Goal: Task Accomplishment & Management: Manage account settings

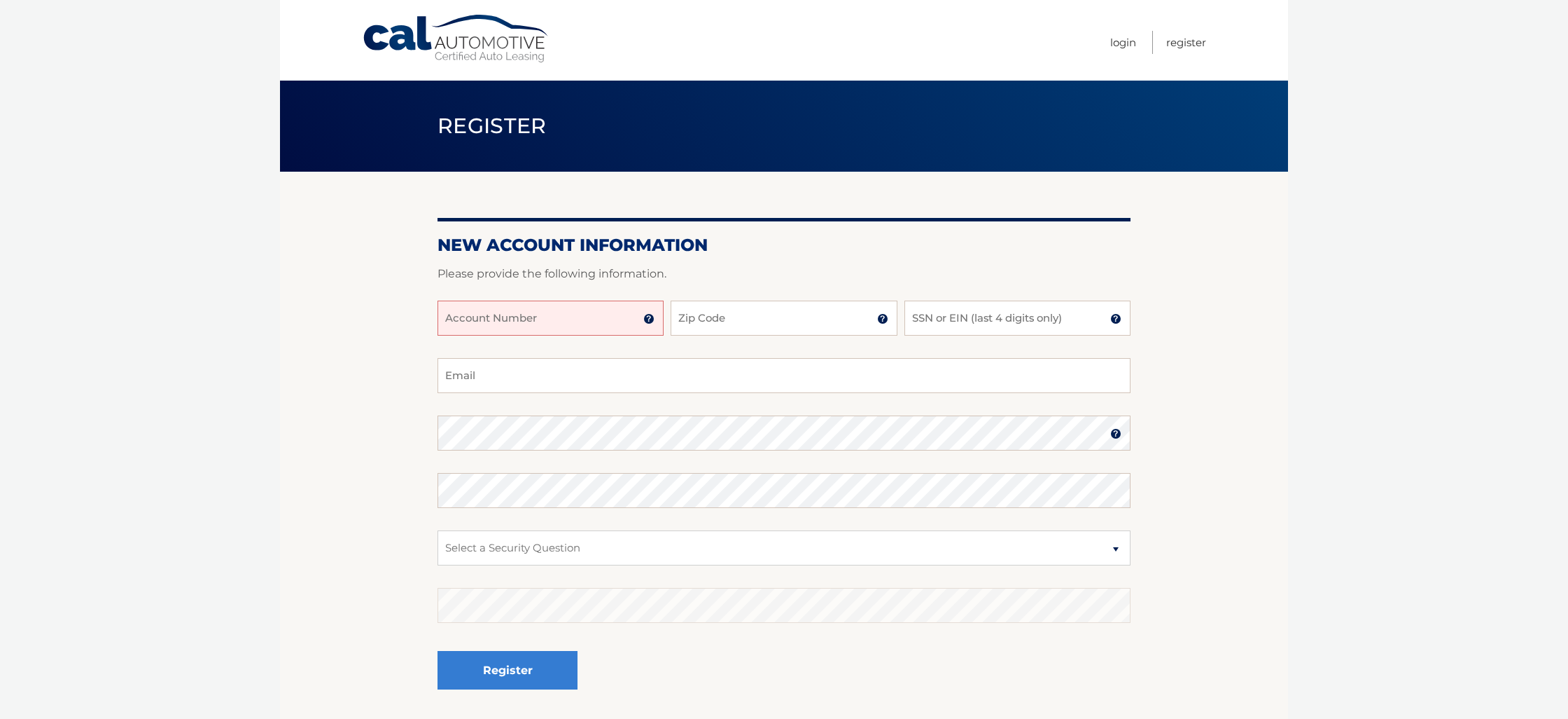
click at [493, 325] on input "Account Number" at bounding box center [550, 318] width 226 height 35
type input "44456019661"
type input "07065"
click at [965, 325] on input "SSN or EIN (last 4 digits only)" at bounding box center [1017, 318] width 226 height 35
type input "6172"
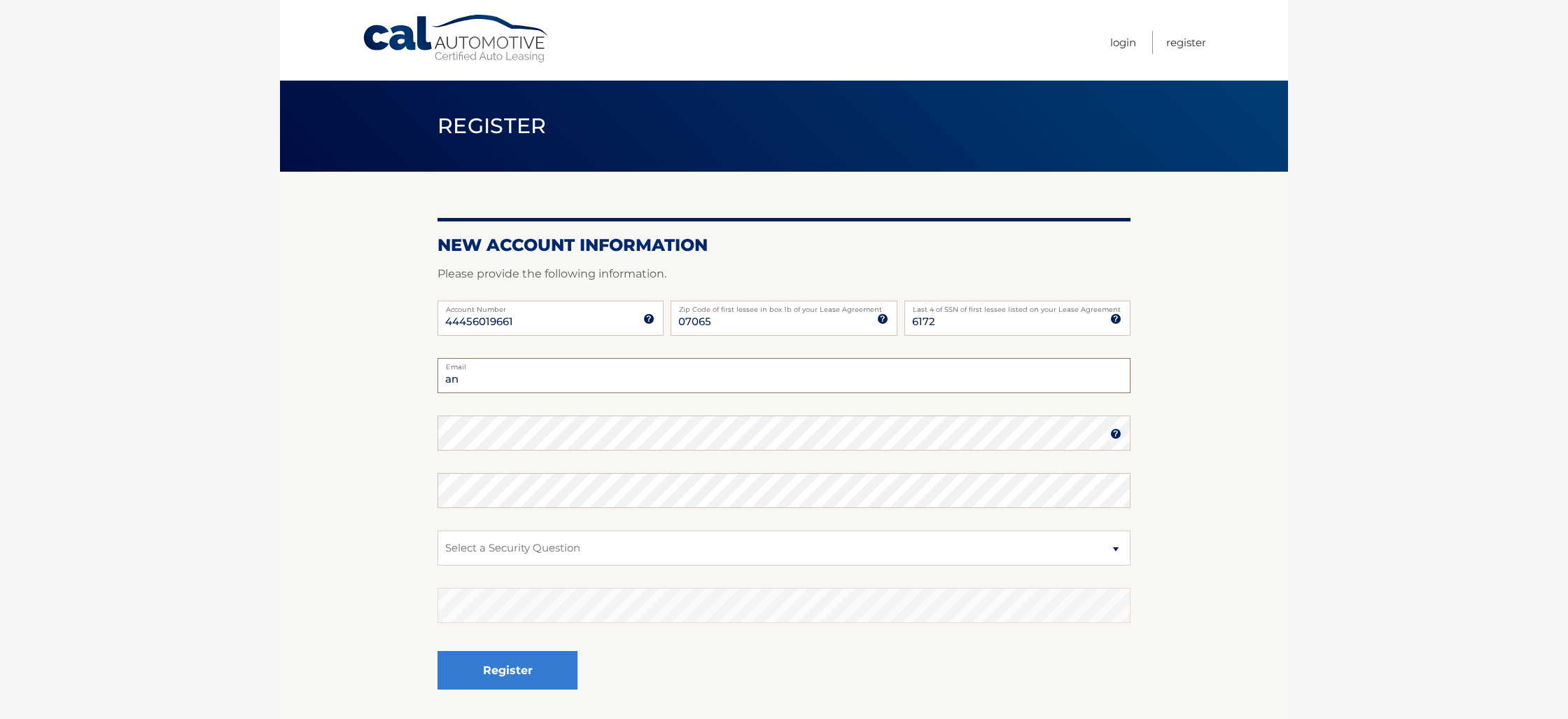
type input "a"
type input "grisely50@mail.com"
select select "4"
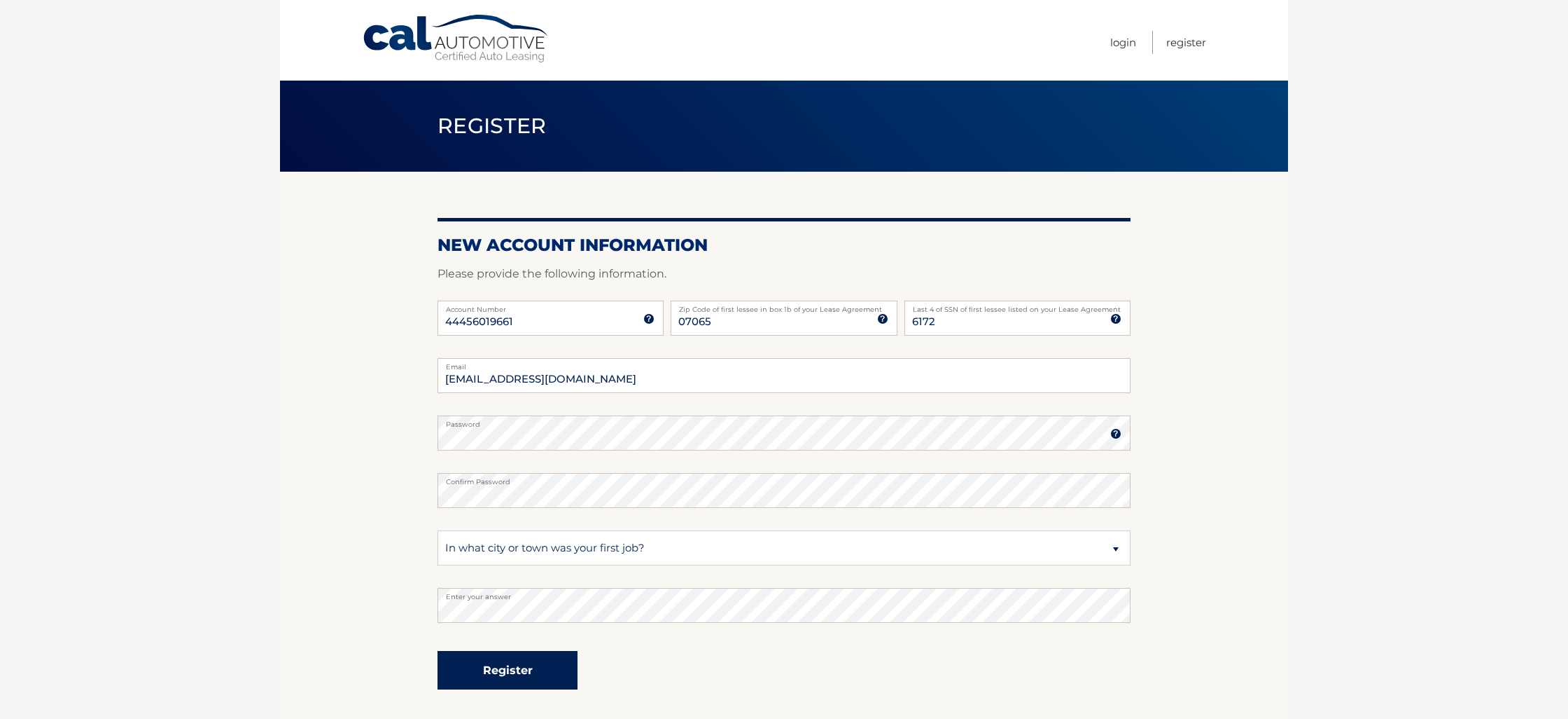
click at [516, 666] on button "Register" at bounding box center [507, 670] width 140 height 39
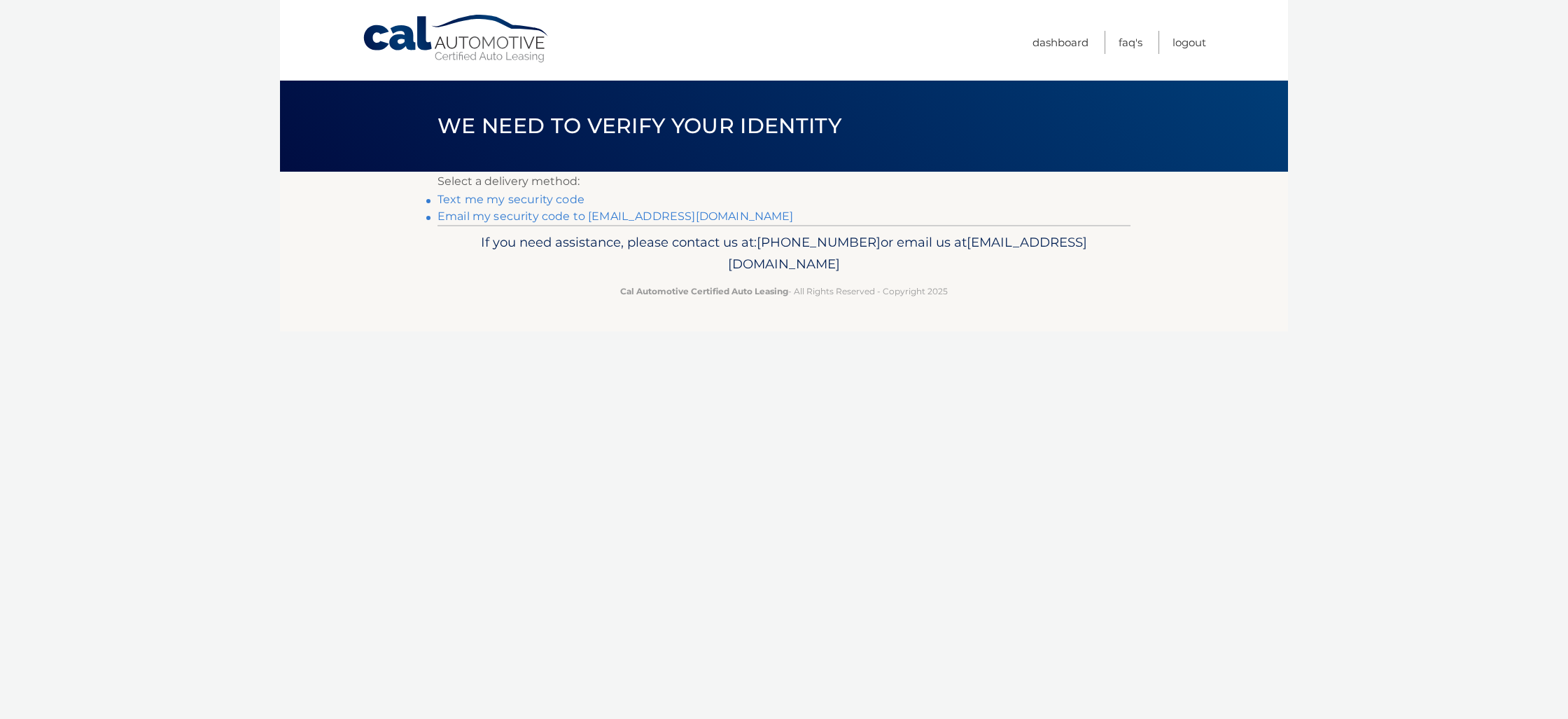
click at [511, 215] on link "Email my security code to g********@mail.com" at bounding box center [615, 216] width 356 height 13
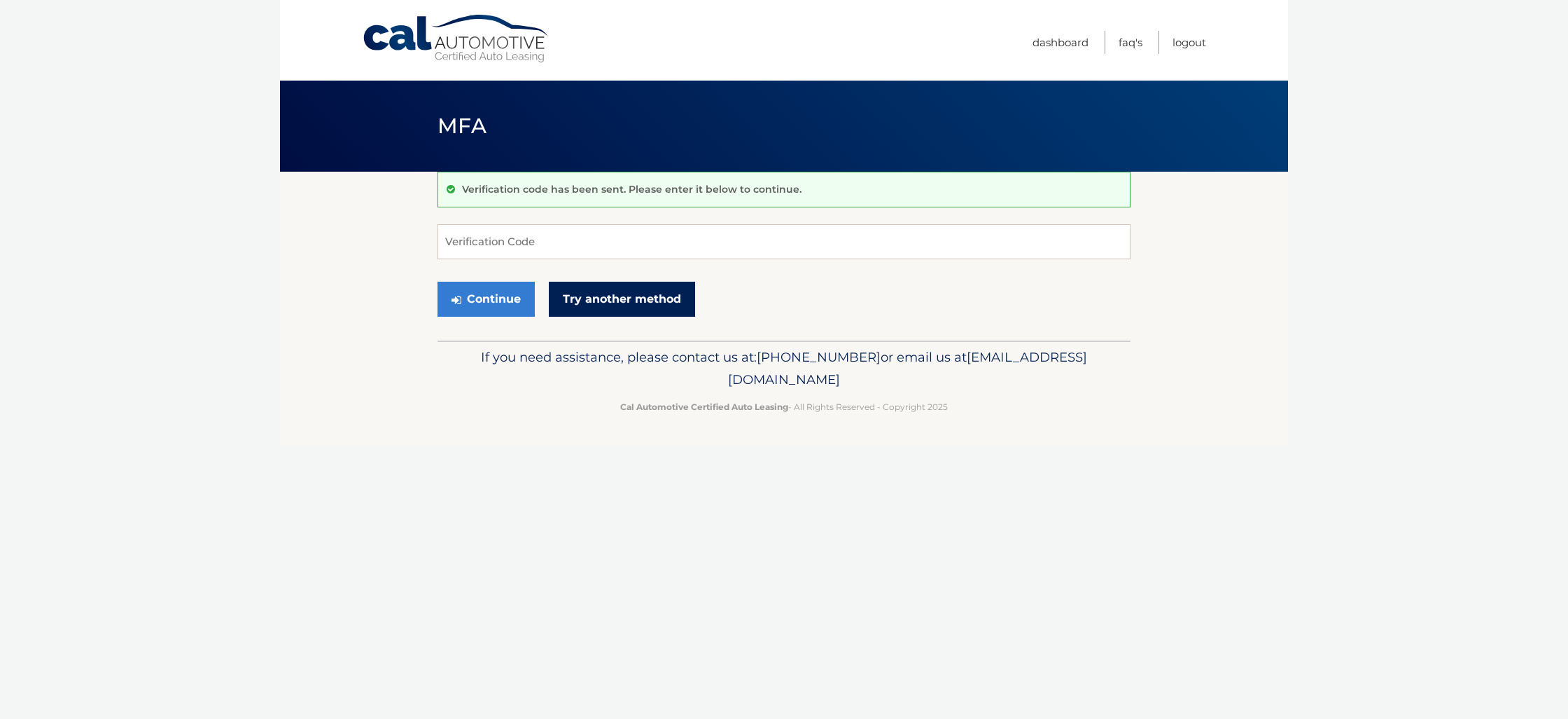
click at [612, 299] on link "Try another method" at bounding box center [622, 299] width 146 height 35
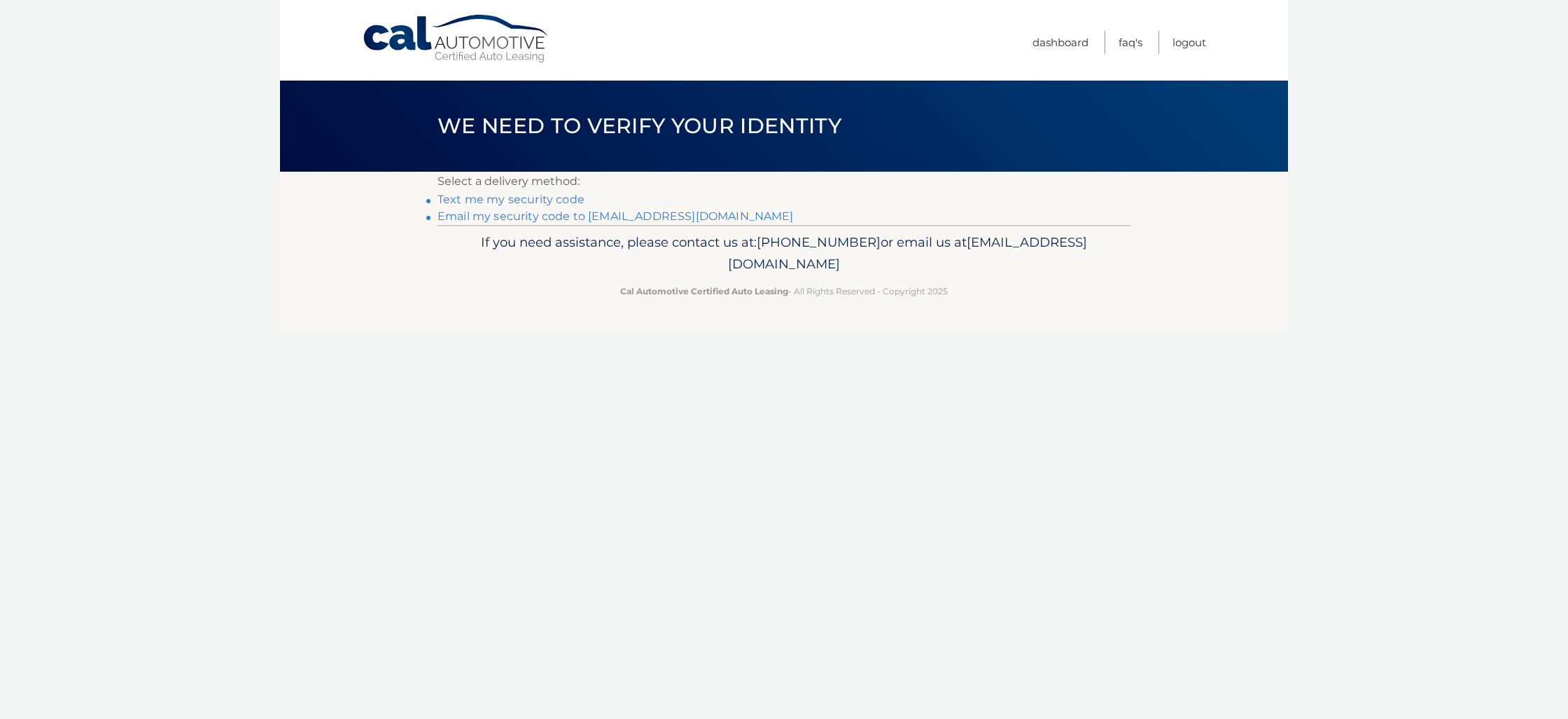
click at [543, 216] on link "Email my security code to g********@mail.com" at bounding box center [615, 216] width 356 height 13
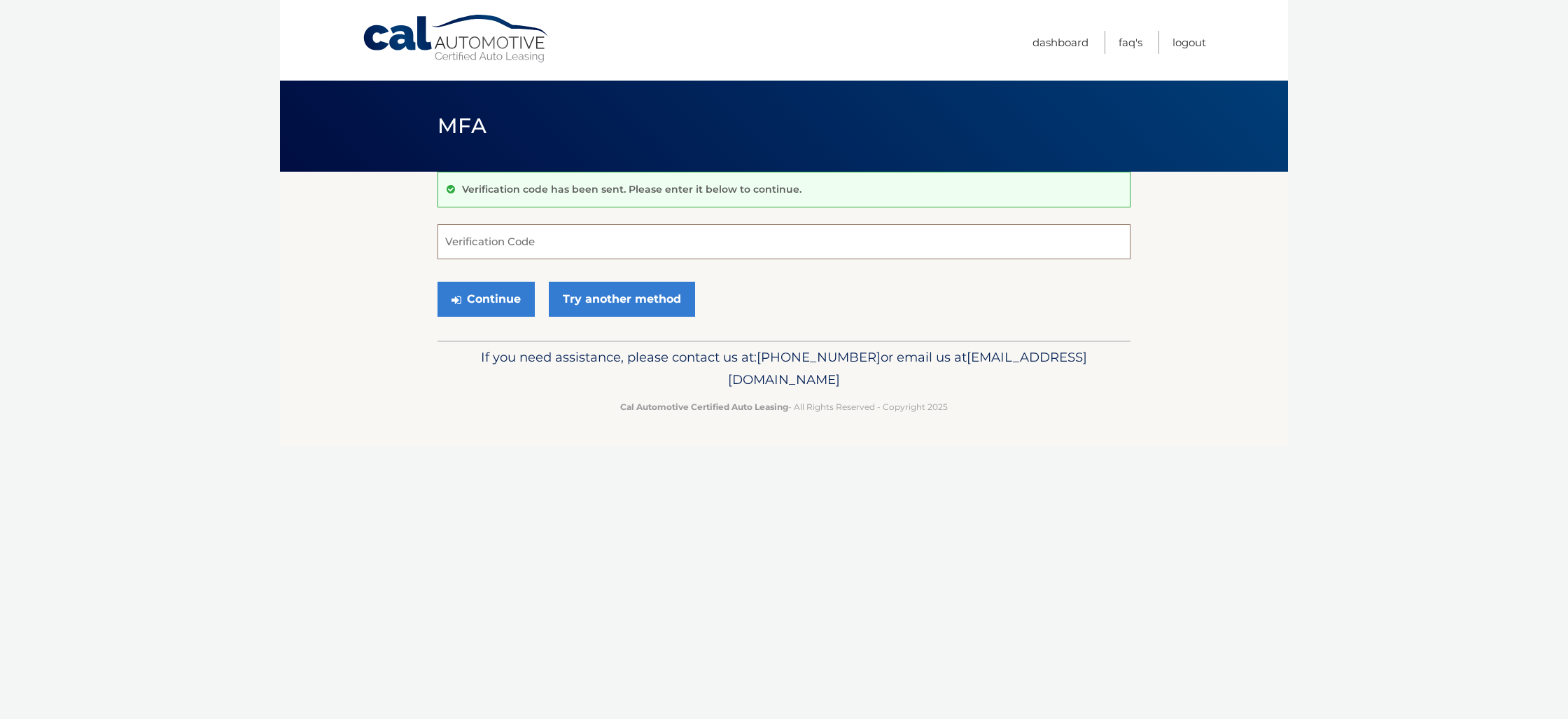
click at [546, 234] on input "Verification Code" at bounding box center [784, 241] width 693 height 35
click at [493, 291] on button "Continue" at bounding box center [486, 299] width 97 height 35
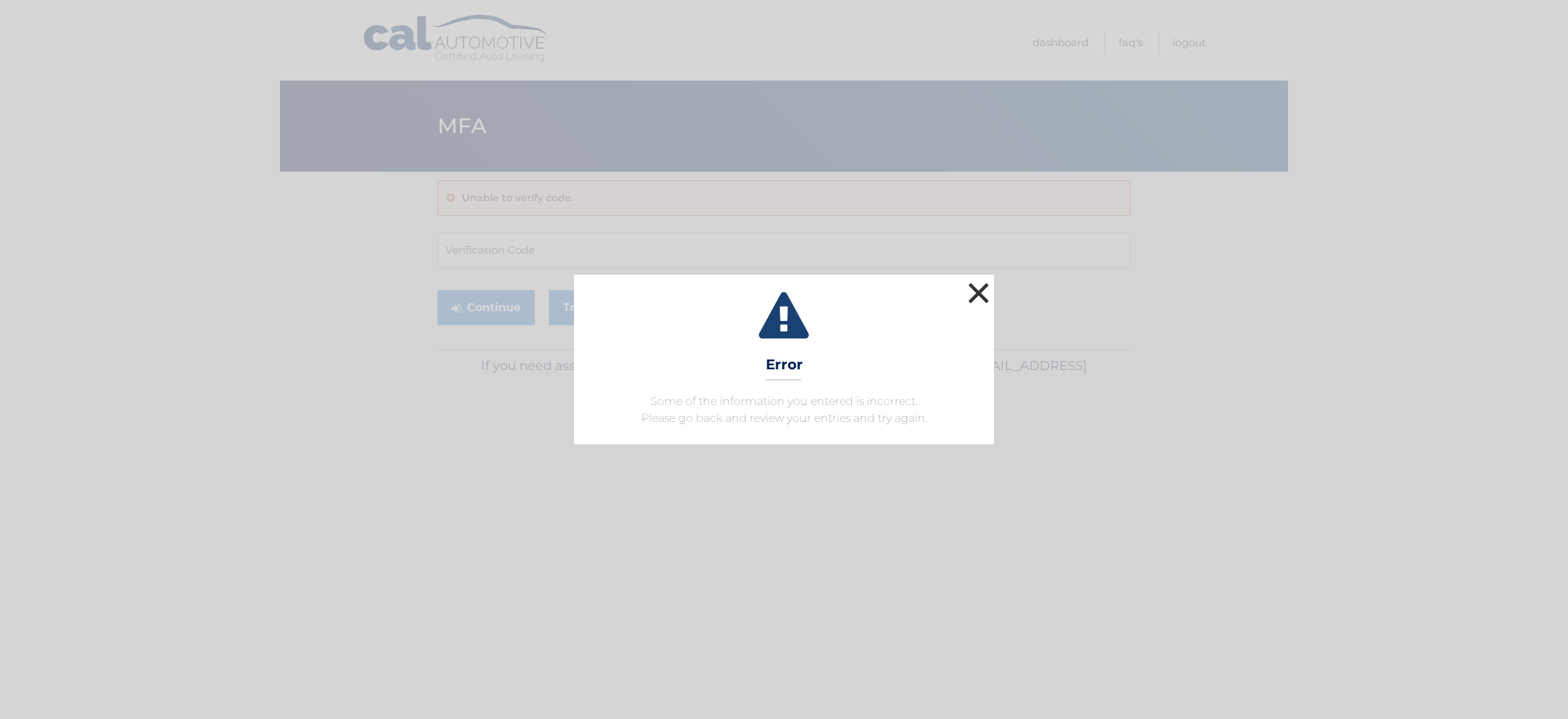
click at [983, 299] on button "×" at bounding box center [978, 293] width 28 height 28
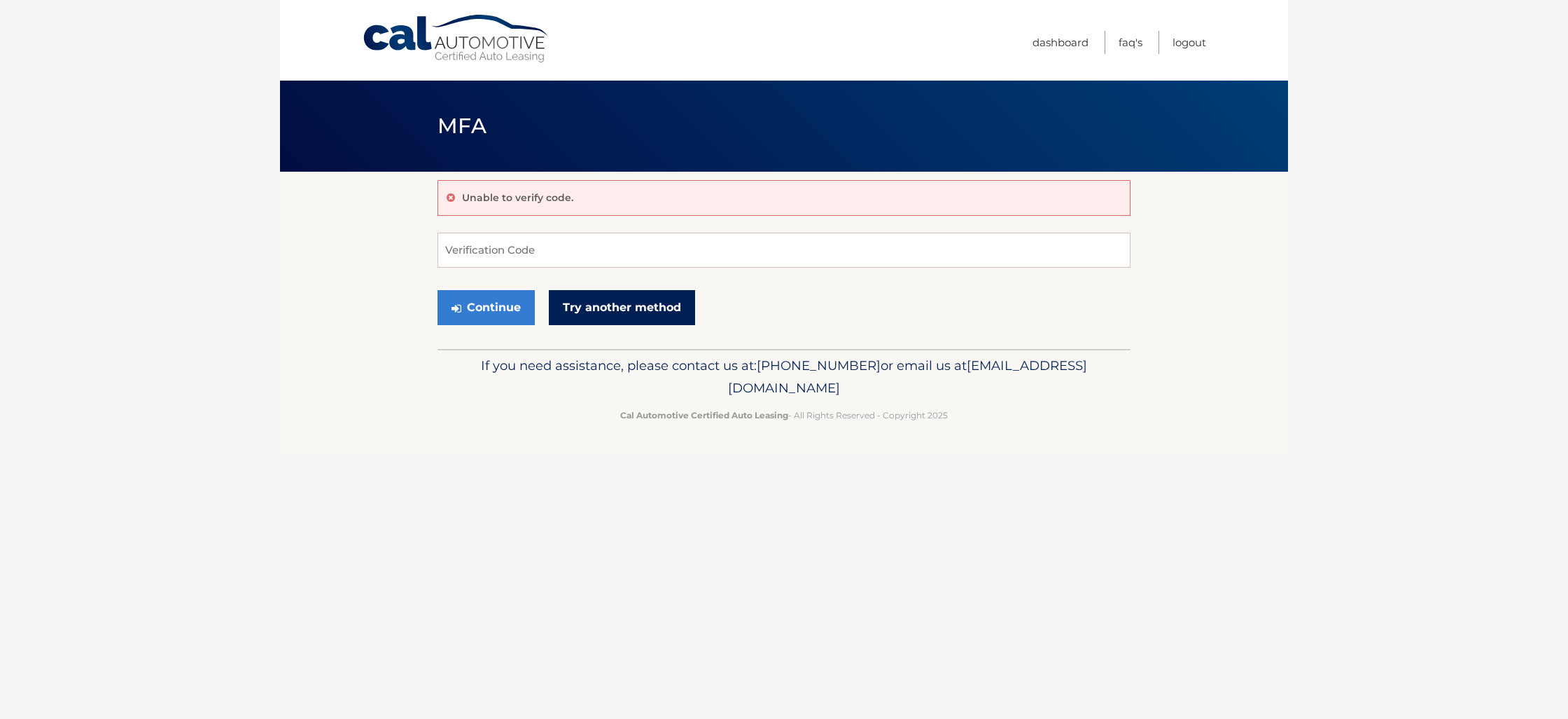
click at [612, 306] on link "Try another method" at bounding box center [622, 308] width 146 height 35
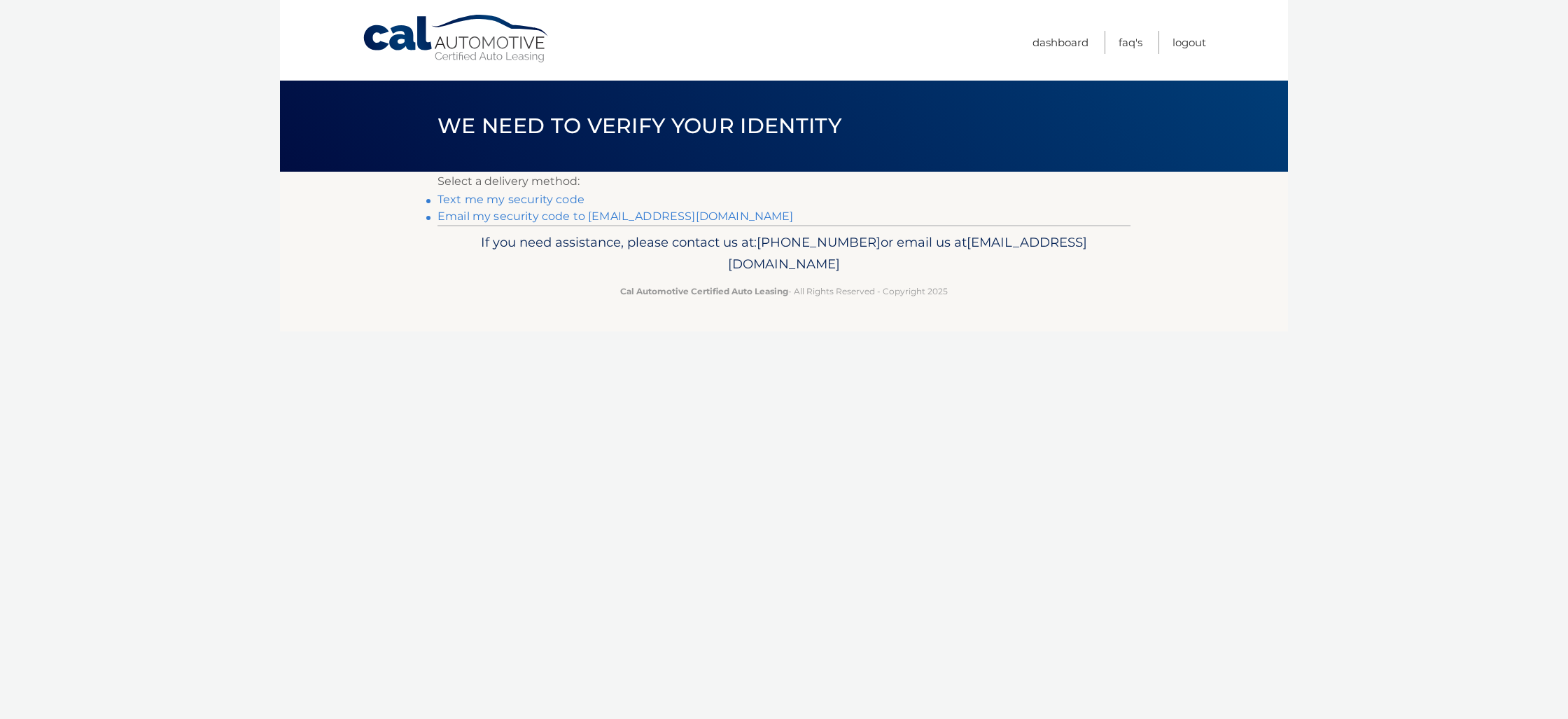
click at [516, 200] on link "Text me my security code" at bounding box center [511, 199] width 147 height 13
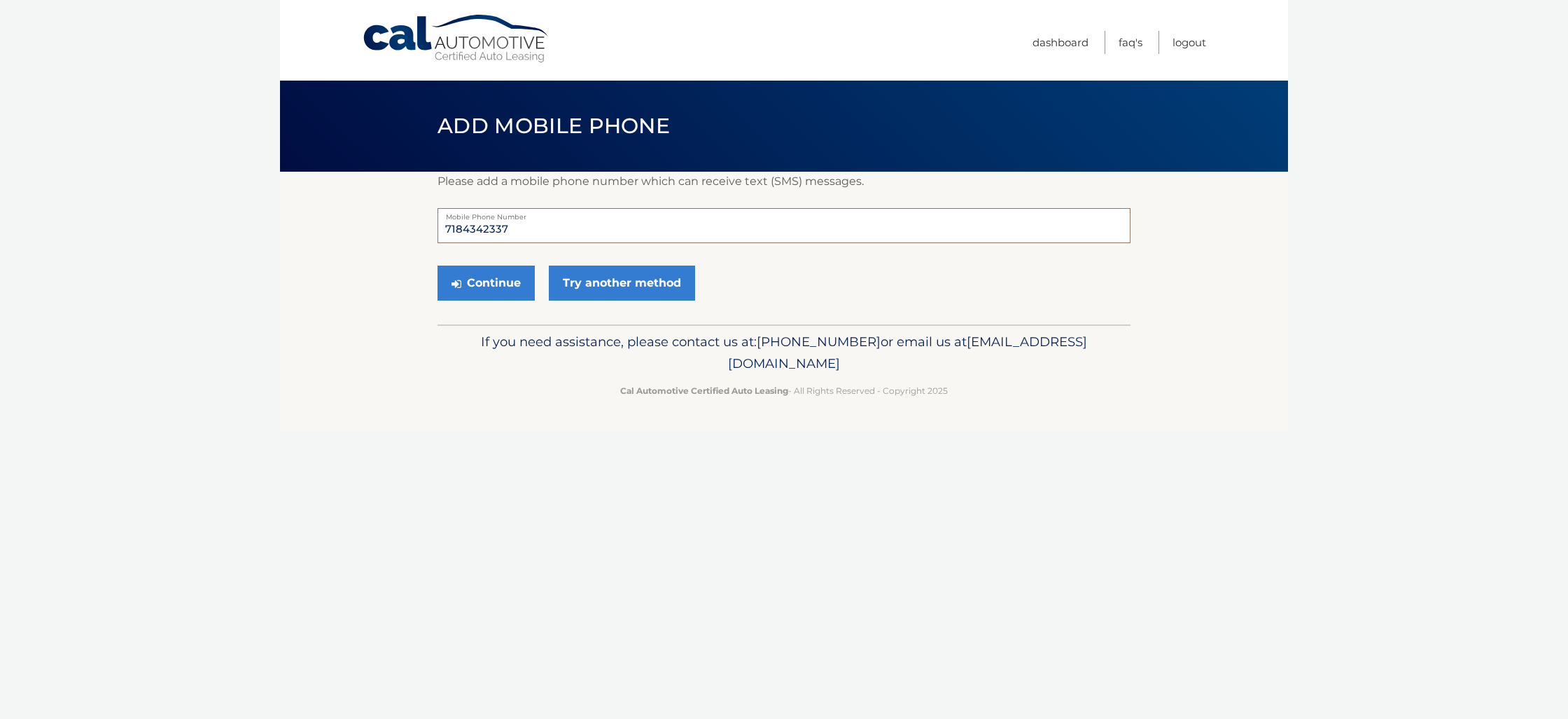
click at [543, 225] on input "7184342337" at bounding box center [784, 225] width 693 height 35
drag, startPoint x: 548, startPoint y: 225, endPoint x: 422, endPoint y: 225, distance: 126.0
click at [422, 225] on section "Please add a mobile phone number which can receive text (SMS) messages. 7184342…" at bounding box center [784, 248] width 1008 height 153
type input "6463380247"
click at [488, 283] on button "Continue" at bounding box center [486, 283] width 97 height 35
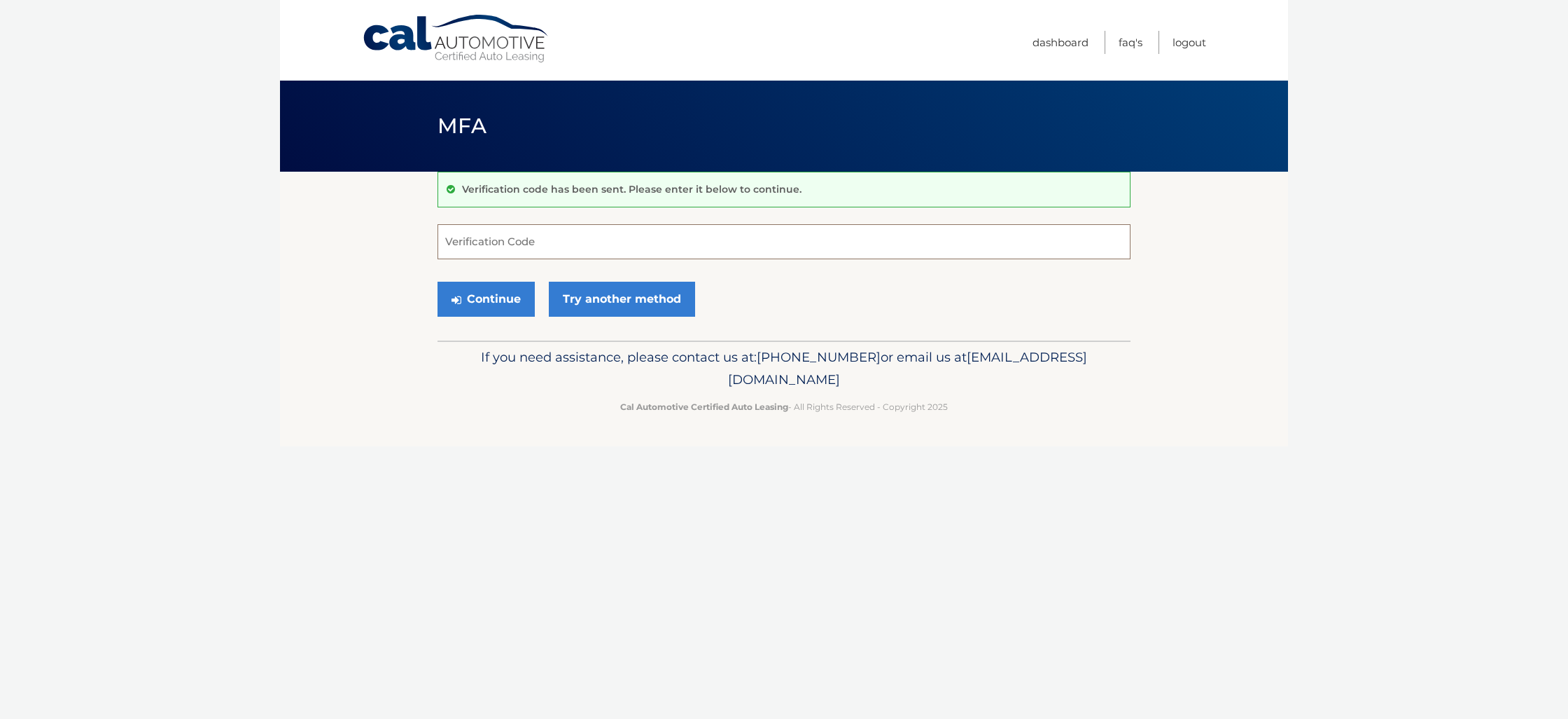
click at [512, 248] on input "Verification Code" at bounding box center [784, 241] width 693 height 35
type input "401278"
click at [475, 290] on button "Continue" at bounding box center [486, 299] width 97 height 35
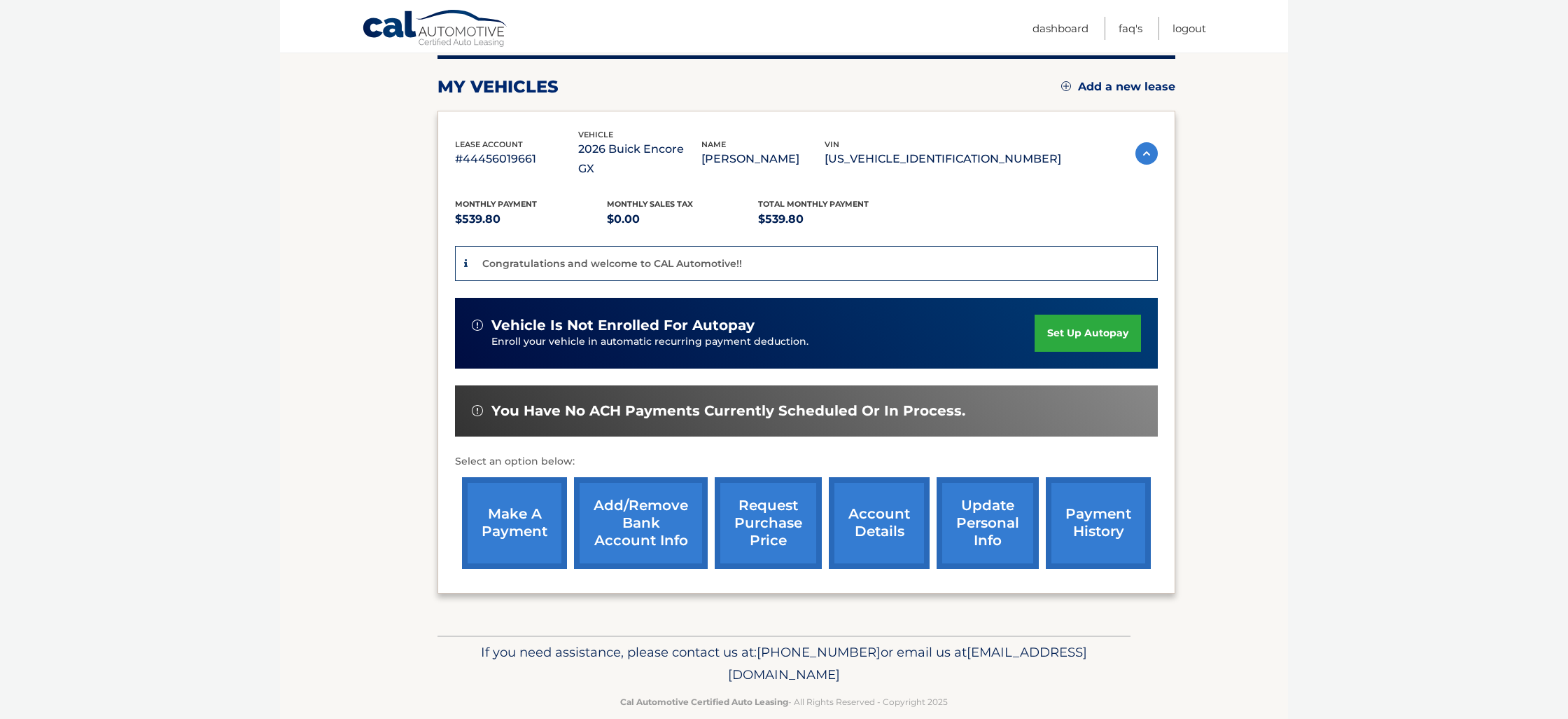
scroll to position [179, 0]
click at [500, 501] on link "make a payment" at bounding box center [515, 524] width 105 height 92
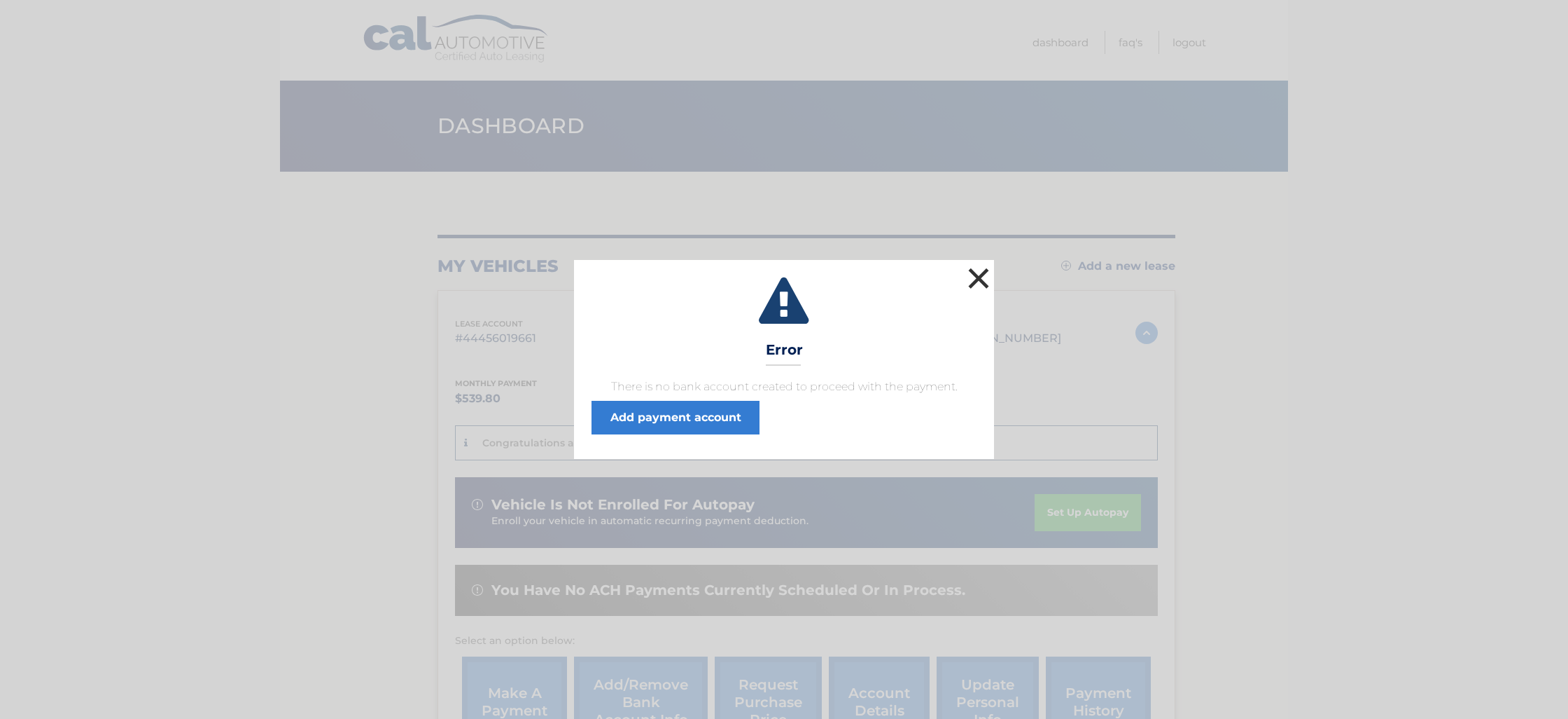
click at [983, 277] on button "×" at bounding box center [978, 278] width 28 height 28
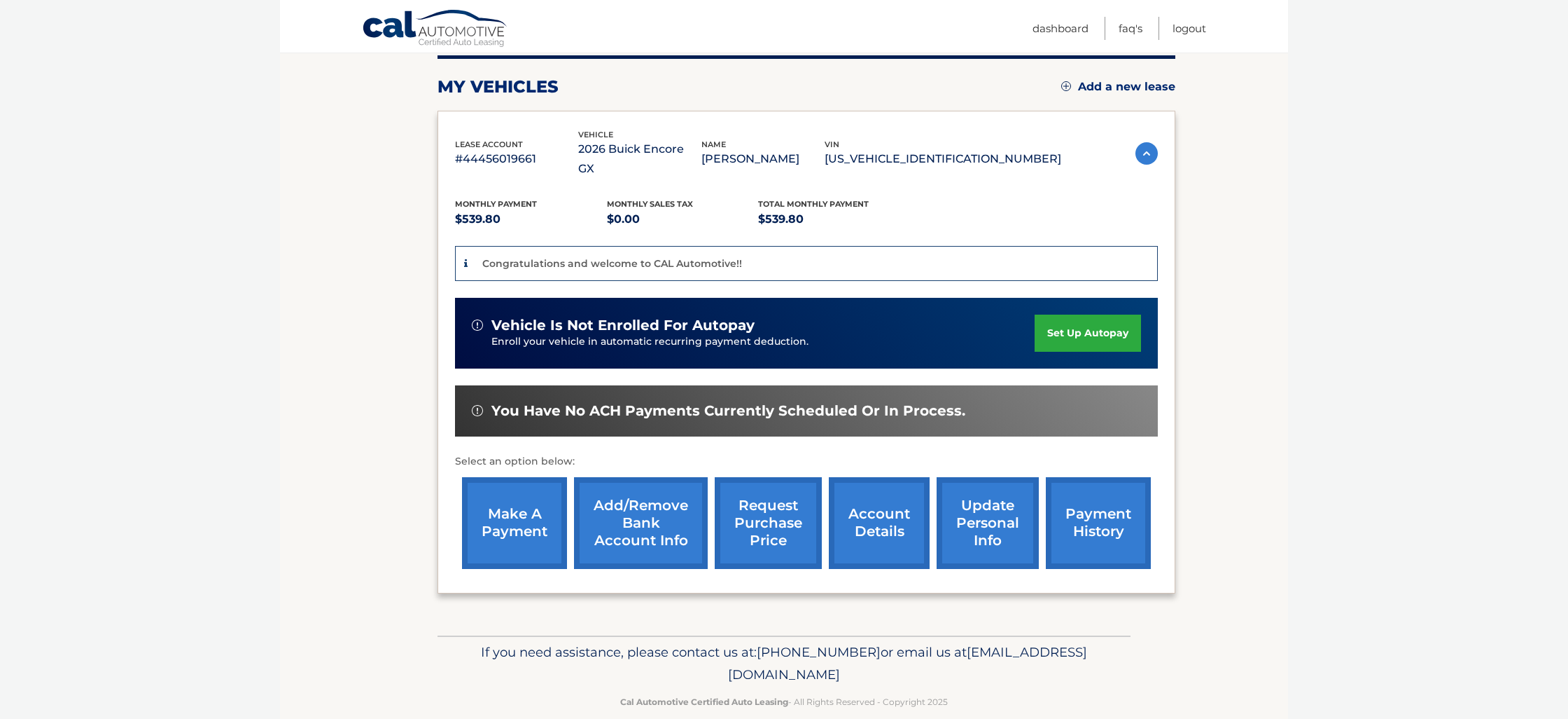
scroll to position [179, 0]
click at [636, 487] on link "Add/Remove bank account info" at bounding box center [641, 524] width 134 height 92
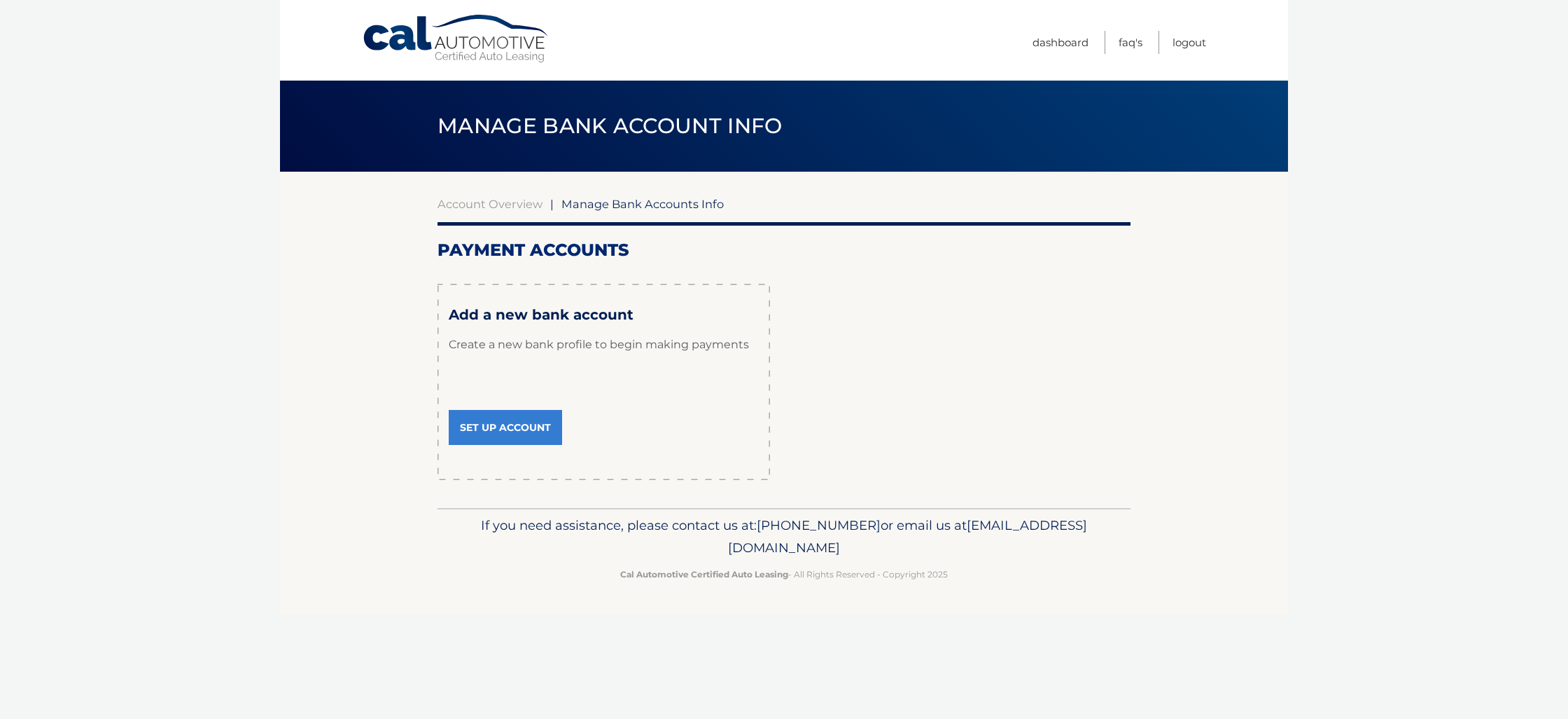
click at [506, 427] on link "Set Up Account" at bounding box center [506, 427] width 113 height 35
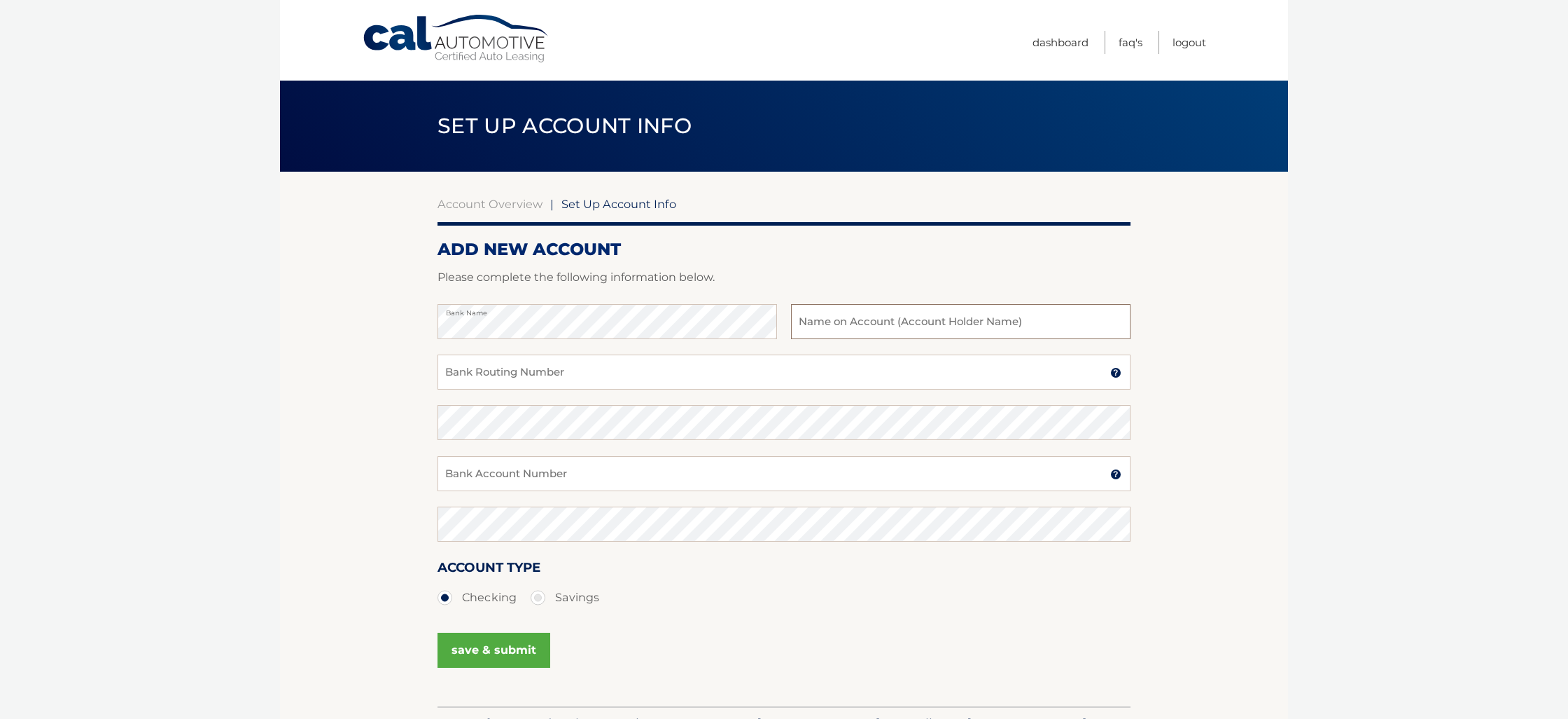
click at [890, 318] on input "text" at bounding box center [960, 322] width 340 height 35
type input "grisely rodriguez"
click at [598, 379] on input "Bank Routing Number" at bounding box center [784, 372] width 693 height 35
type input "021000021"
click at [507, 480] on input "Bank Account Number" at bounding box center [784, 473] width 693 height 35
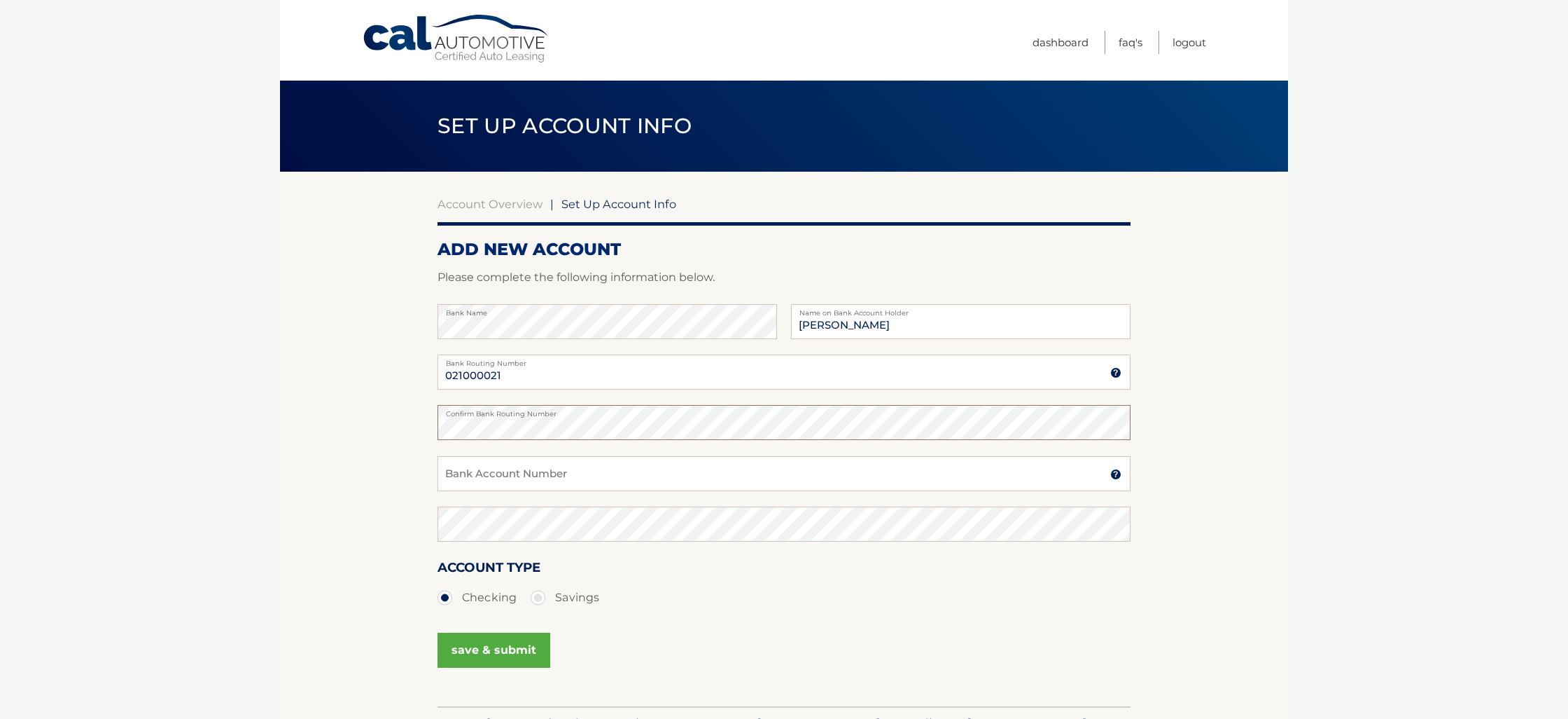
click at [423, 428] on section "Account Overview | Set Up Account Info ADD NEW ACCOUNT Please complete the foll…" at bounding box center [784, 439] width 1008 height 535
click at [478, 471] on input "Bank Account Number" at bounding box center [784, 473] width 693 height 35
paste input "813897782"
type input "813897782"
click at [391, 420] on section "Account Overview | Set Up Account Info ADD NEW ACCOUNT Please complete the foll…" at bounding box center [784, 439] width 1008 height 535
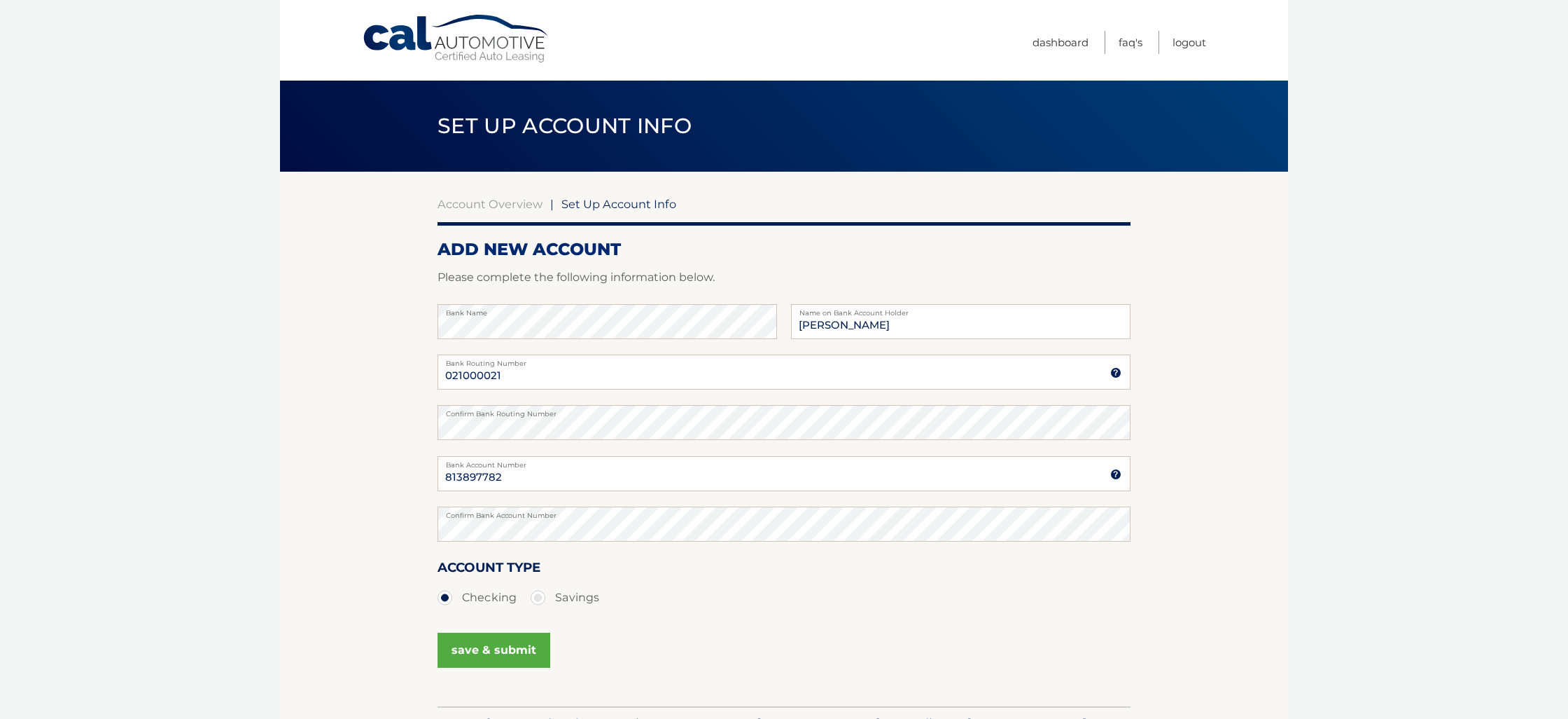
click at [488, 650] on button "save & submit" at bounding box center [493, 650] width 113 height 35
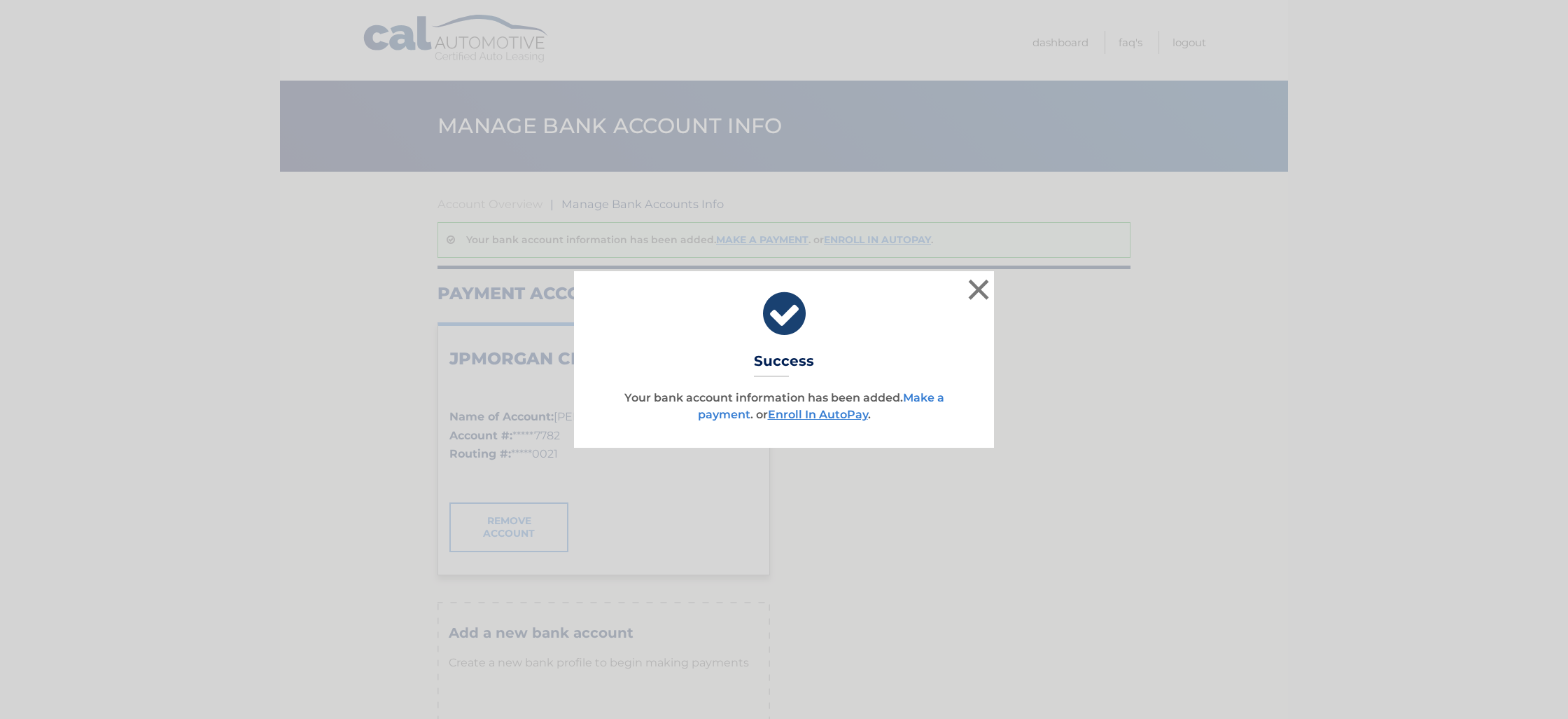
click at [932, 399] on link "Make a payment" at bounding box center [821, 406] width 247 height 30
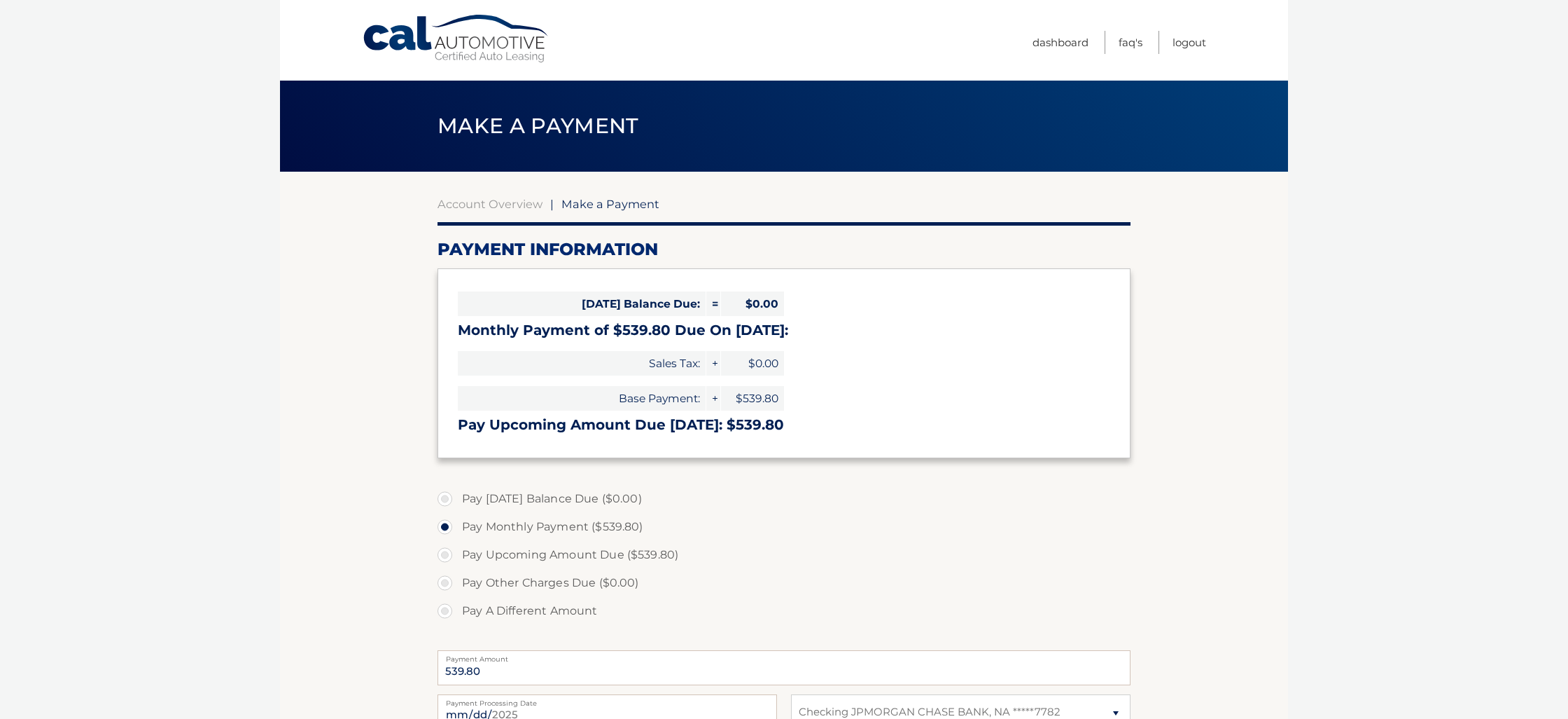
select select "ODk1ZWI1MDItYzFmNy00YTA4LTkyODAtNzc4ZWE3MWQ4NGY0"
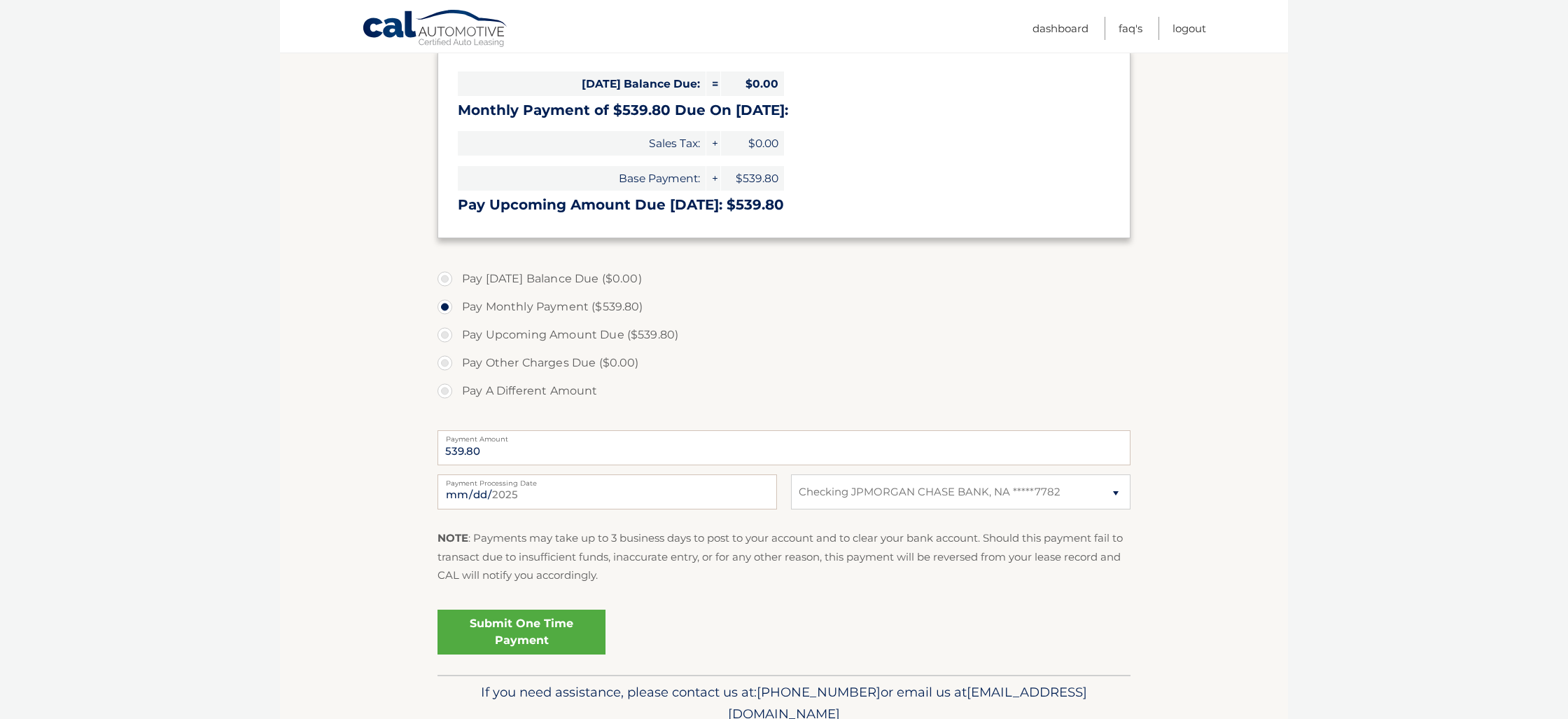
scroll to position [221, 0]
click at [451, 392] on label "Pay A Different Amount" at bounding box center [784, 389] width 693 height 28
click at [451, 392] on input "Pay A Different Amount" at bounding box center [450, 386] width 14 height 22
radio input "true"
click at [541, 443] on input "Payment Amount" at bounding box center [784, 446] width 693 height 35
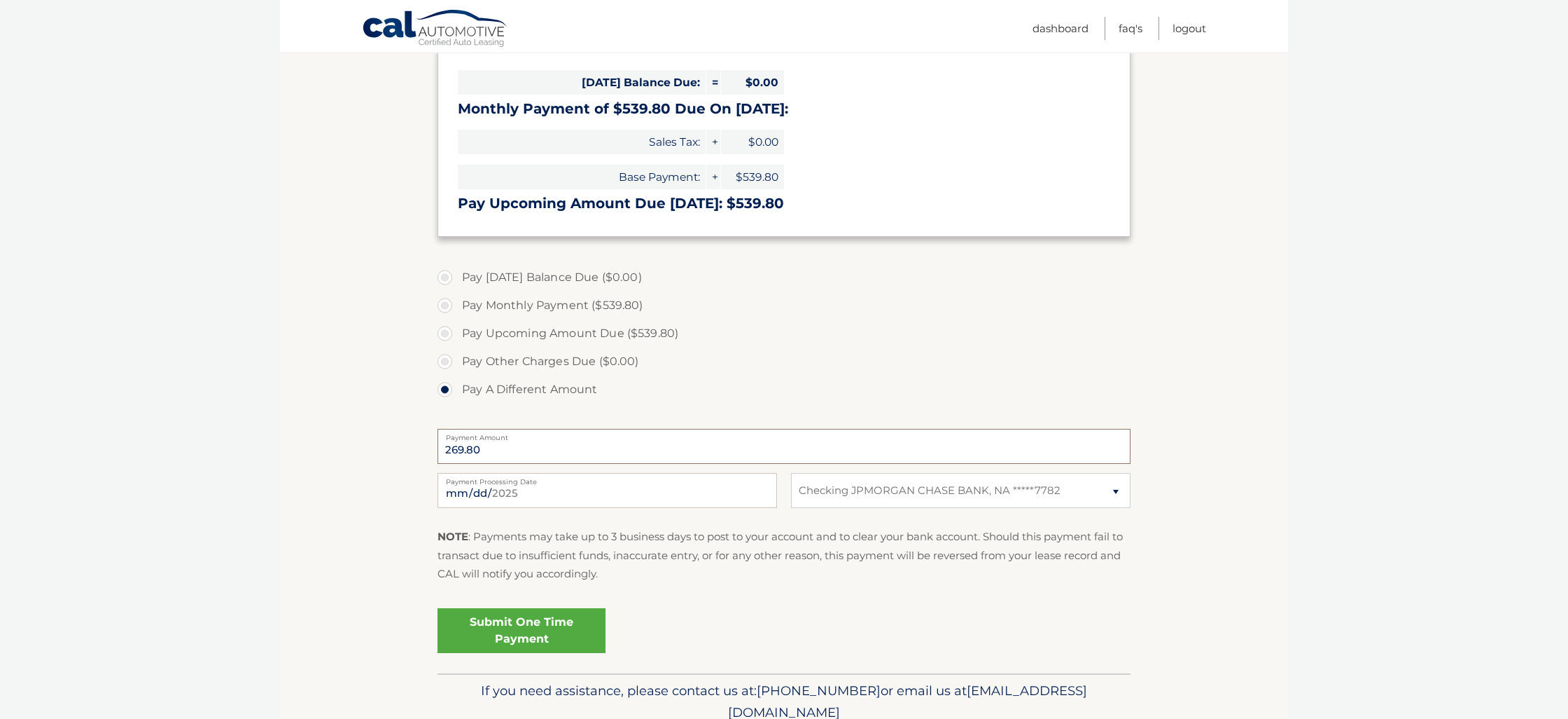
type input "269.80"
click at [546, 497] on input "[DATE]" at bounding box center [607, 490] width 340 height 35
type input "[DATE]"
click at [578, 496] on input "2025-10-10" at bounding box center [607, 490] width 340 height 35
click at [633, 568] on p "NOTE : Payments may take up to 3 business days to post to your account and to c…" at bounding box center [784, 554] width 693 height 55
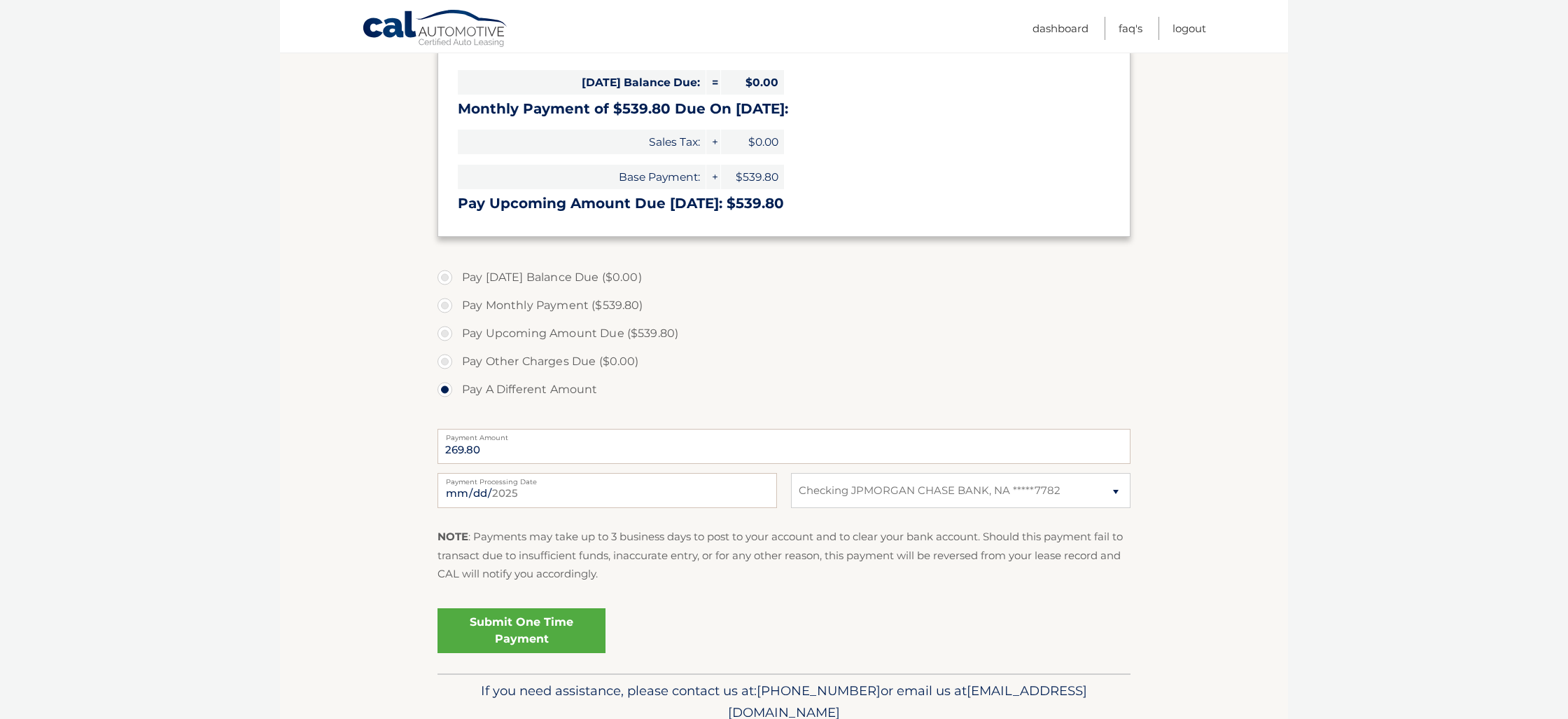
click at [516, 625] on link "Submit One Time Payment" at bounding box center [521, 630] width 168 height 44
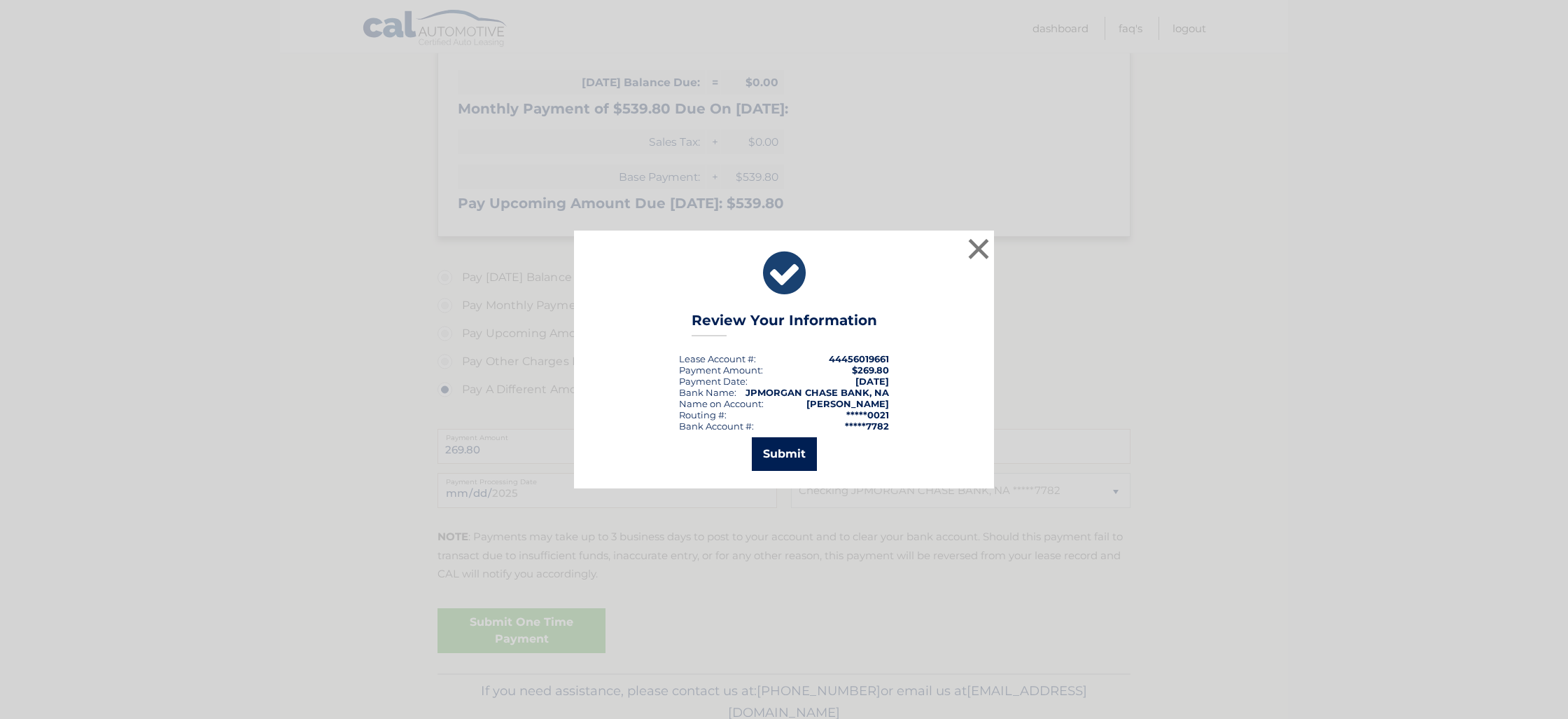
click at [795, 453] on button "Submit" at bounding box center [784, 453] width 65 height 34
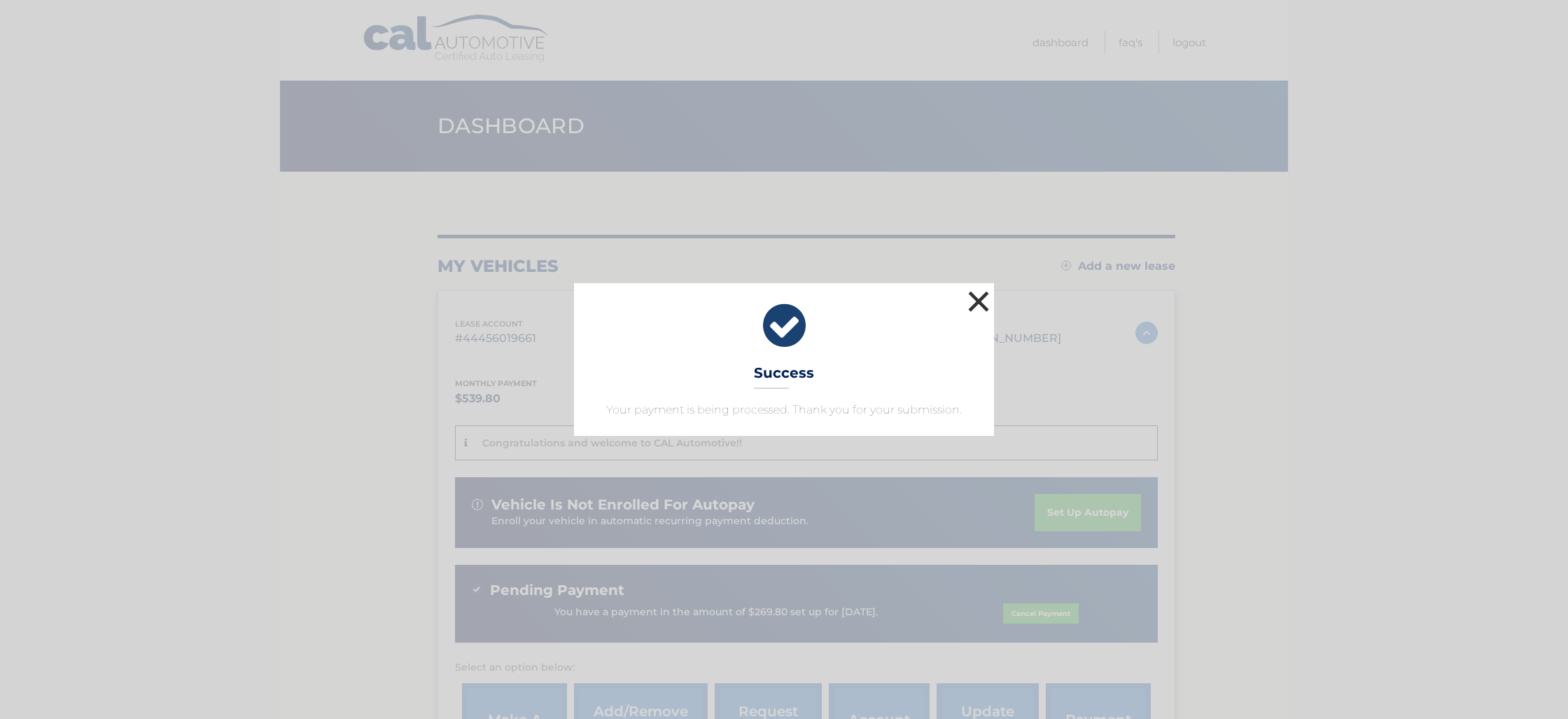
click at [971, 302] on button "×" at bounding box center [978, 301] width 28 height 28
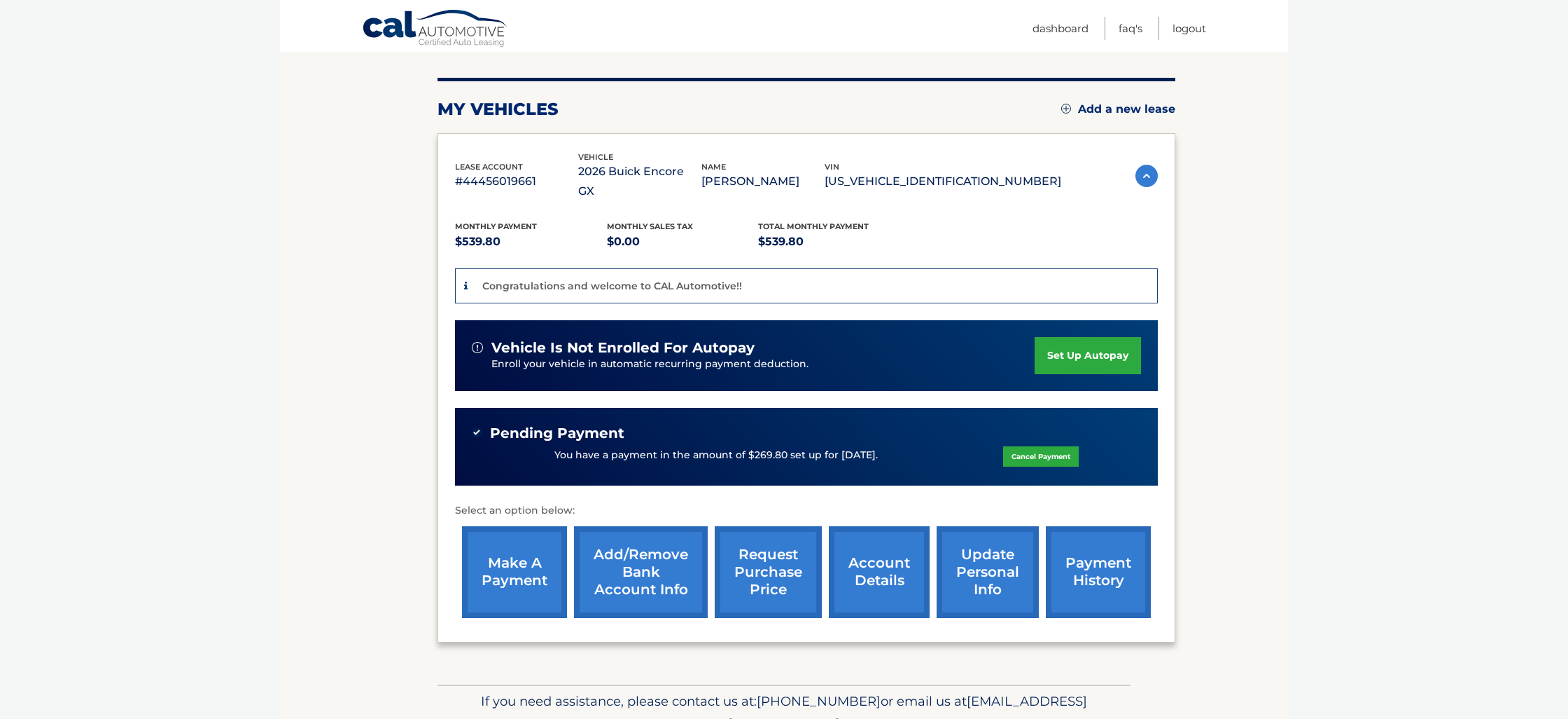
scroll to position [173, 0]
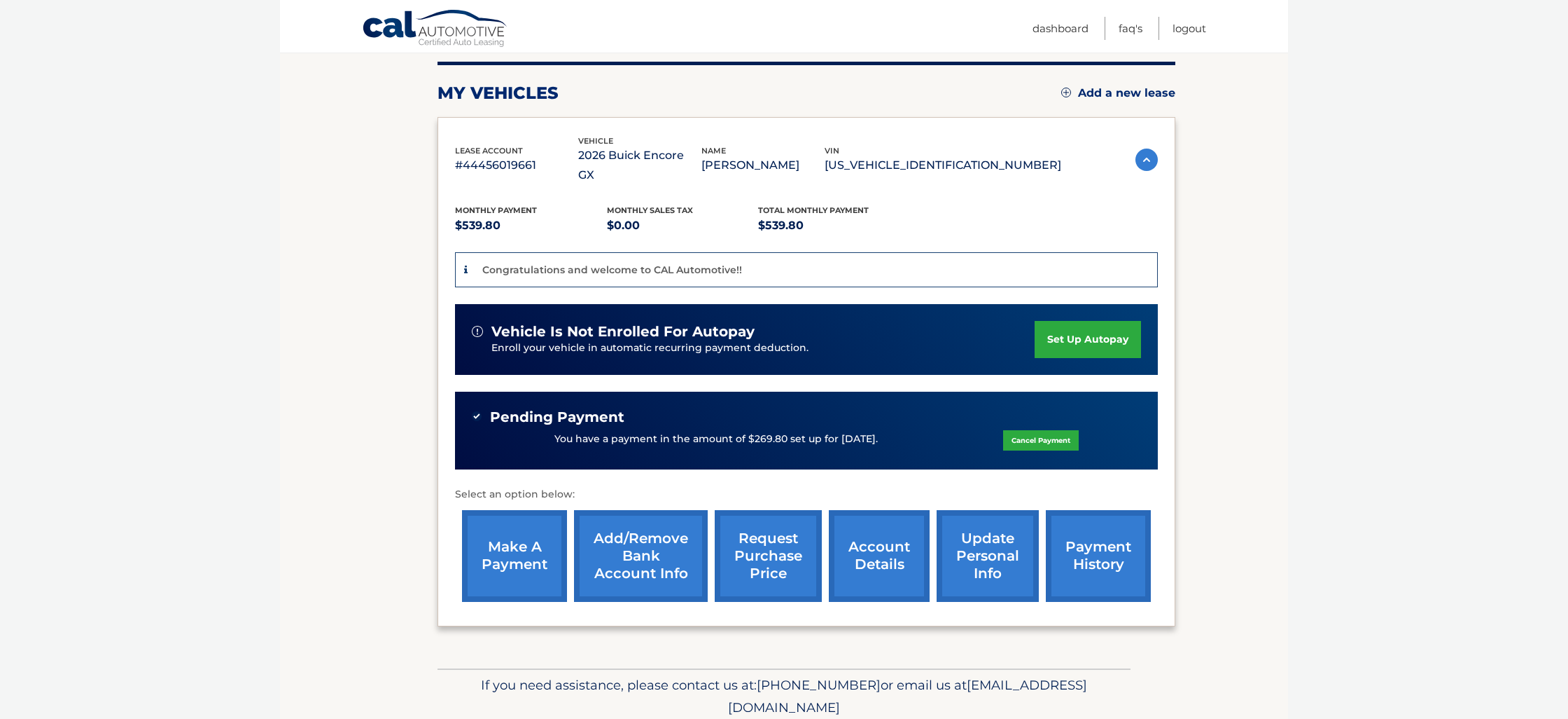
click at [522, 543] on link "make a payment" at bounding box center [515, 556] width 105 height 92
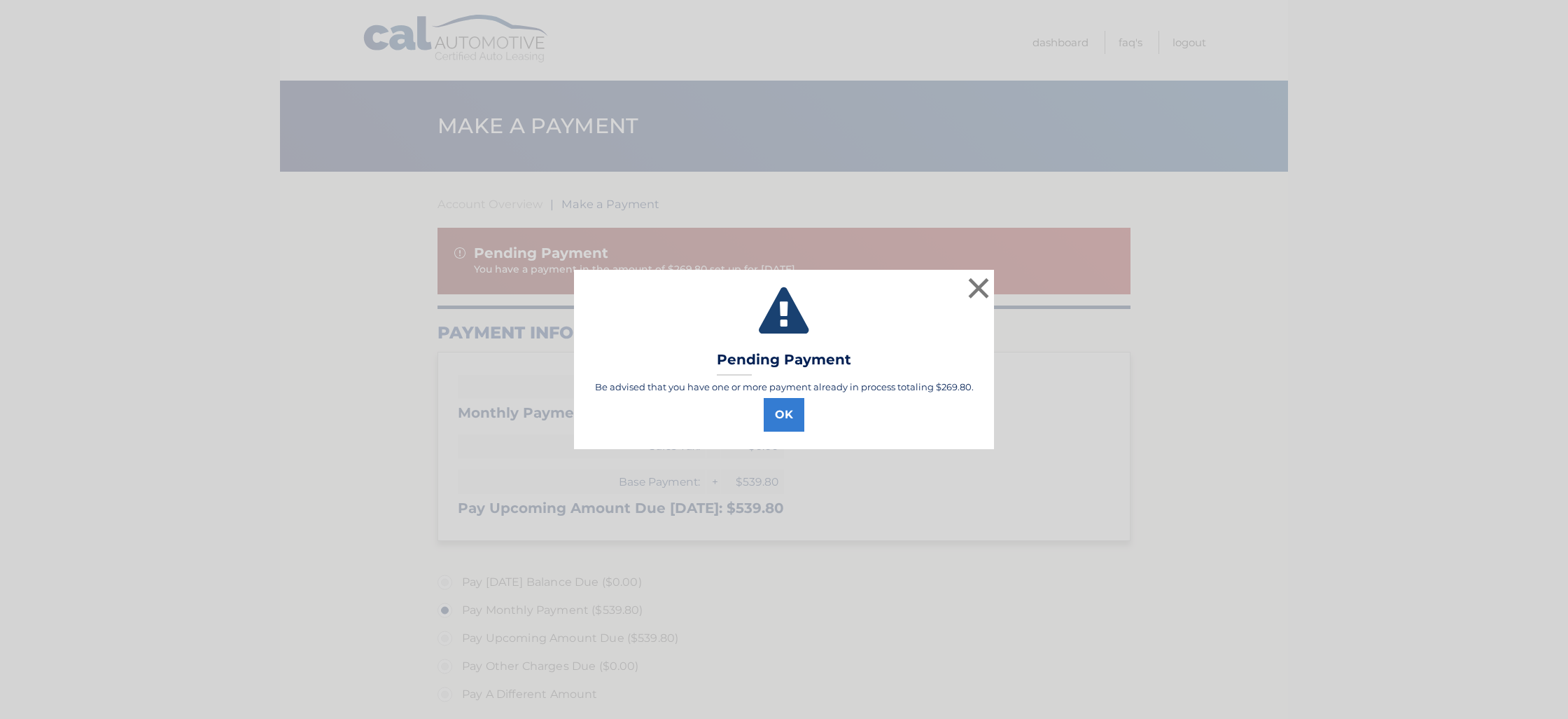
select select "ODk1ZWI1MDItYzFmNy00YTA4LTkyODAtNzc4ZWE3MWQ4NGY0"
click at [787, 414] on button "OK" at bounding box center [784, 415] width 40 height 34
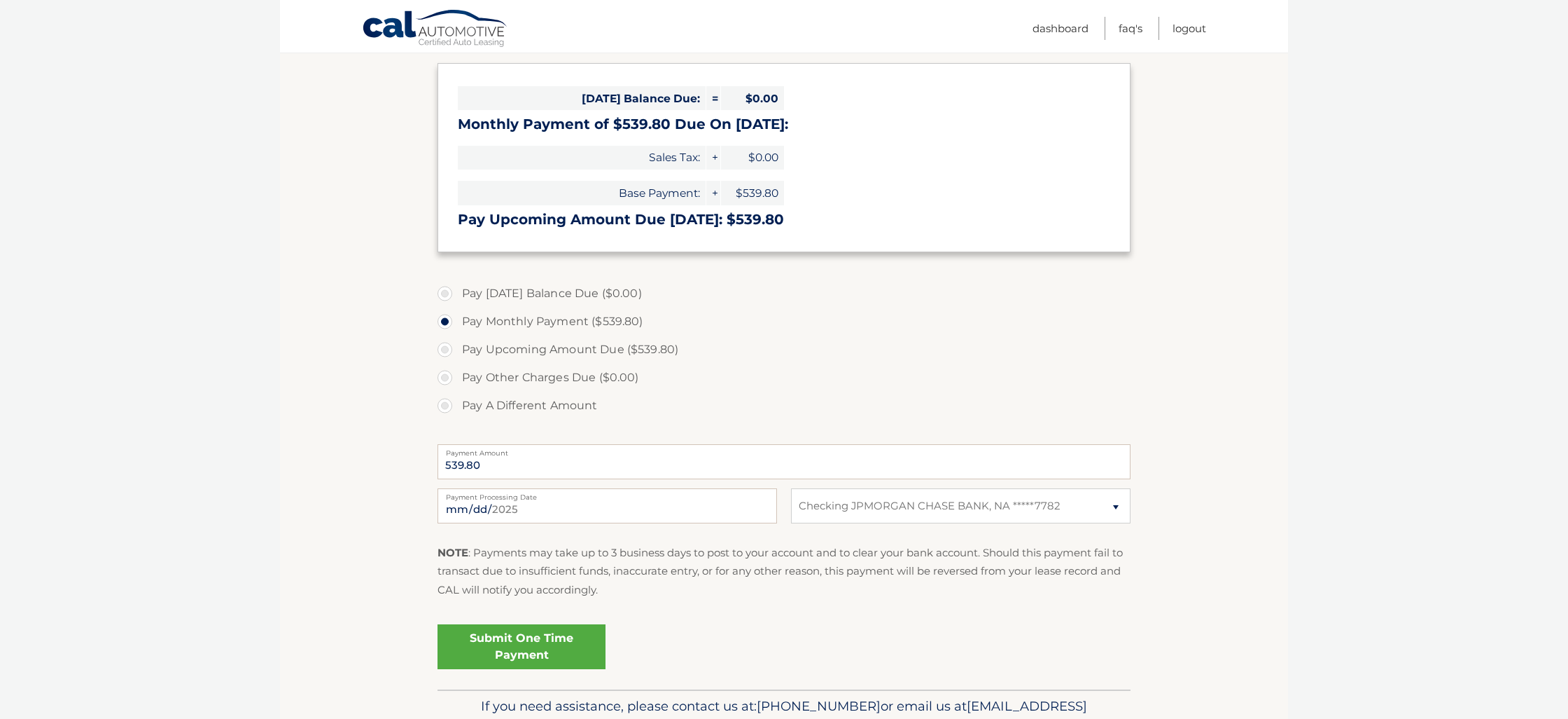
scroll to position [290, 0]
click at [446, 402] on label "Pay A Different Amount" at bounding box center [784, 405] width 693 height 28
click at [446, 402] on input "Pay A Different Amount" at bounding box center [450, 401] width 14 height 22
radio input "true"
click at [510, 461] on input "Payment Amount" at bounding box center [784, 461] width 693 height 35
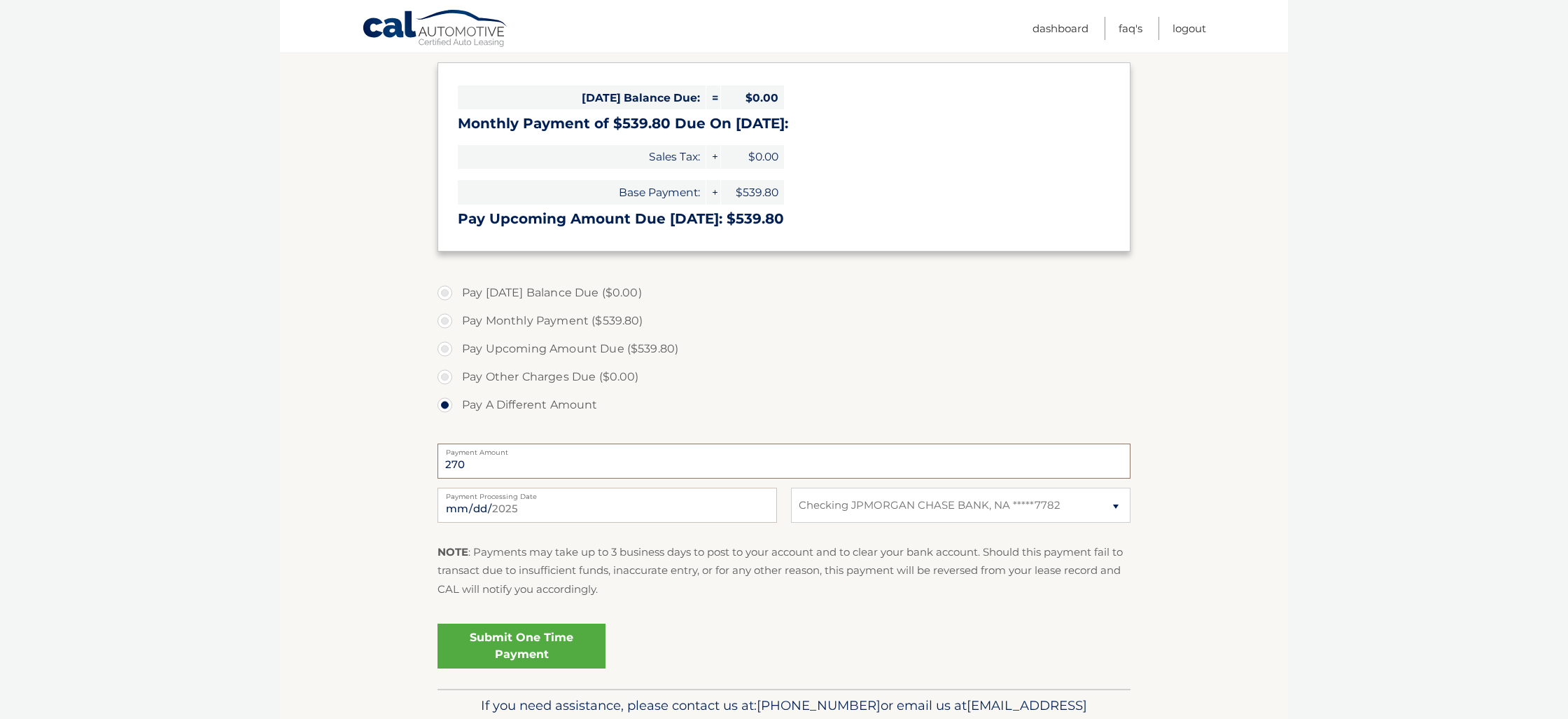
type input "270"
click at [485, 503] on input "2025-09-29" at bounding box center [607, 505] width 340 height 35
type input "2025-10-17"
click at [778, 556] on p "NOTE : Payments may take up to 3 business days to post to your account and to c…" at bounding box center [784, 570] width 693 height 55
click at [530, 638] on link "Submit One Time Payment" at bounding box center [521, 646] width 168 height 44
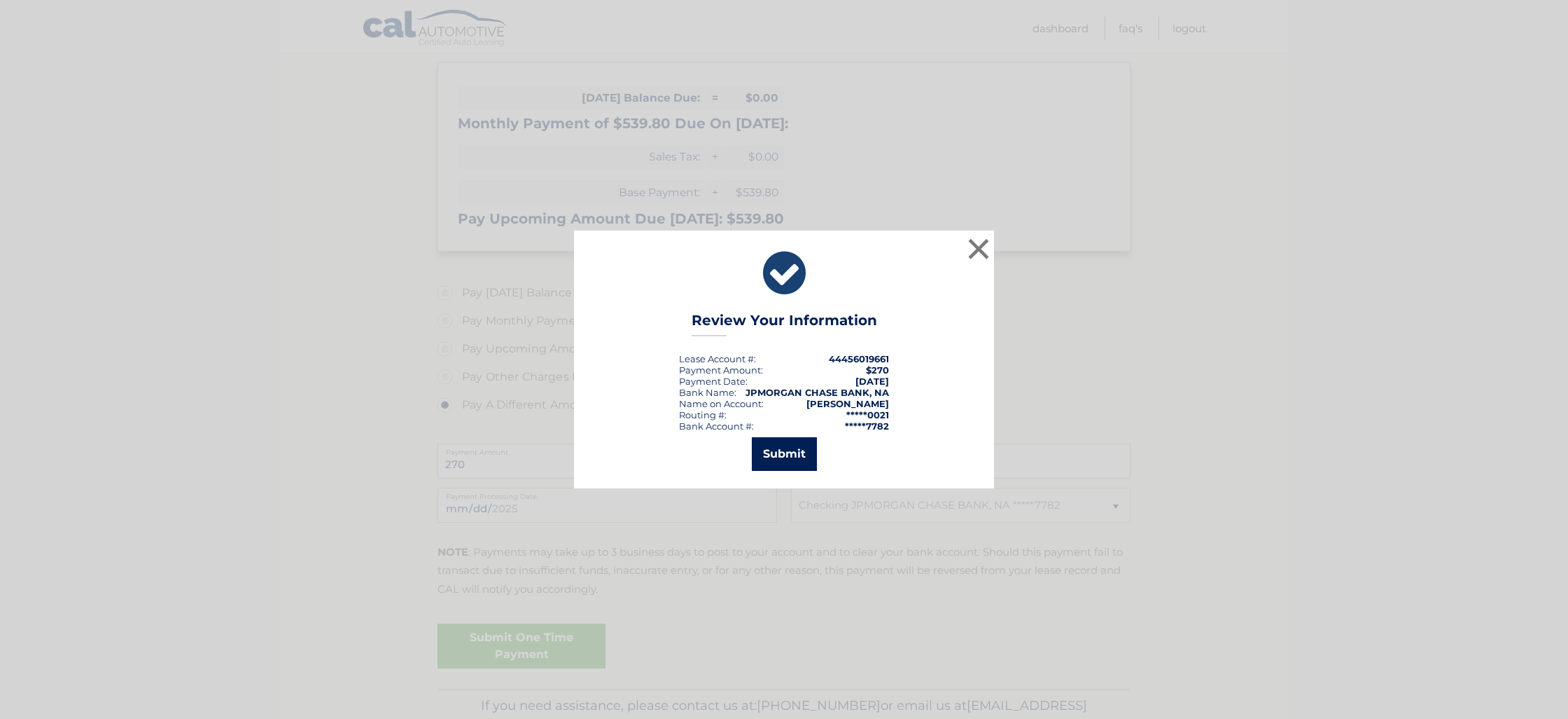
click at [798, 445] on button "Submit" at bounding box center [784, 453] width 65 height 34
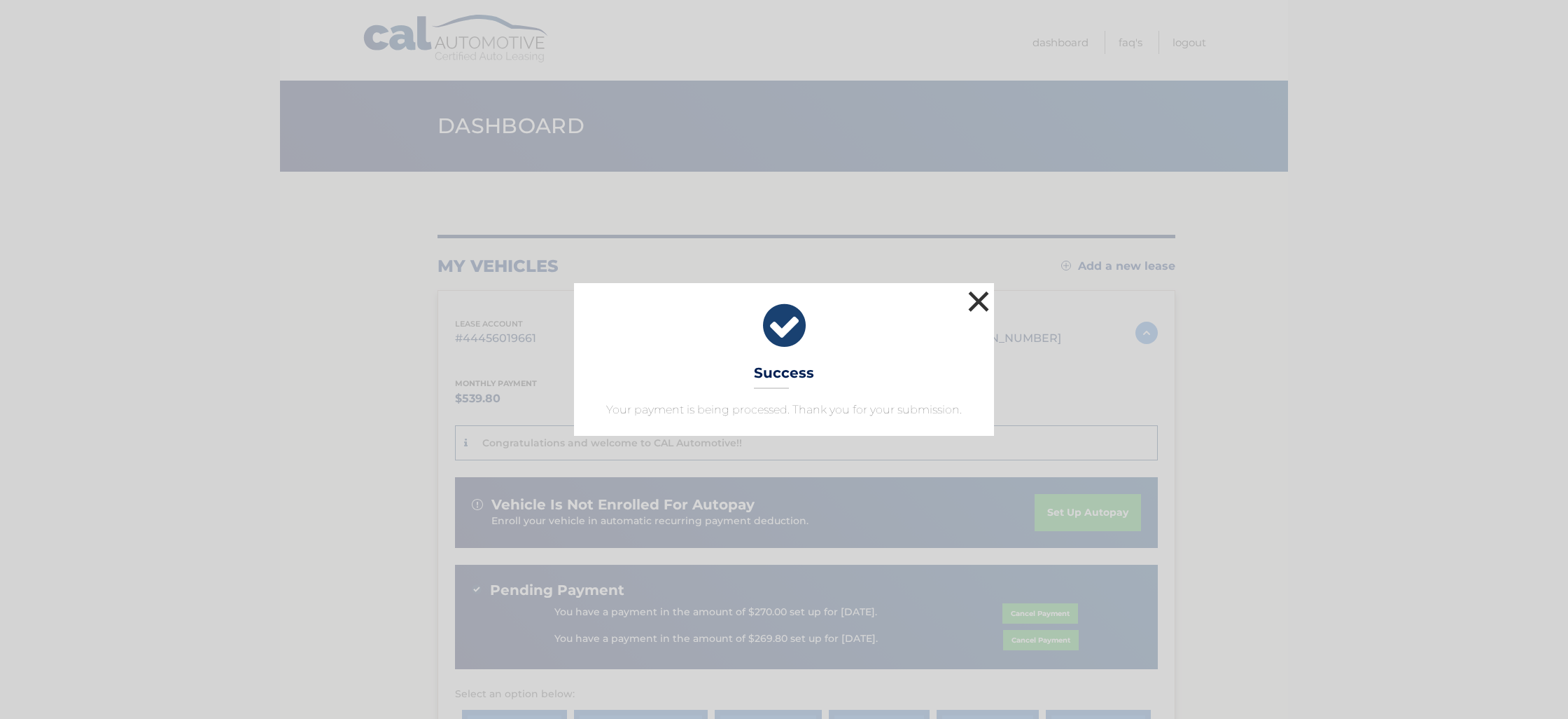
click at [977, 298] on button "×" at bounding box center [978, 301] width 28 height 28
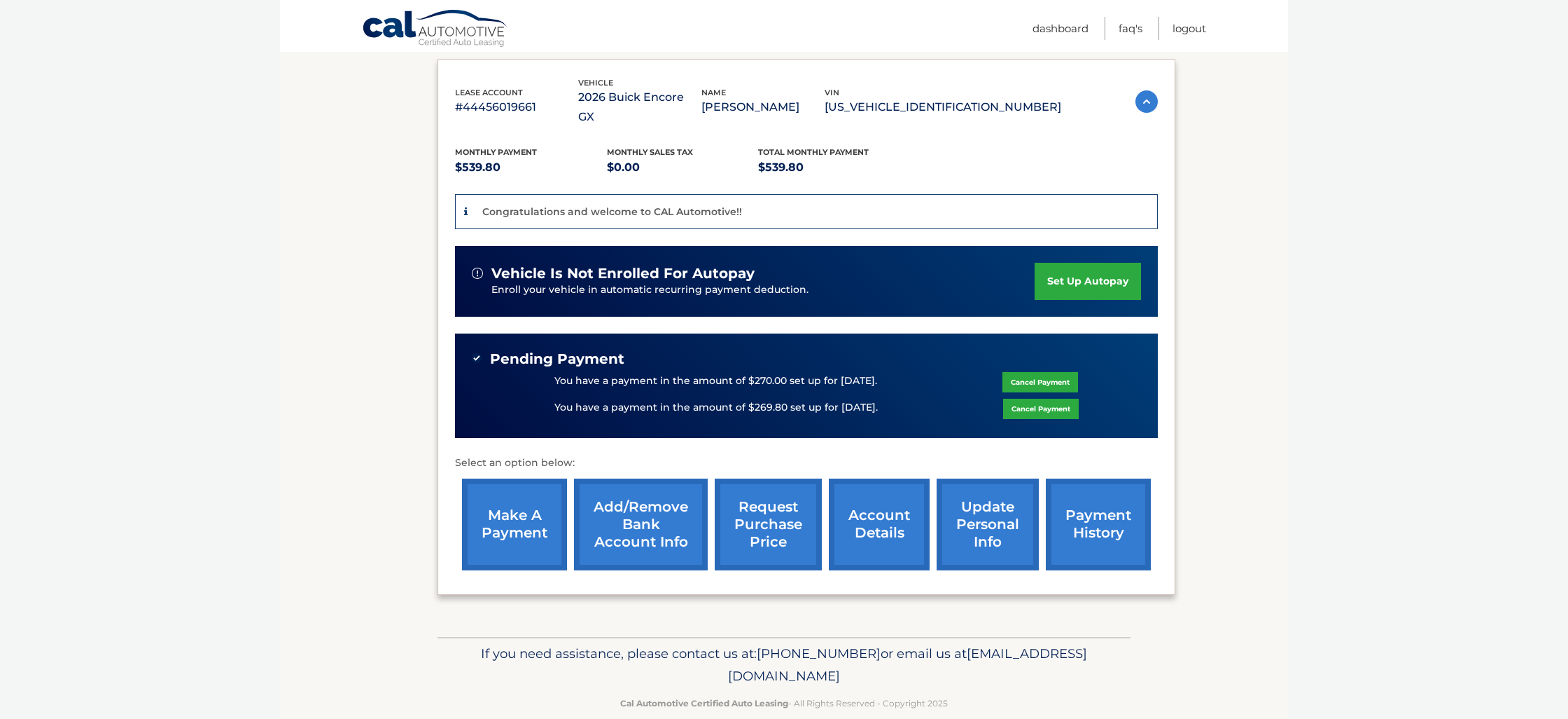
scroll to position [230, 0]
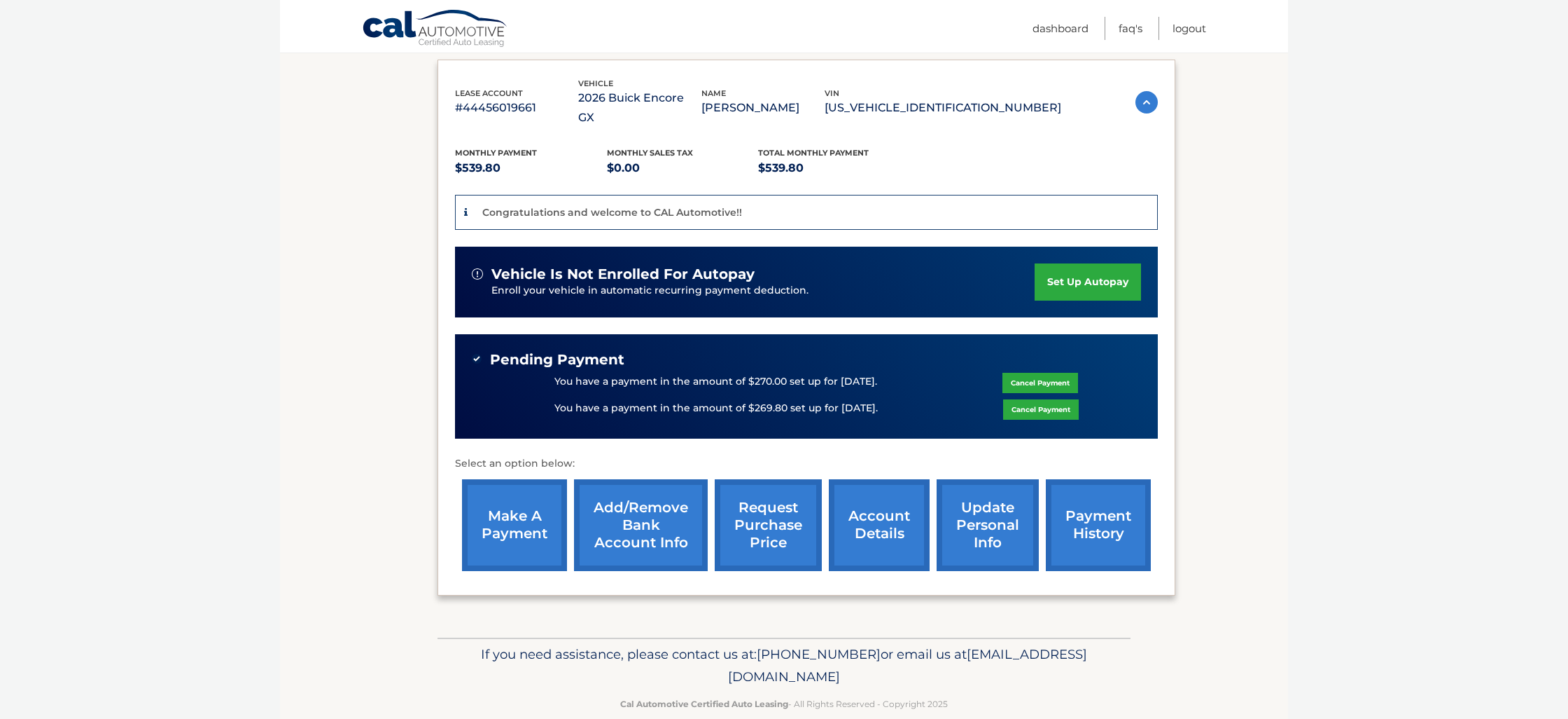
click at [882, 509] on link "account details" at bounding box center [879, 525] width 101 height 92
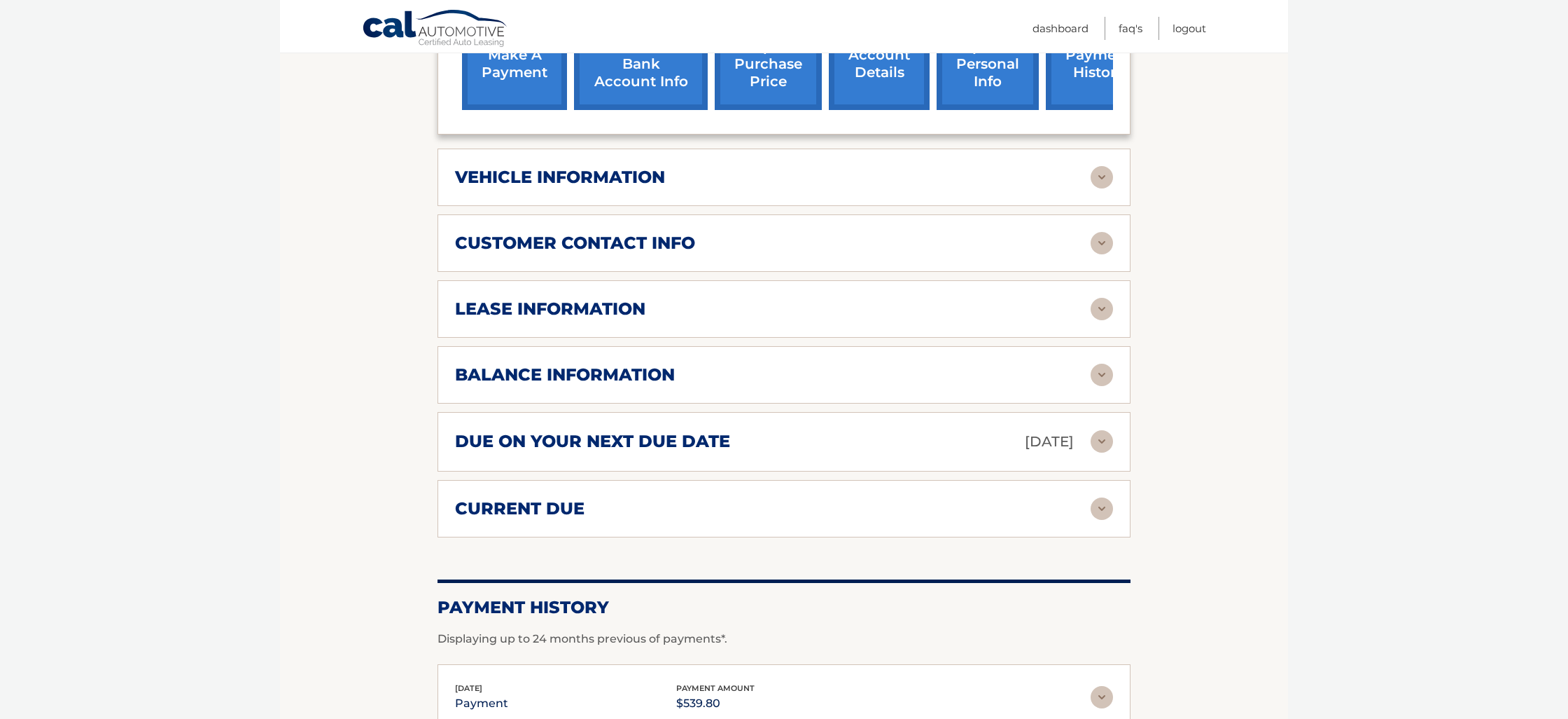
scroll to position [661, 0]
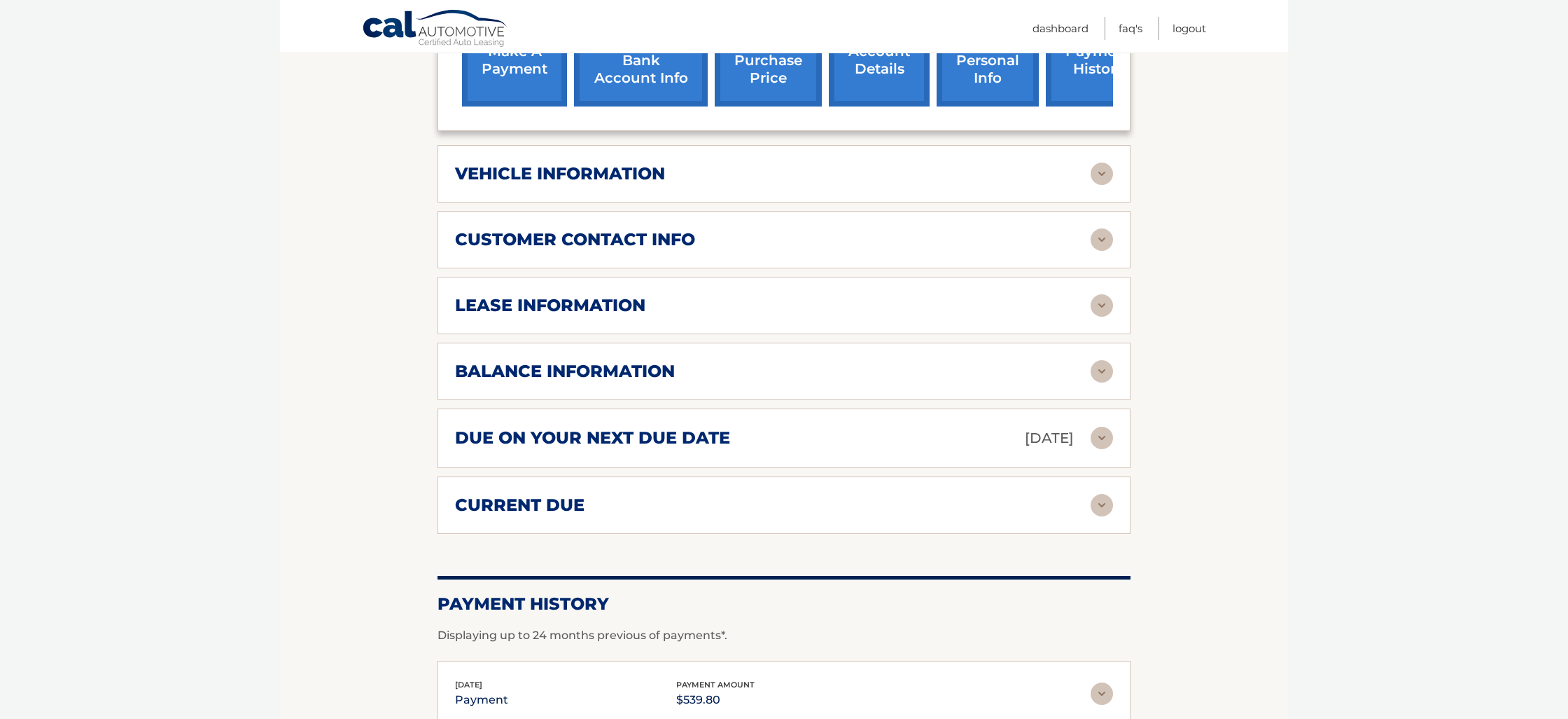
click at [1100, 229] on img at bounding box center [1102, 239] width 22 height 22
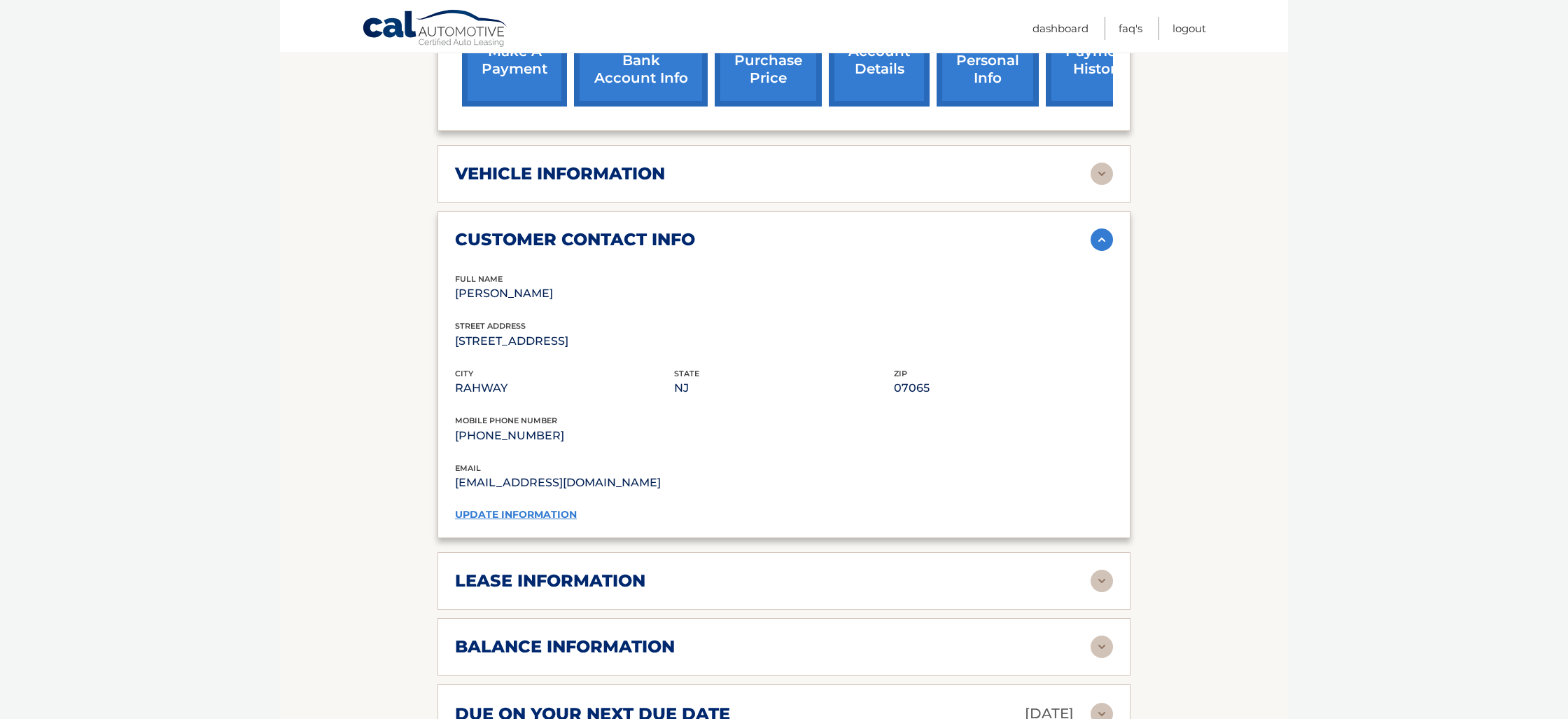
click at [525, 508] on link "update information" at bounding box center [516, 513] width 122 height 12
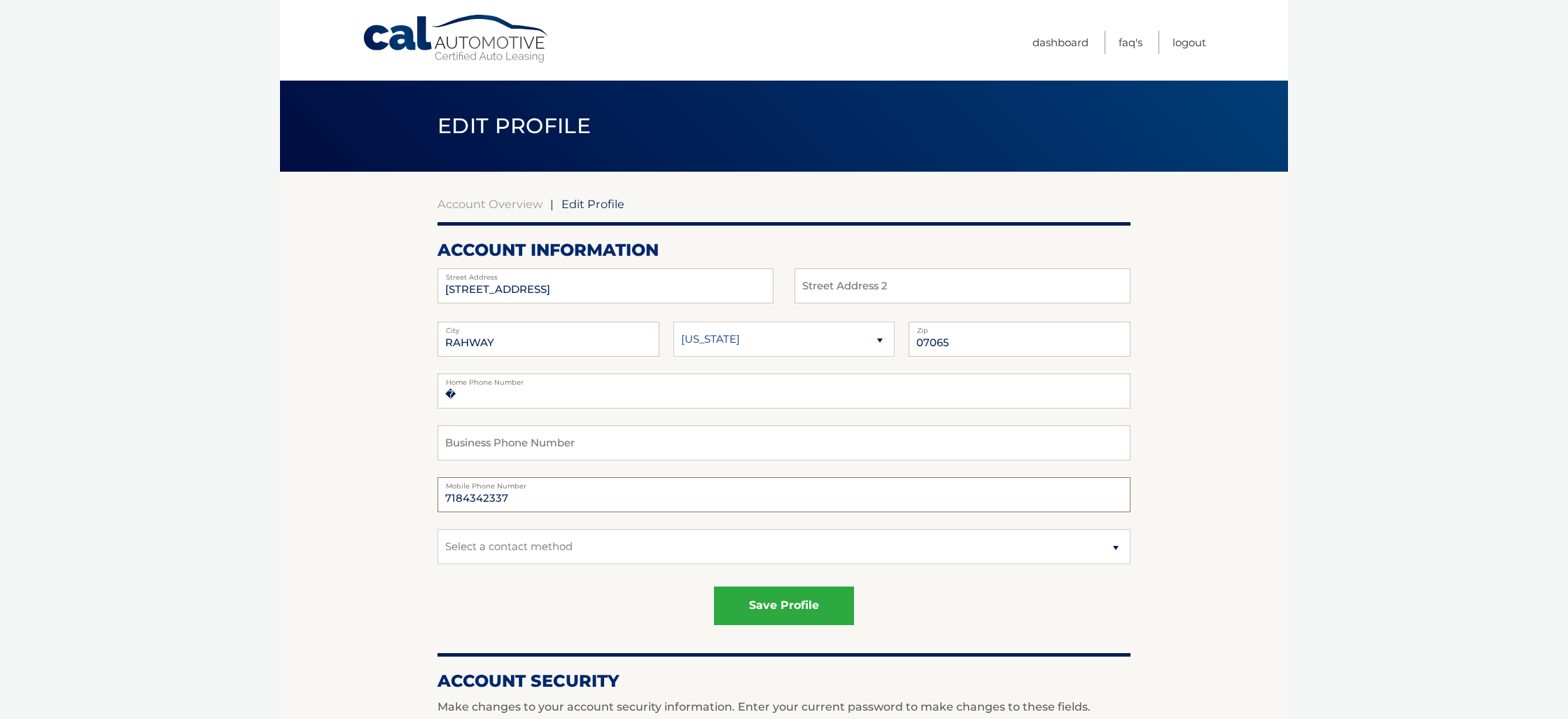
click at [525, 495] on input "7184342337" at bounding box center [784, 494] width 693 height 35
drag, startPoint x: 530, startPoint y: 493, endPoint x: 382, endPoint y: 489, distance: 148.1
click at [382, 489] on section "Account Overview | Edit Profile account information 459 GROVE ST Street Address…" at bounding box center [784, 712] width 1008 height 1081
type input "6463380247"
select select "1"
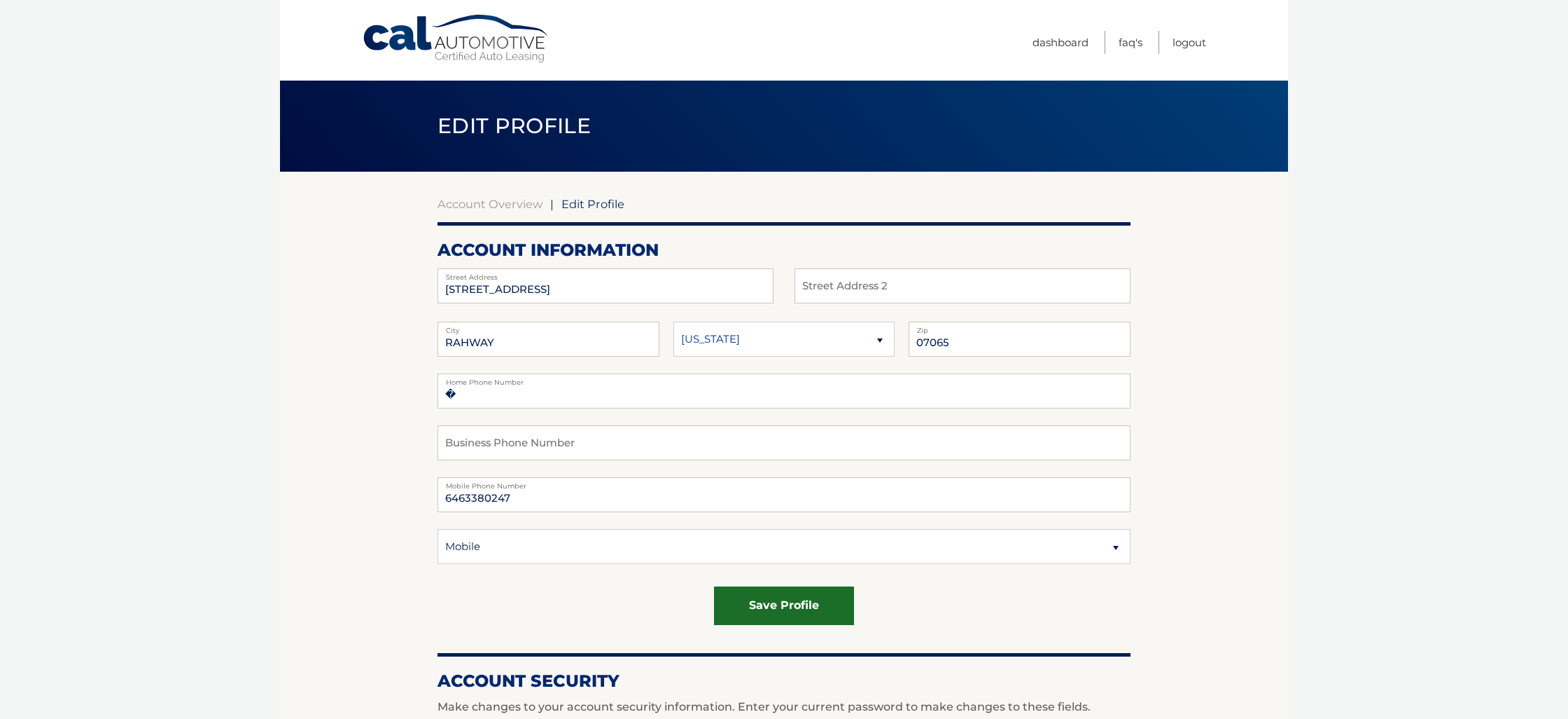
click at [797, 606] on button "save profile" at bounding box center [784, 605] width 140 height 39
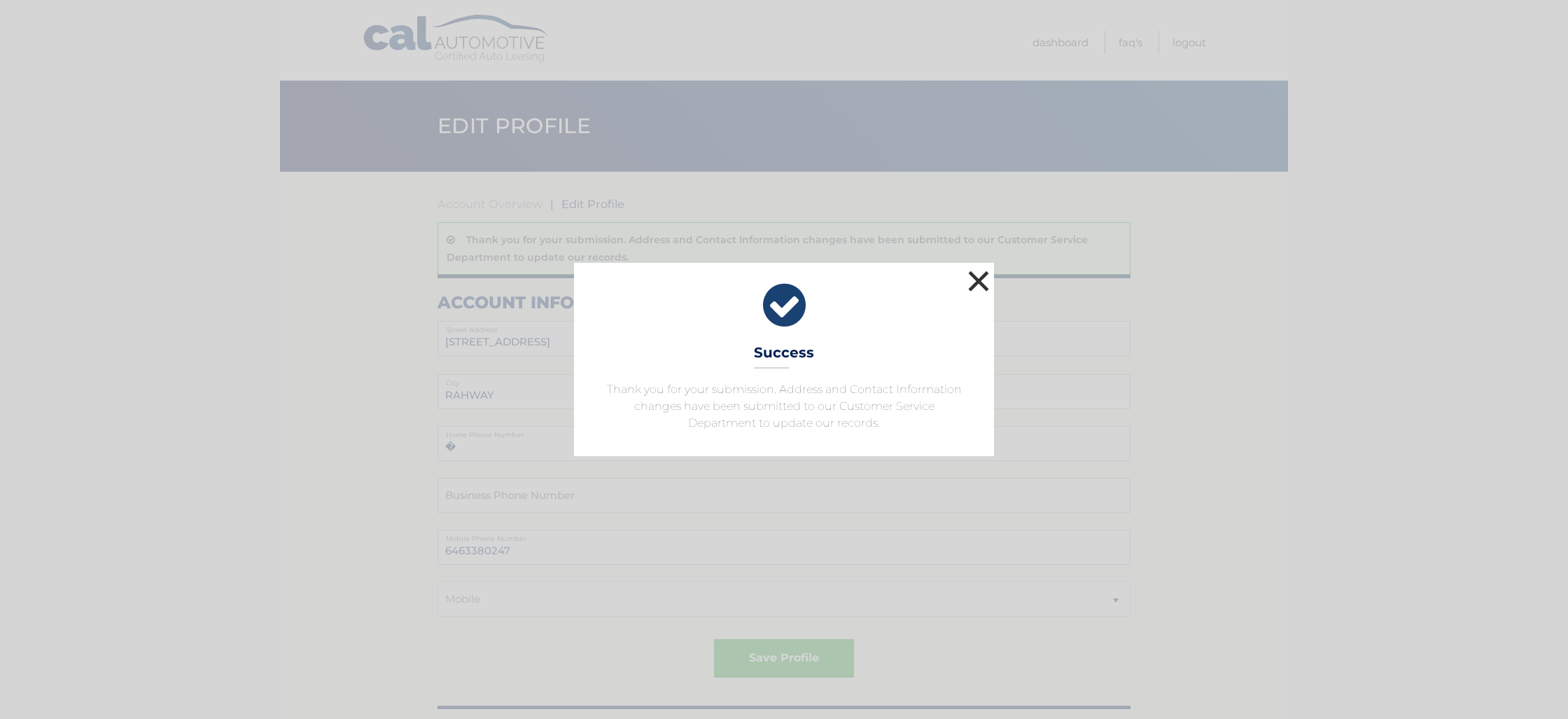
click at [977, 278] on button "×" at bounding box center [978, 281] width 28 height 28
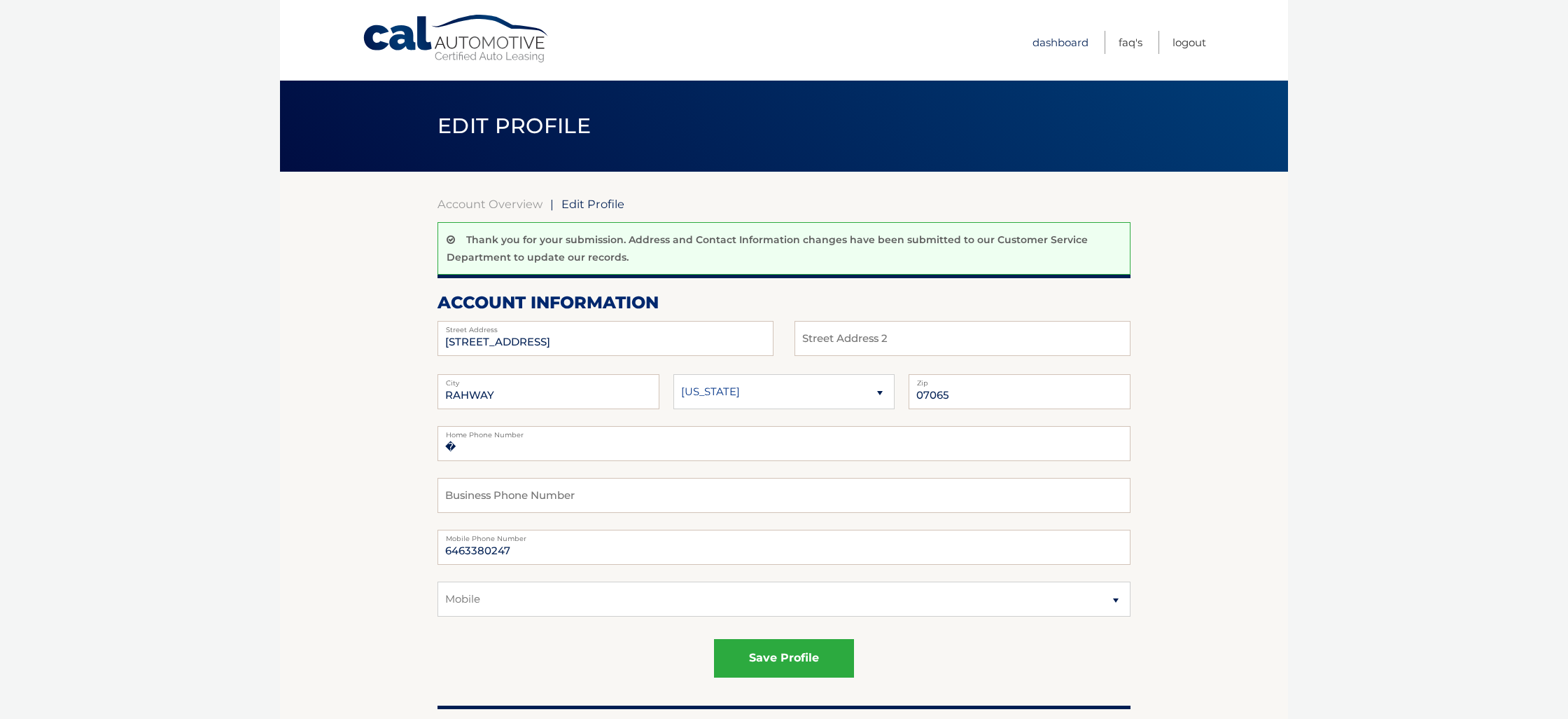
click at [1068, 41] on link "Dashboard" at bounding box center [1061, 42] width 56 height 23
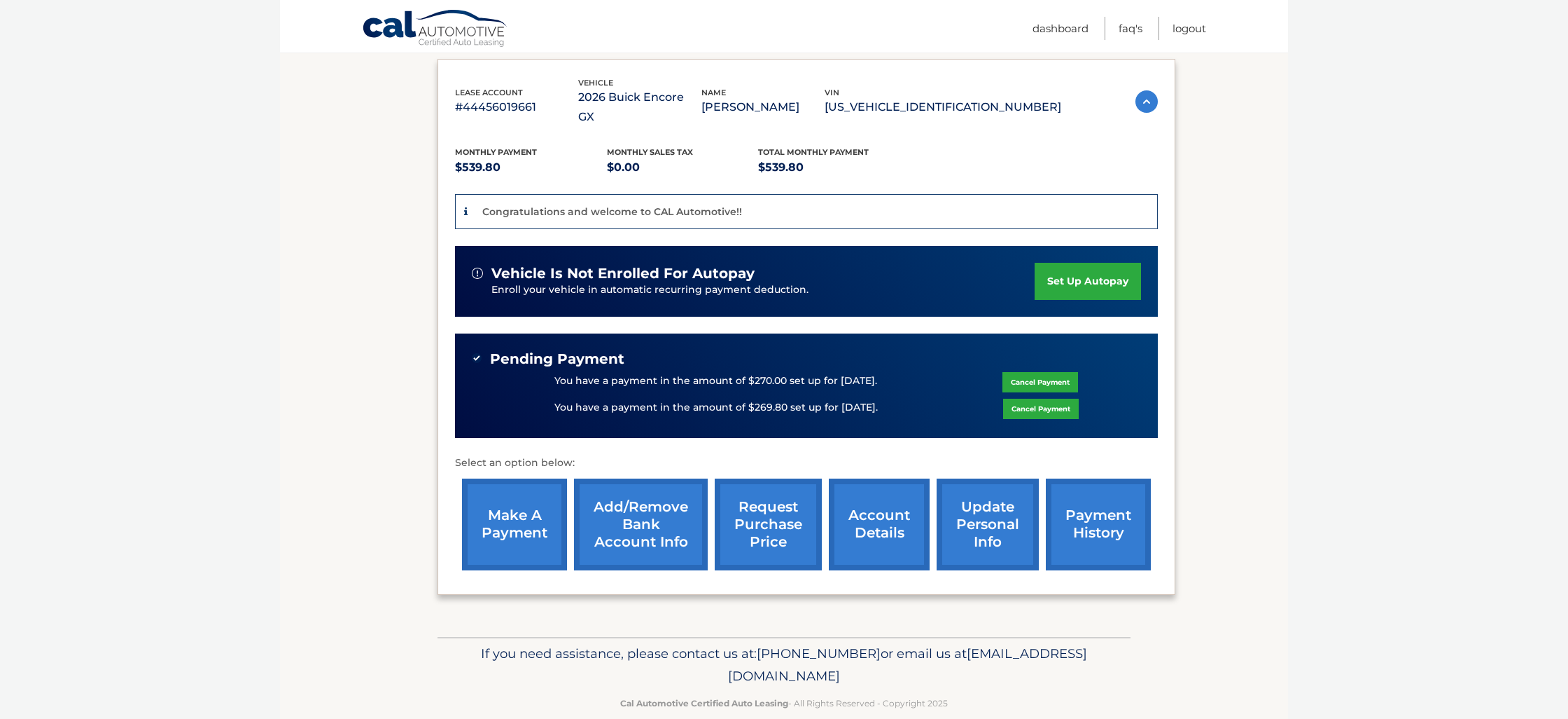
scroll to position [230, 0]
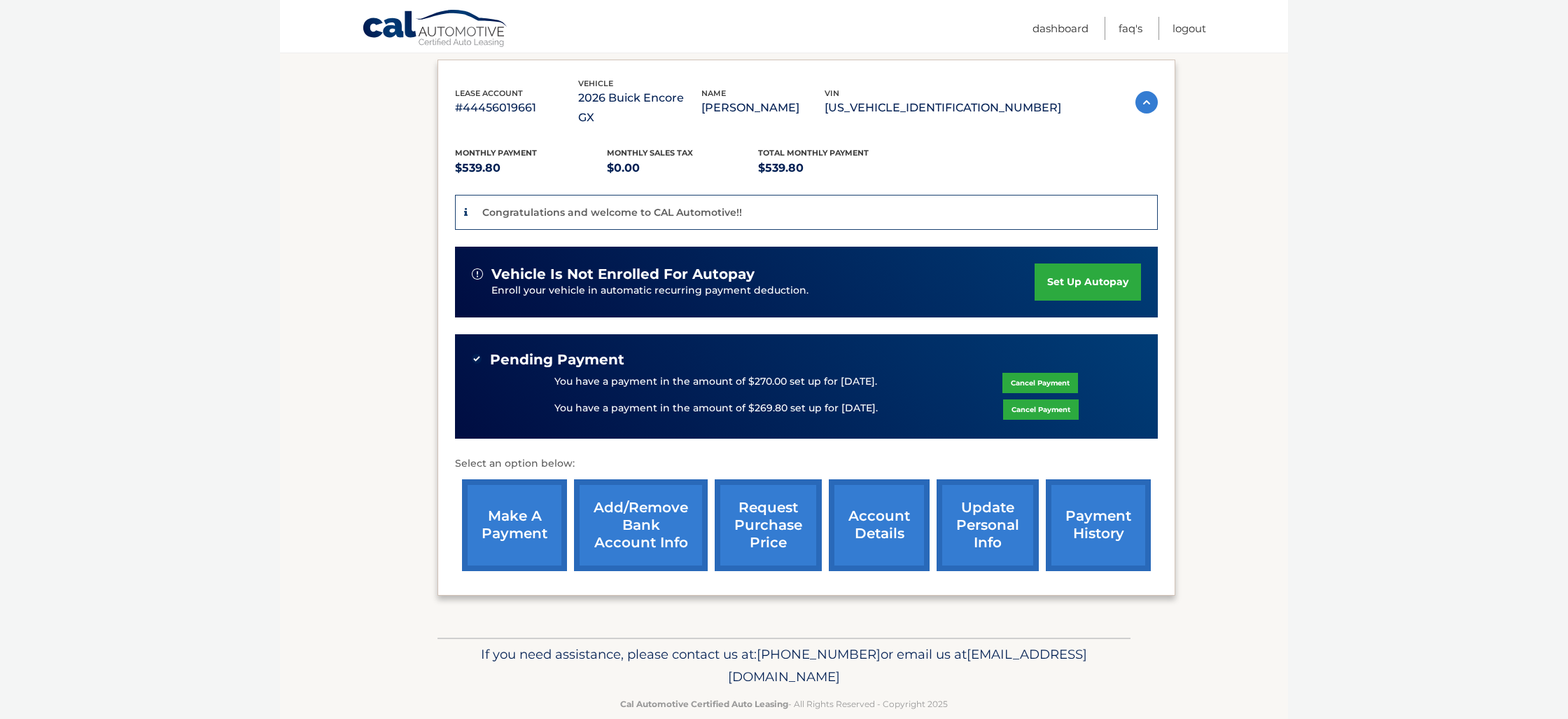
click at [882, 485] on link "account details" at bounding box center [879, 525] width 101 height 92
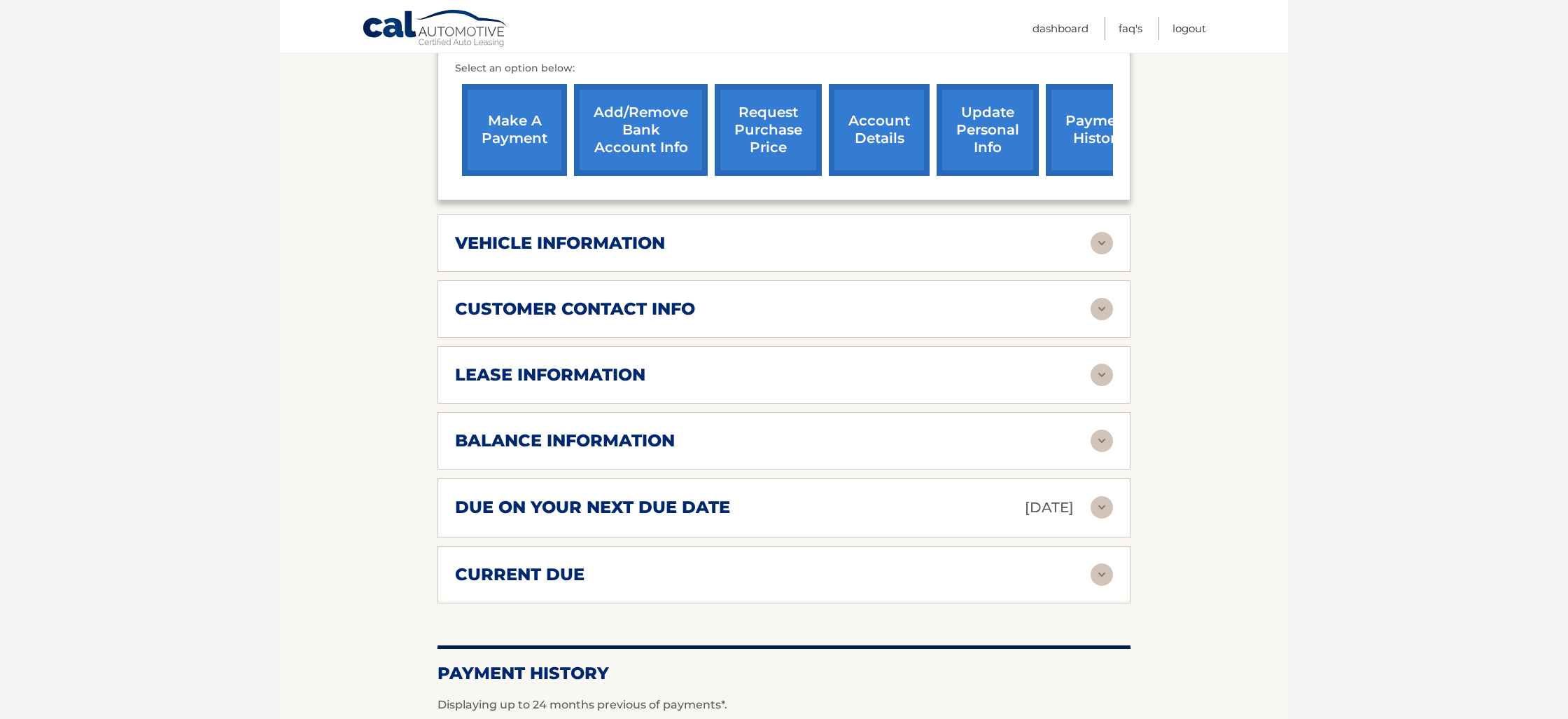
scroll to position [597, 0]
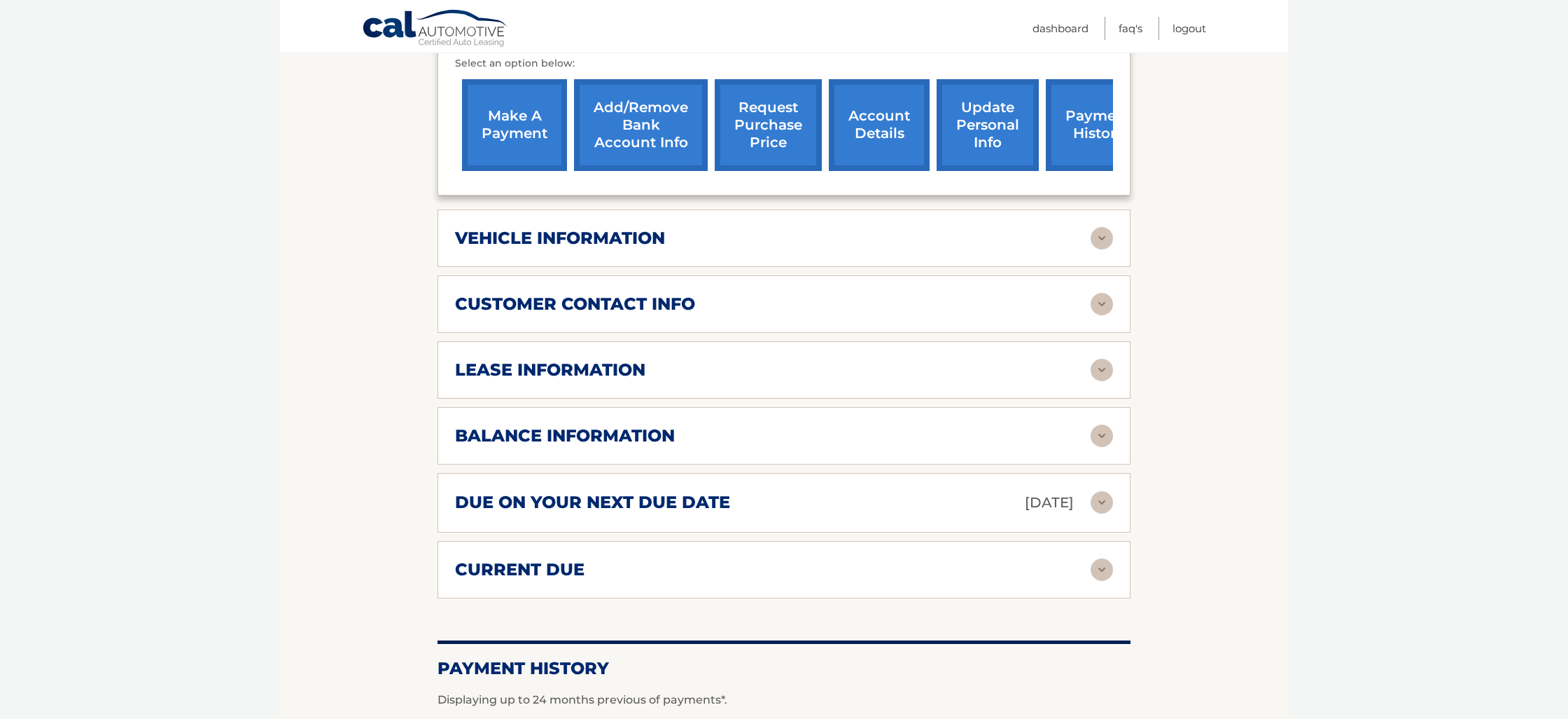
click at [1101, 293] on img at bounding box center [1102, 304] width 22 height 22
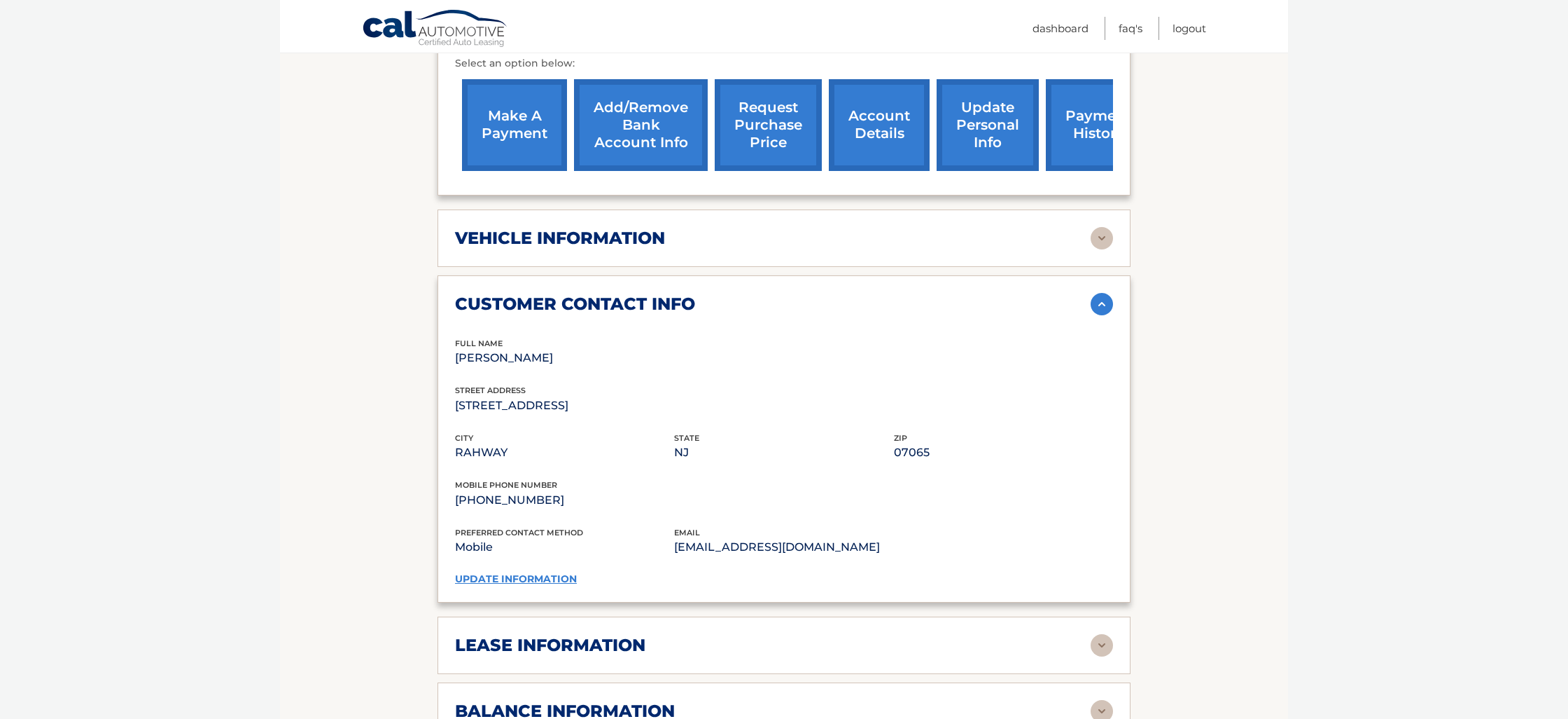
click at [560, 573] on link "update information" at bounding box center [516, 578] width 122 height 12
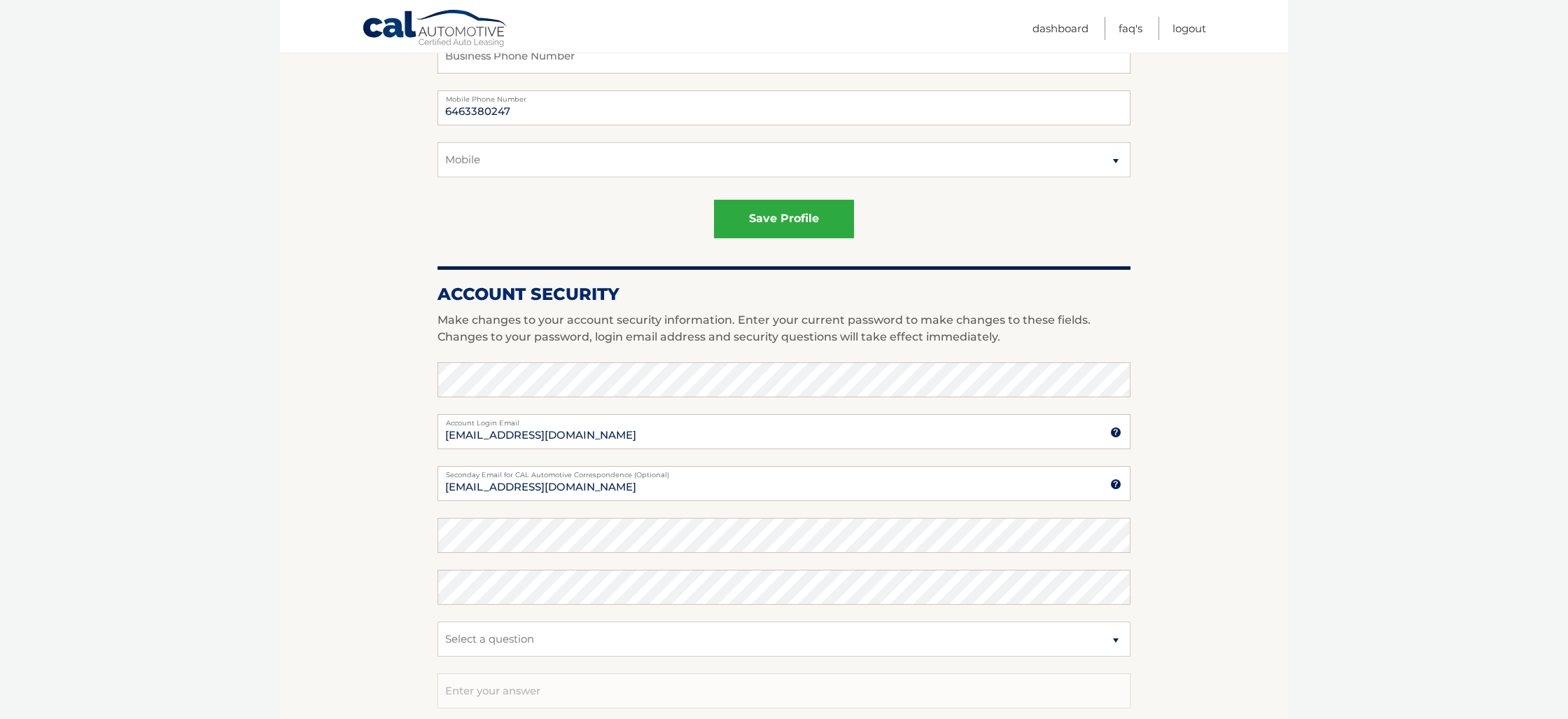
scroll to position [442, 0]
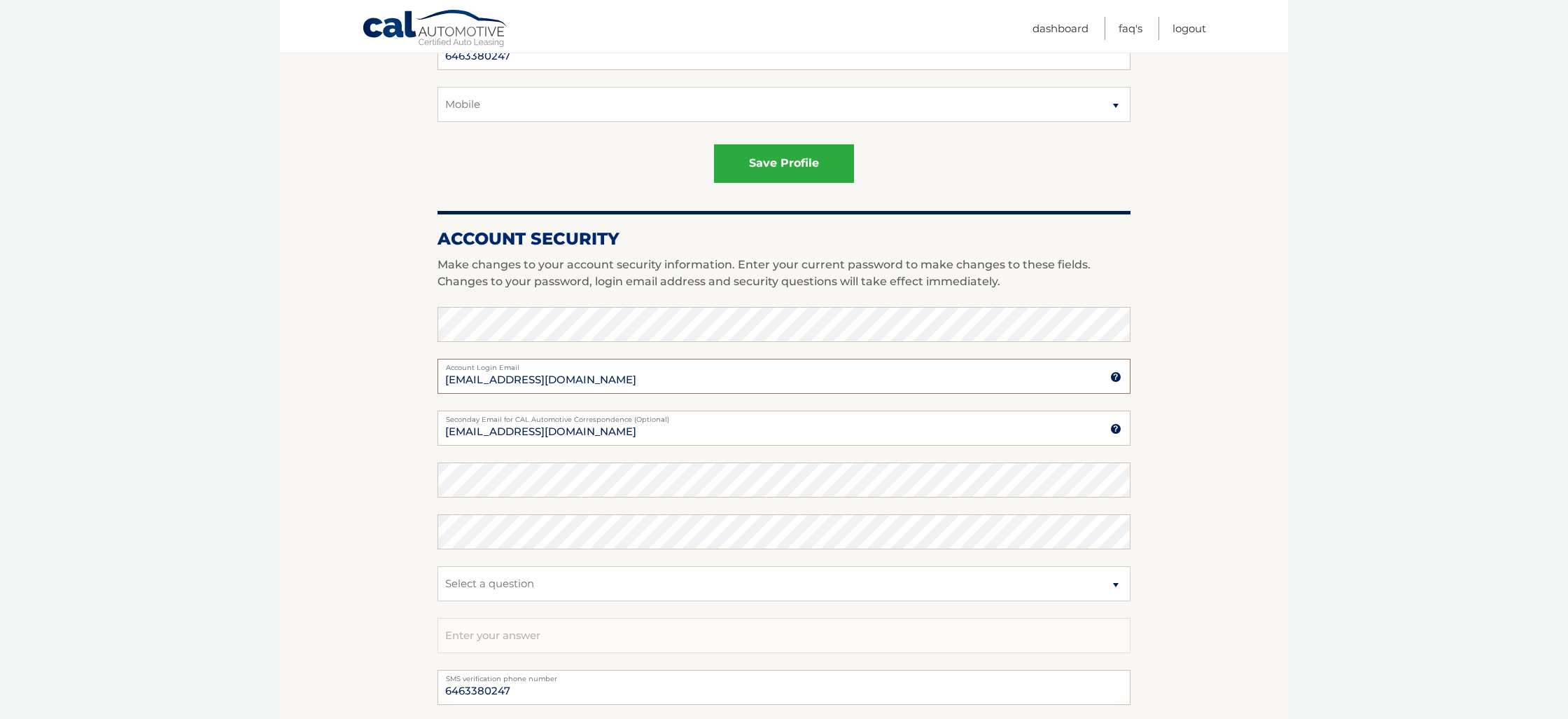
click at [506, 384] on input "[EMAIL_ADDRESS][DOMAIN_NAME]" at bounding box center [784, 376] width 693 height 35
type input "grisely50@gmail.com"
click at [505, 430] on input "grisely50@mail.com" at bounding box center [784, 428] width 693 height 35
click at [621, 431] on input "grisely50@gmail.com" at bounding box center [784, 428] width 693 height 35
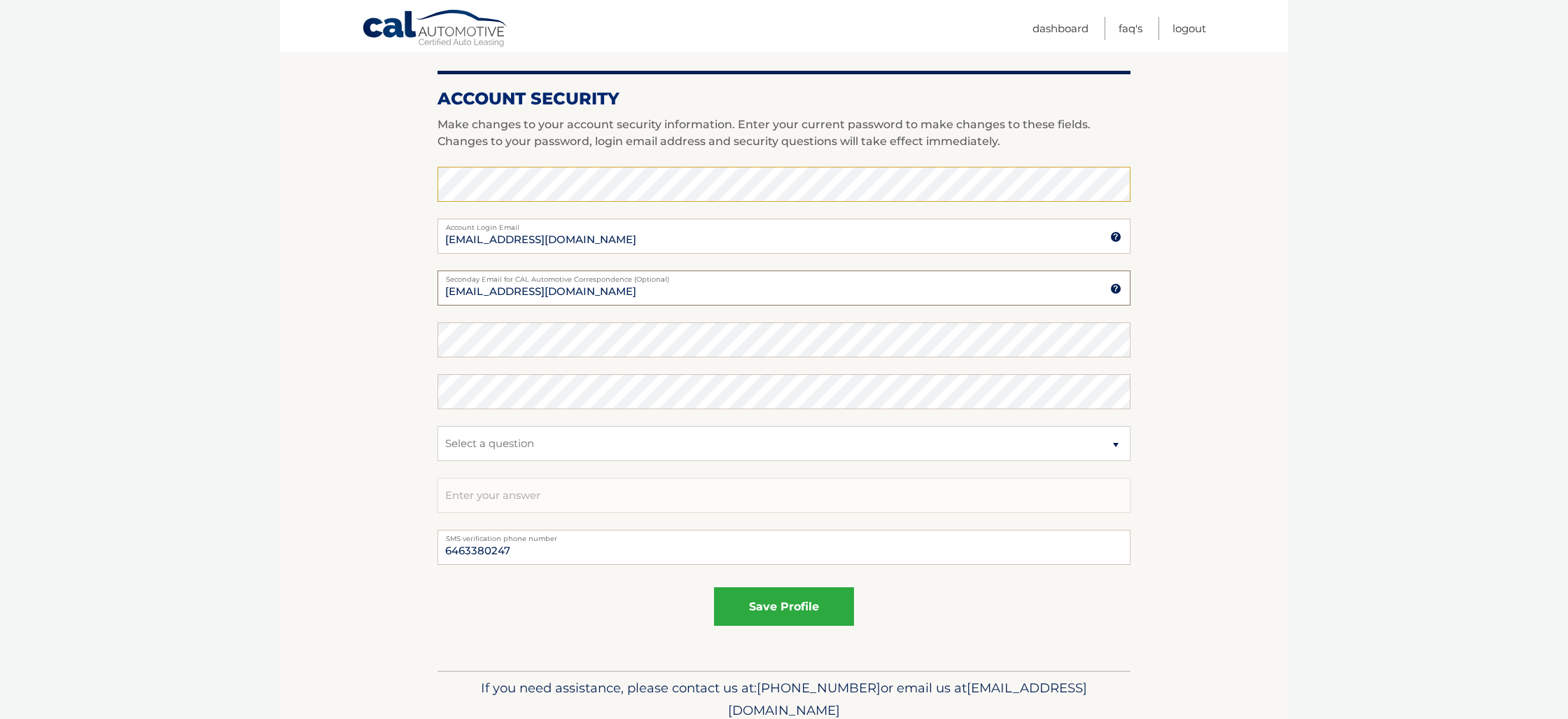
scroll to position [582, 0]
type input "[EMAIL_ADDRESS][DOMAIN_NAME]"
click at [511, 358] on fieldset "Enter your current password to make changes to these fields grisely50@gmail.com…" at bounding box center [784, 347] width 693 height 363
select select "4"
click at [493, 491] on input "text" at bounding box center [784, 494] width 693 height 35
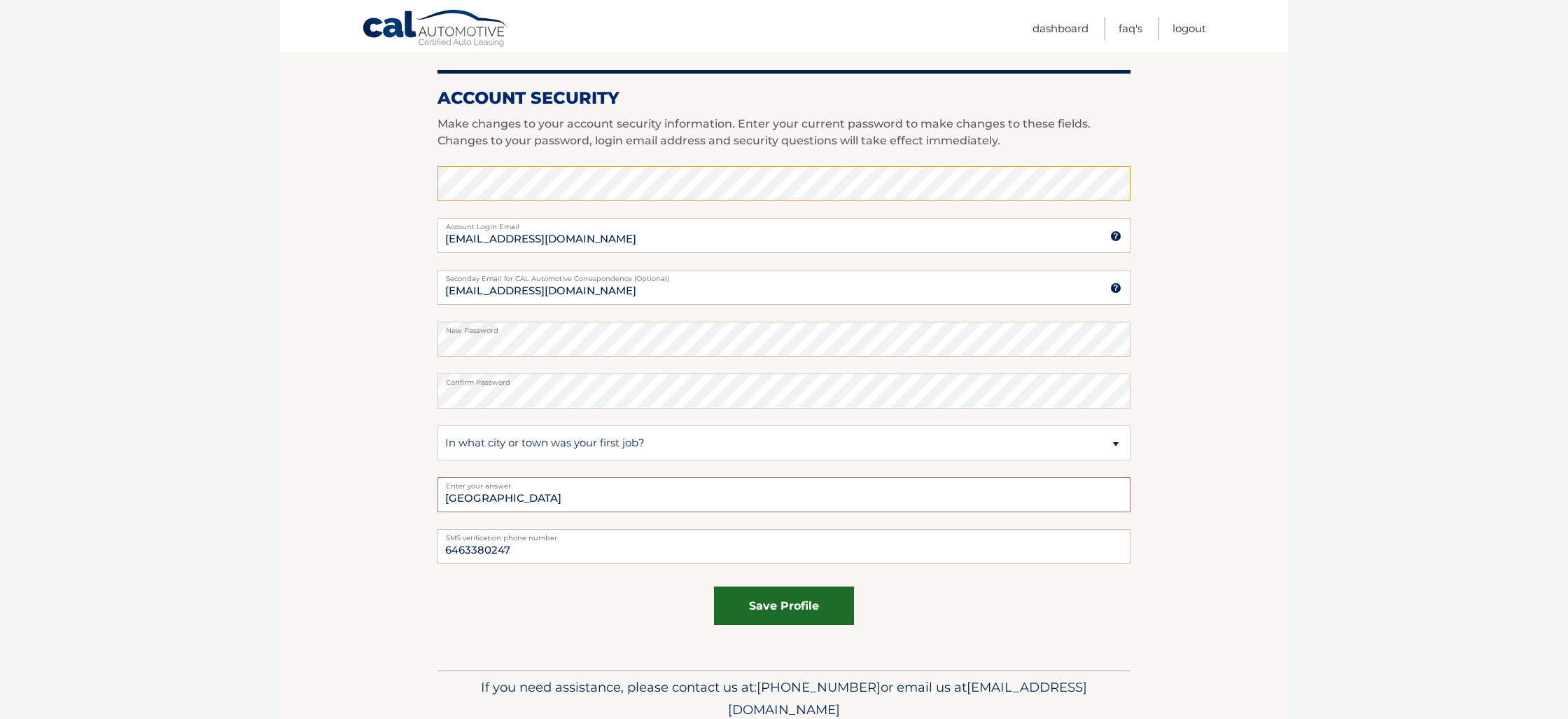
type input "brooklyn"
click at [788, 609] on button "save profile" at bounding box center [784, 605] width 140 height 39
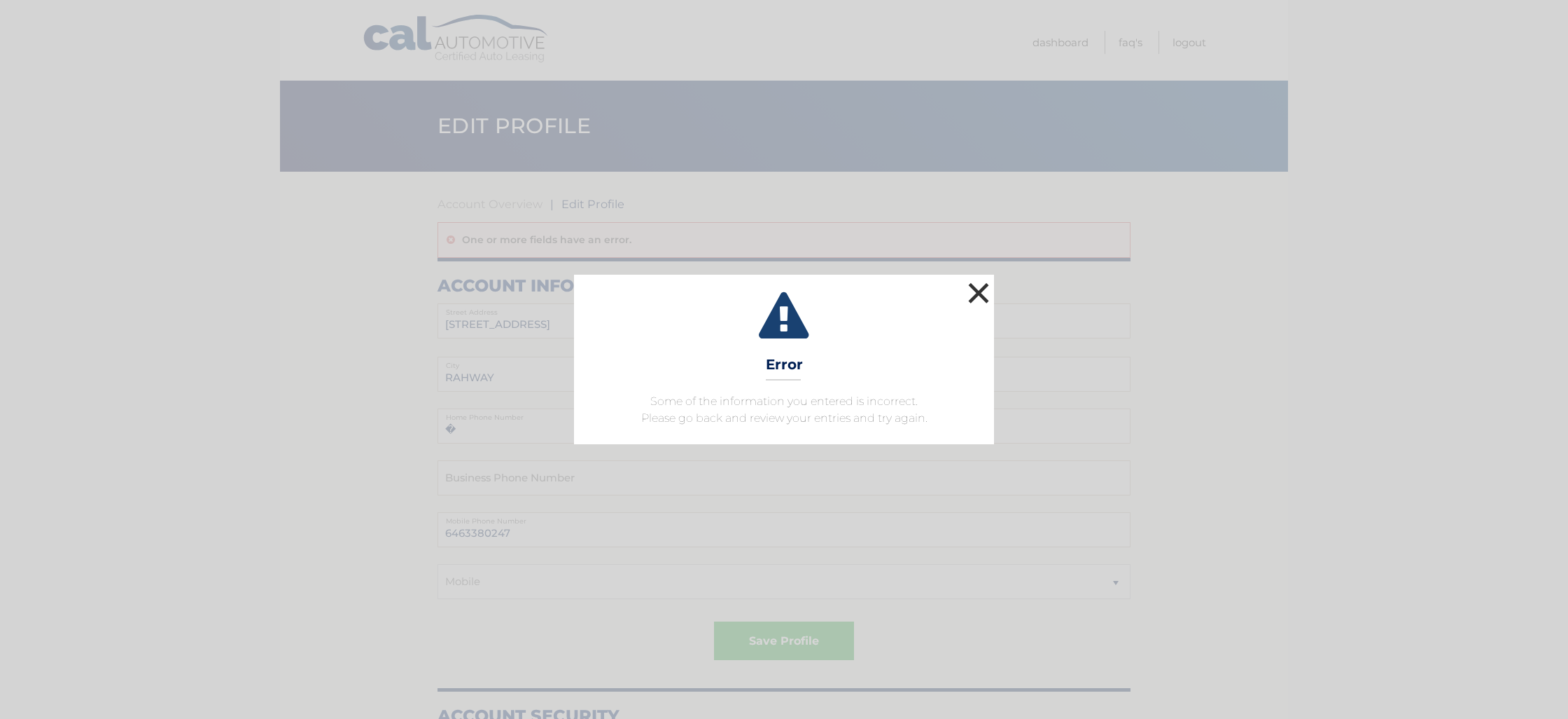
click at [975, 289] on button "×" at bounding box center [978, 293] width 28 height 28
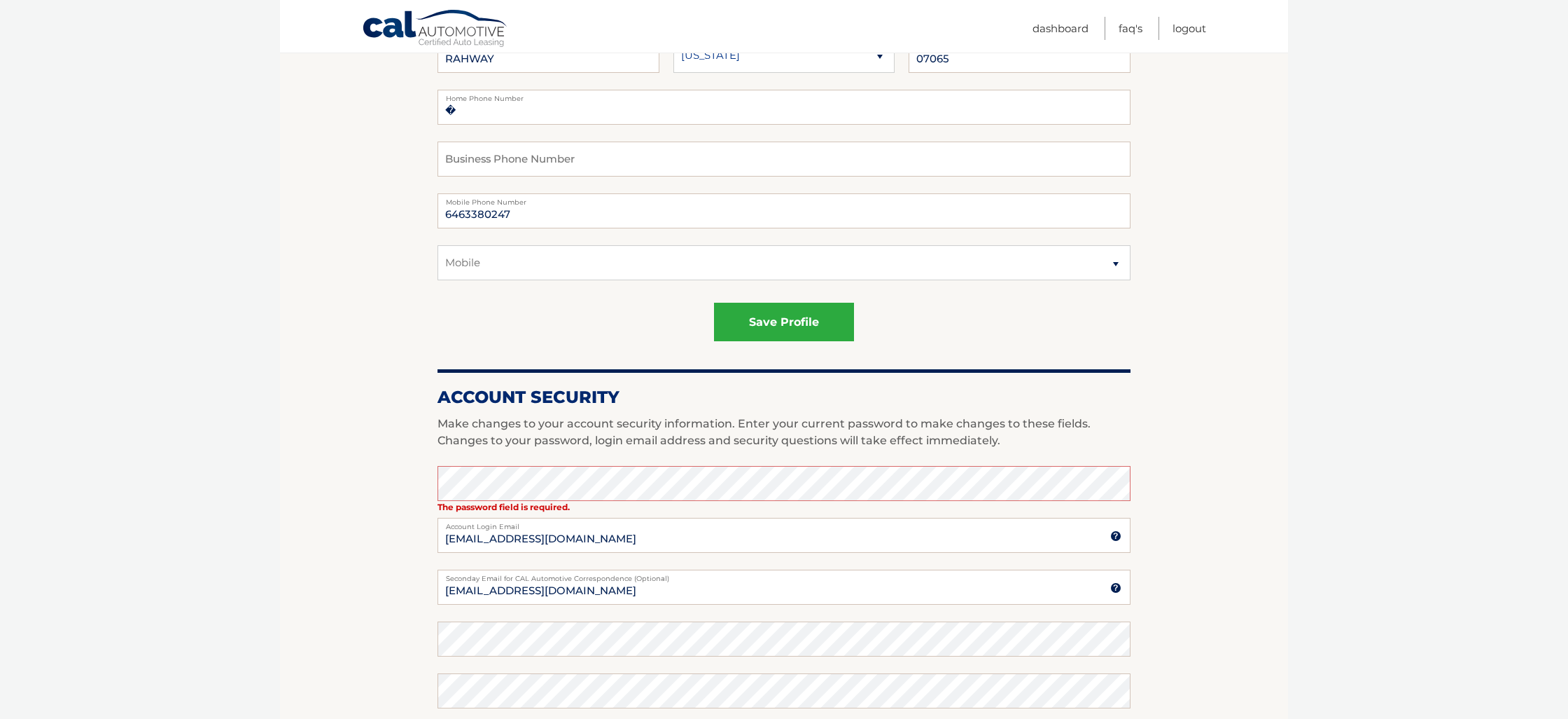
scroll to position [475, 0]
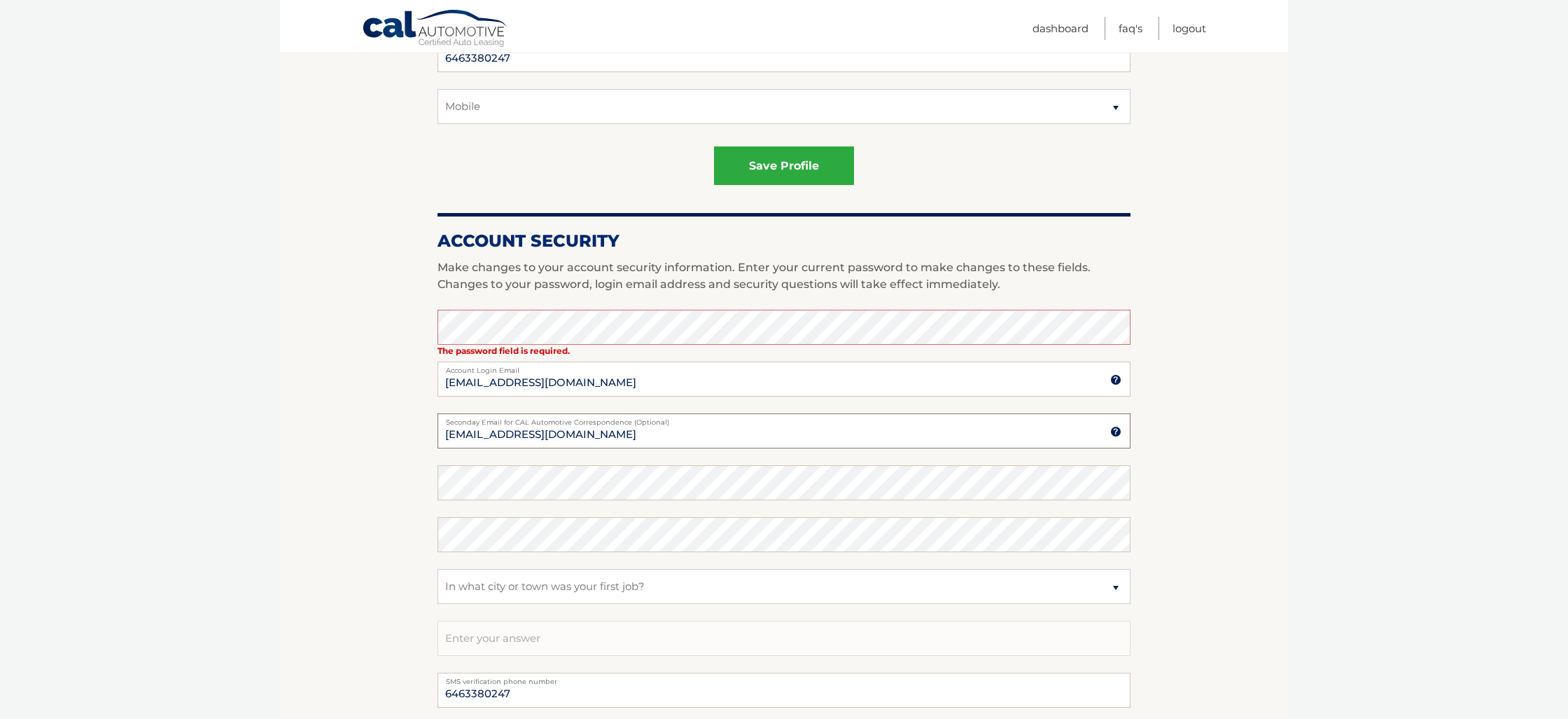
click at [777, 432] on input "[EMAIL_ADDRESS][DOMAIN_NAME]" at bounding box center [784, 430] width 693 height 35
click at [731, 380] on input "[EMAIL_ADDRESS][DOMAIN_NAME]" at bounding box center [784, 378] width 693 height 35
click at [1117, 379] on img at bounding box center [1117, 380] width 12 height 12
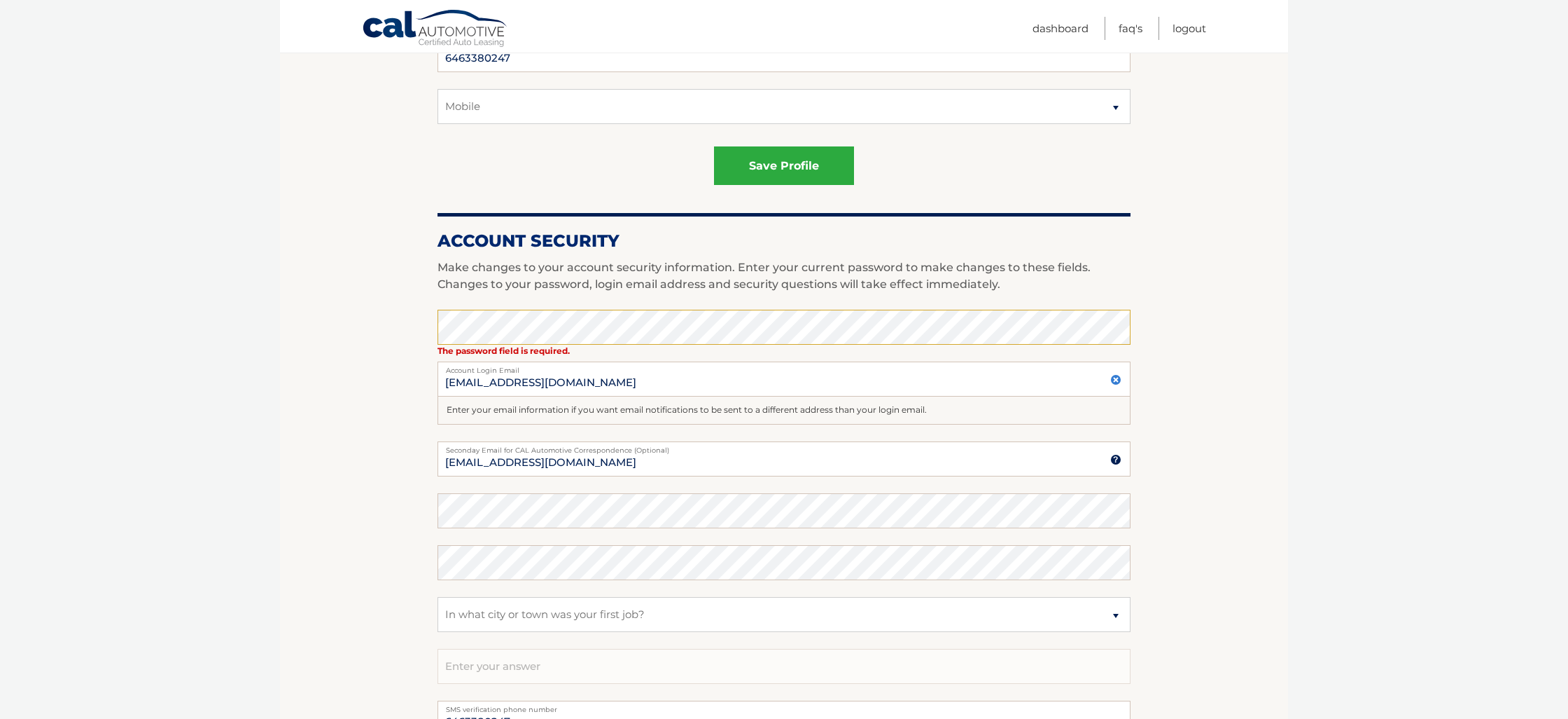
click at [1117, 379] on img at bounding box center [1117, 380] width 12 height 12
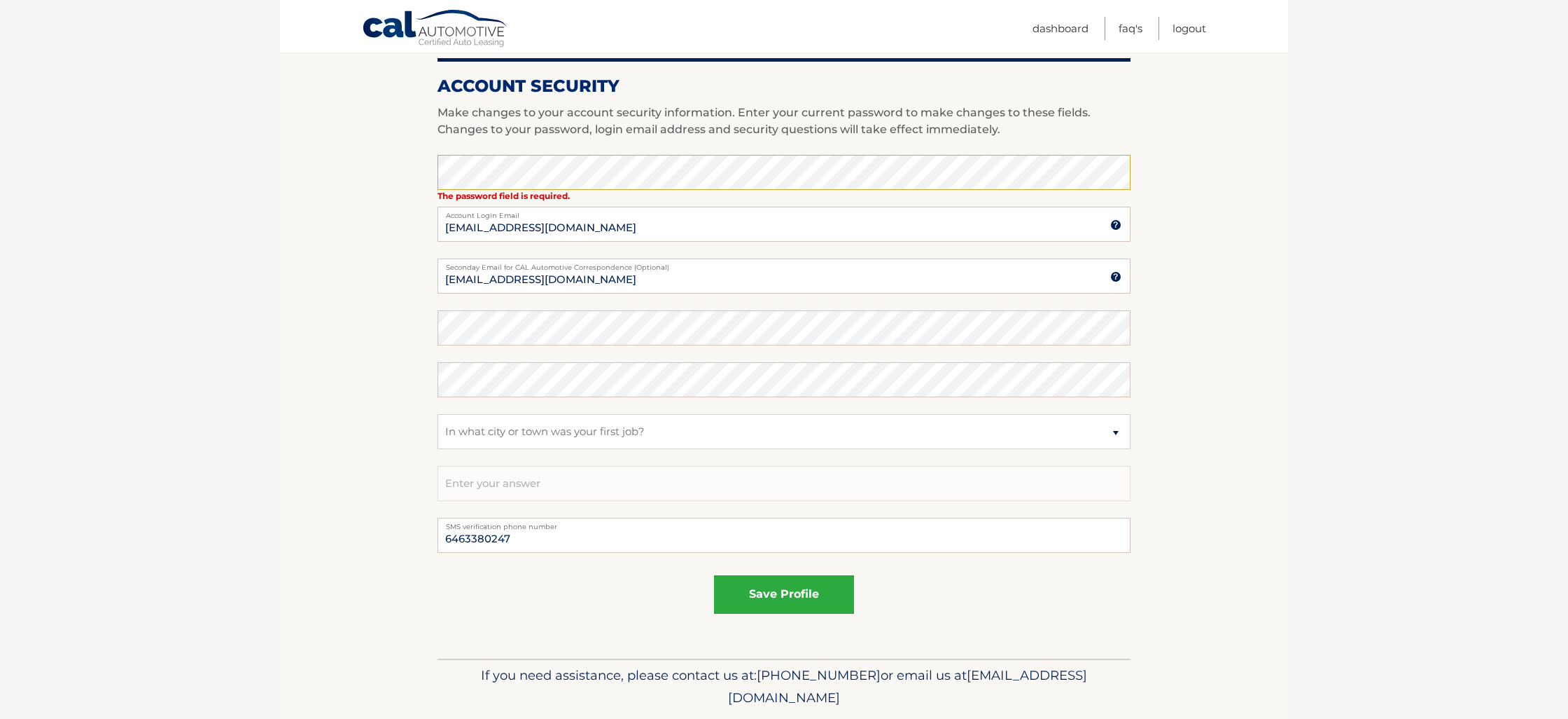
scroll to position [630, 0]
click at [799, 594] on button "save profile" at bounding box center [784, 593] width 140 height 39
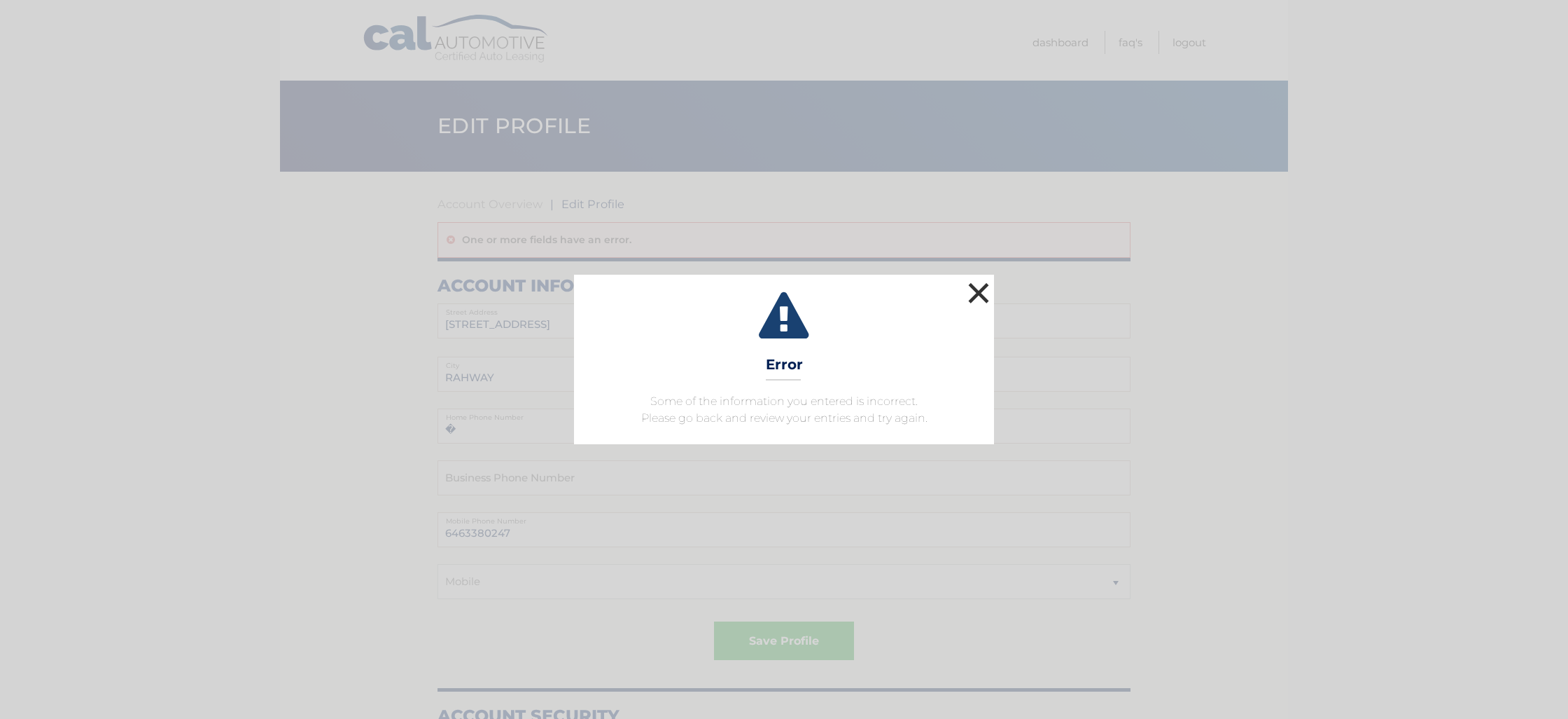
click at [971, 288] on button "×" at bounding box center [978, 293] width 28 height 28
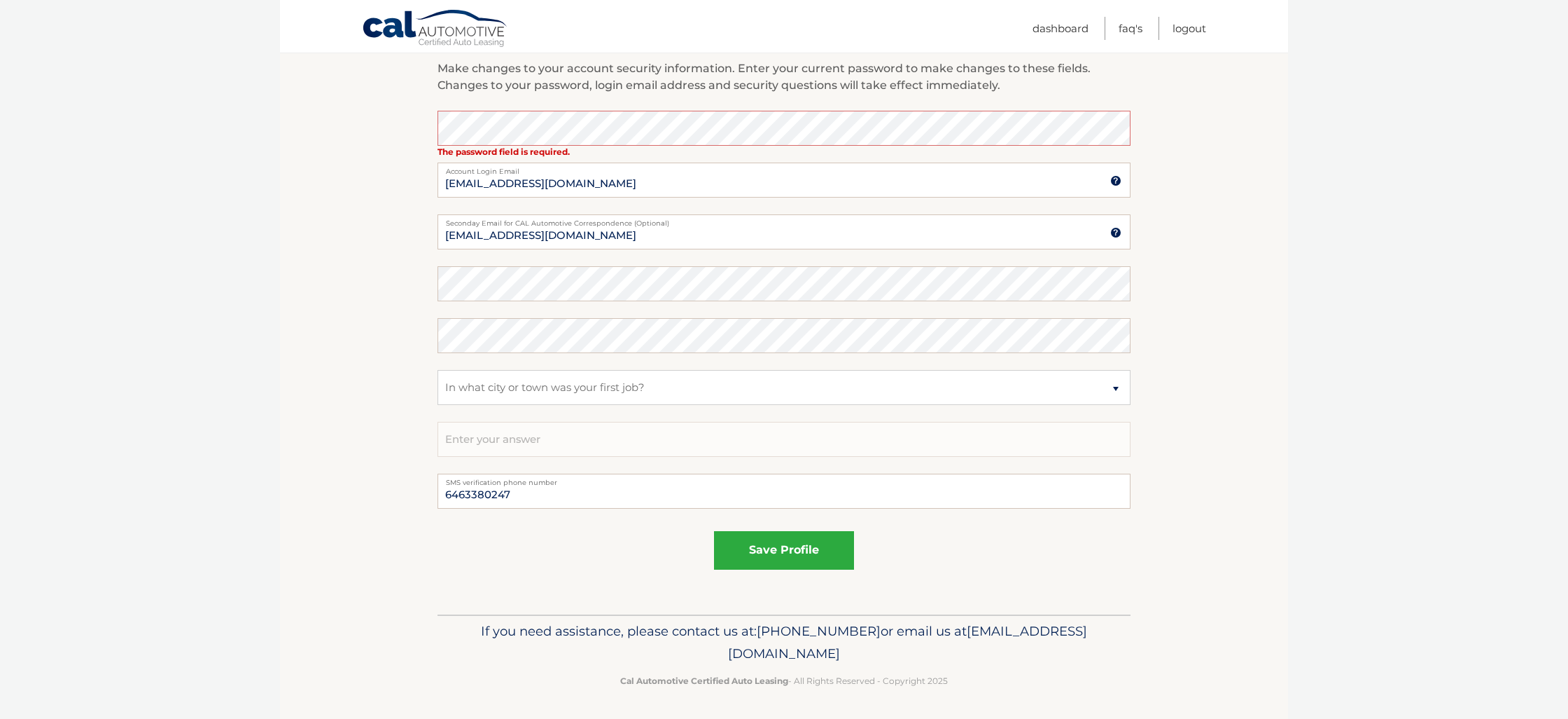
scroll to position [673, 0]
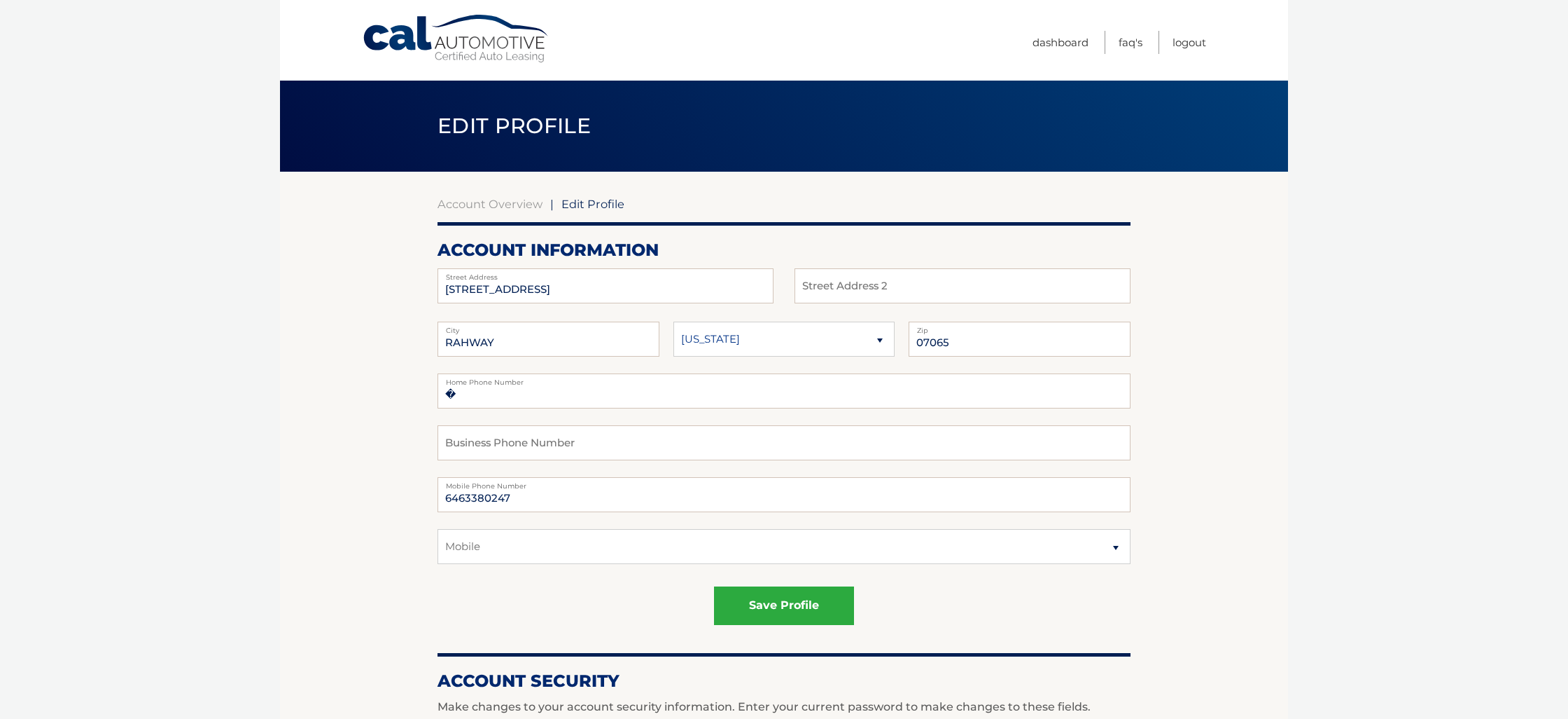
scroll to position [638, 0]
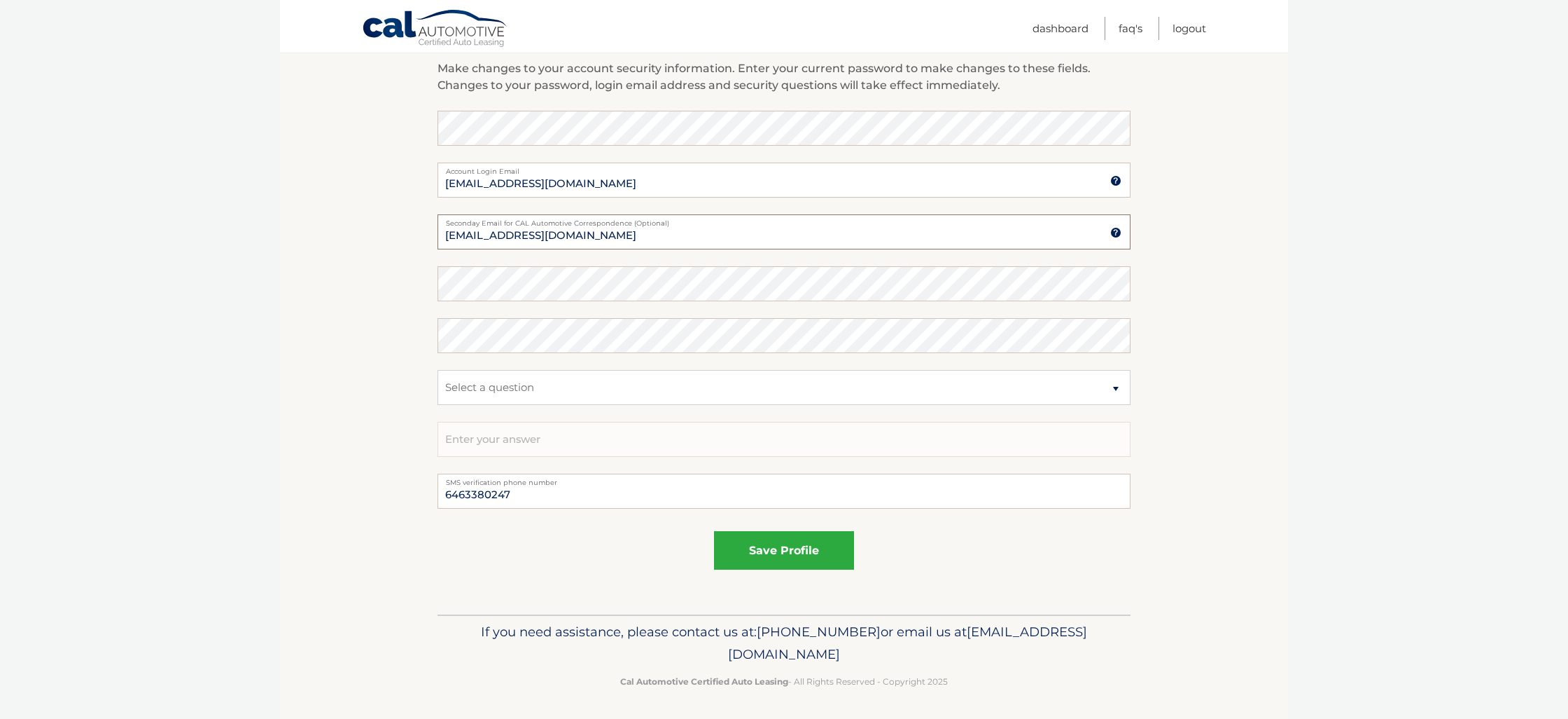
drag, startPoint x: 543, startPoint y: 241, endPoint x: 419, endPoint y: 239, distance: 124.0
click at [419, 239] on section "Account Overview | Edit Profile account information 459 GROVE ST Street Address…" at bounding box center [784, 74] width 1008 height 1081
type input "grisely50@gmail.com"
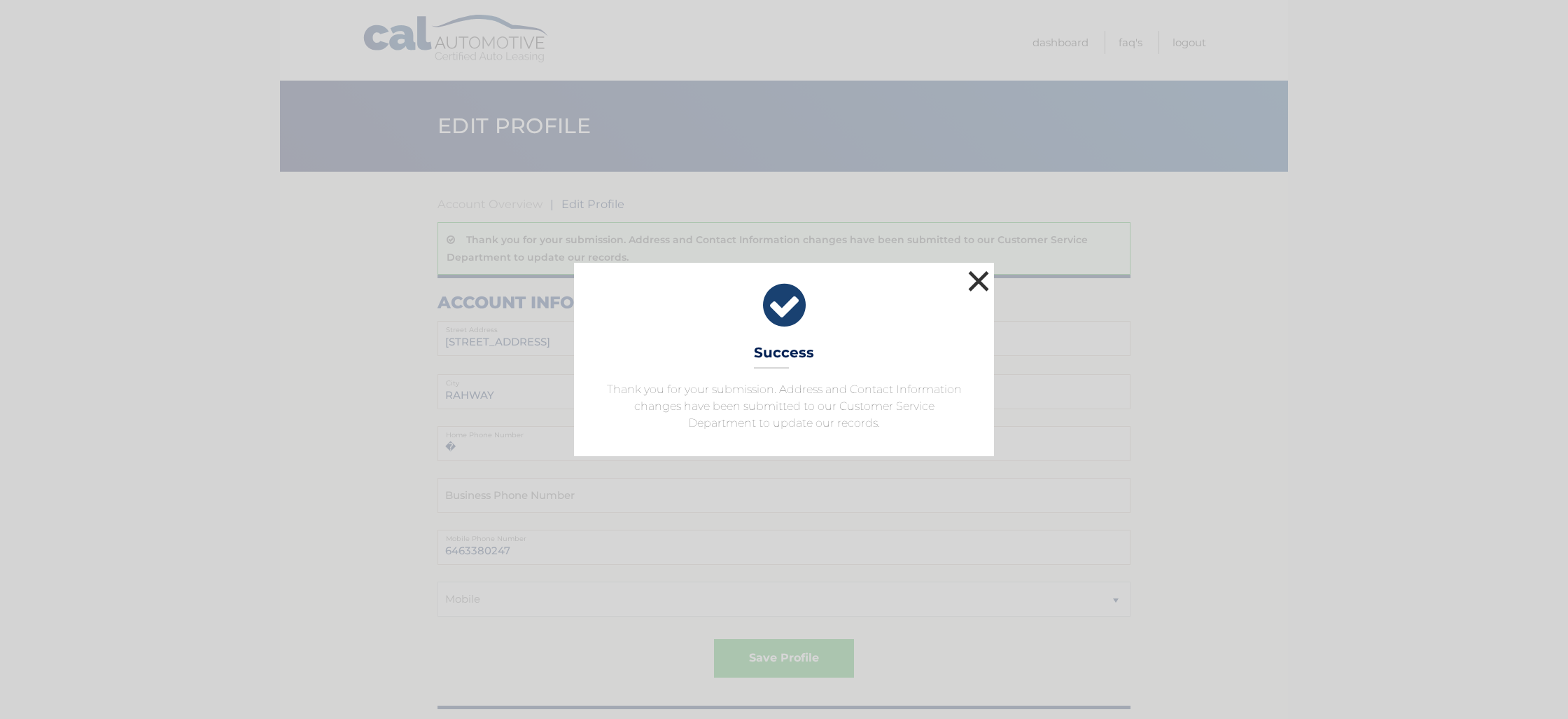
click at [974, 276] on button "×" at bounding box center [978, 281] width 28 height 28
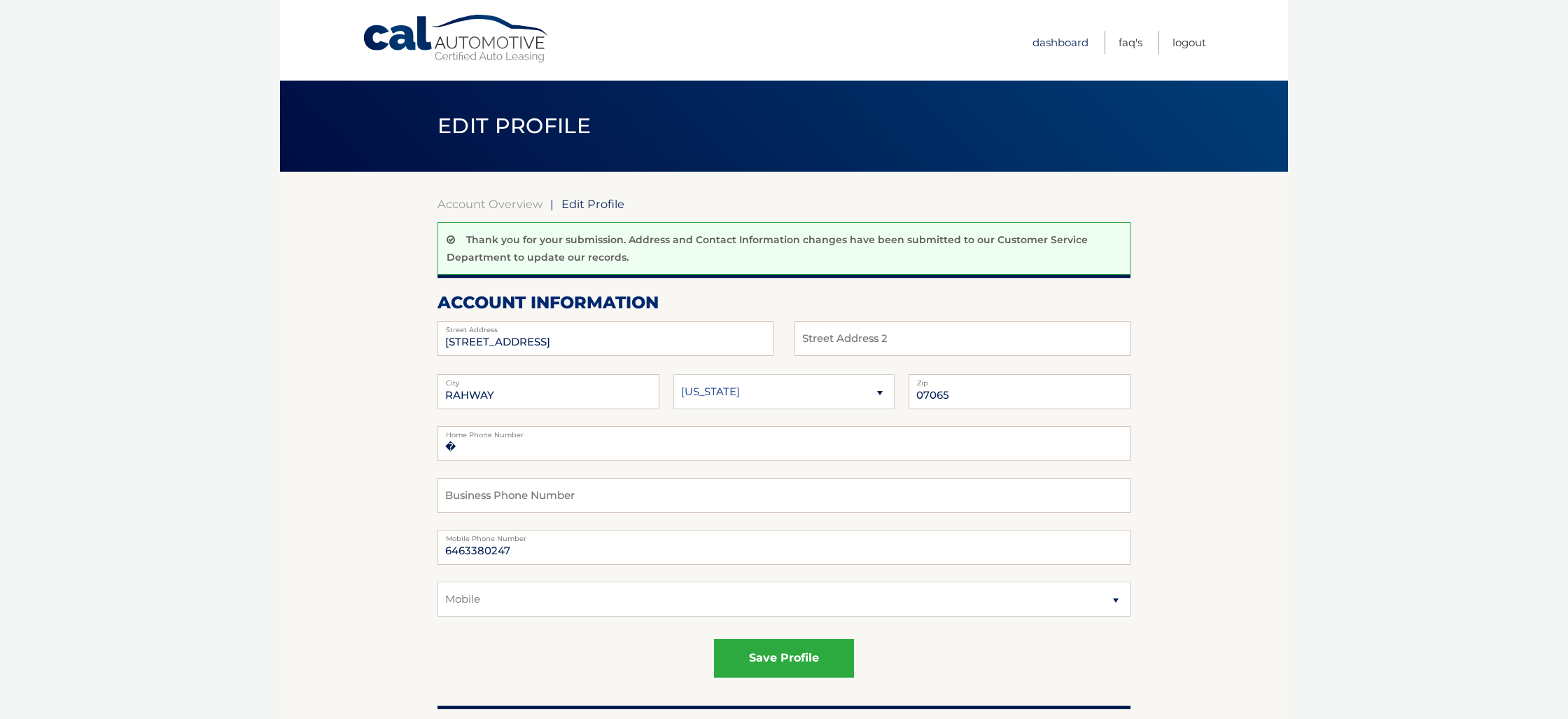
click at [1073, 38] on link "Dashboard" at bounding box center [1061, 42] width 56 height 23
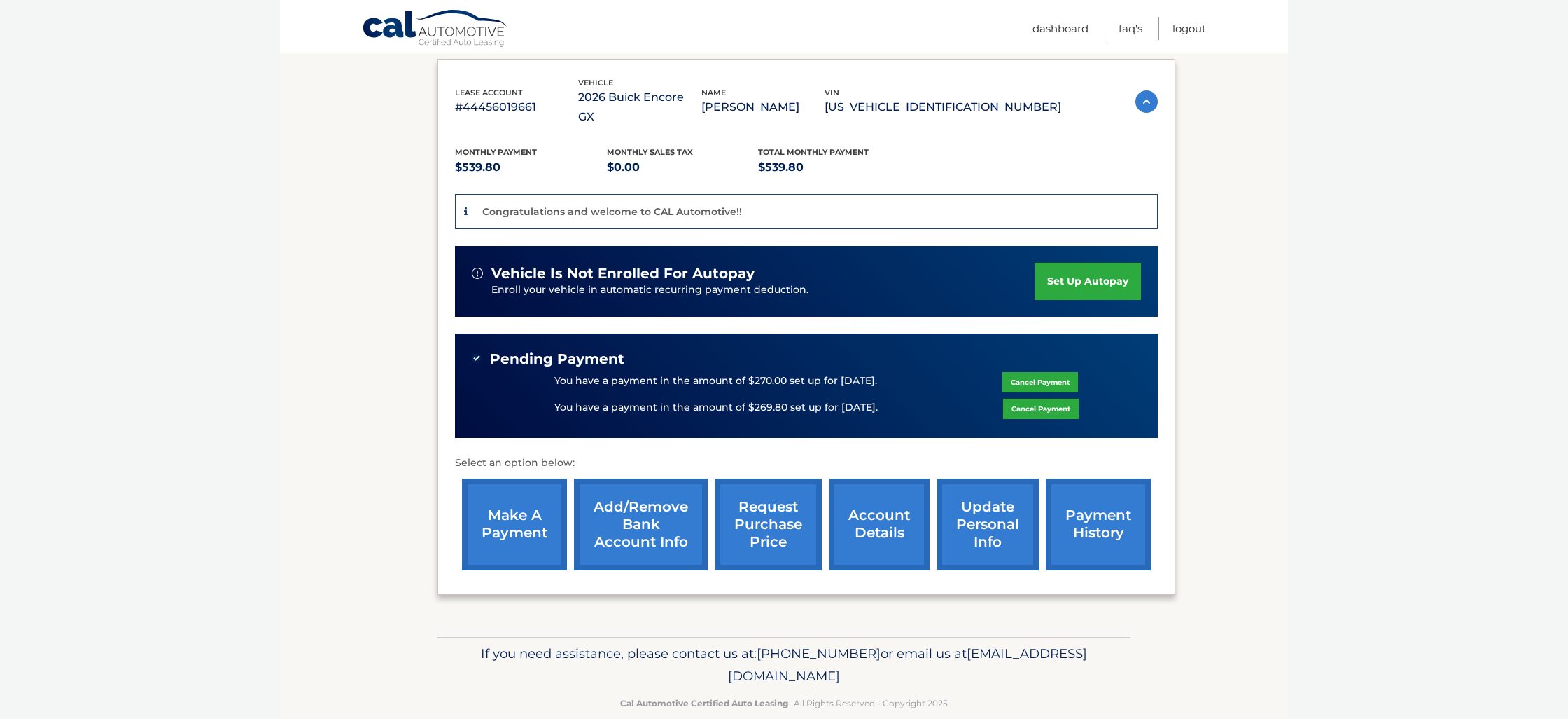
scroll to position [230, 0]
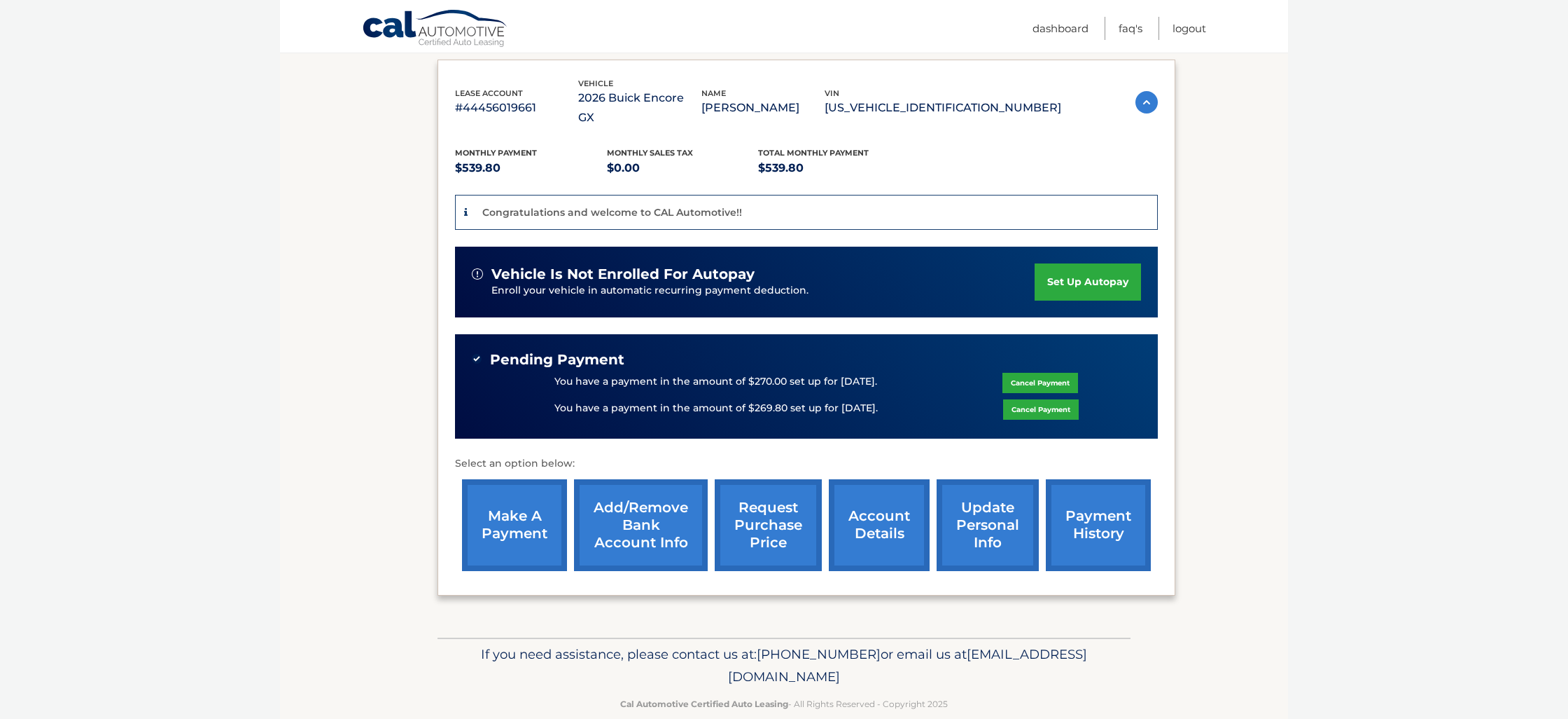
click at [875, 517] on link "account details" at bounding box center [879, 525] width 101 height 92
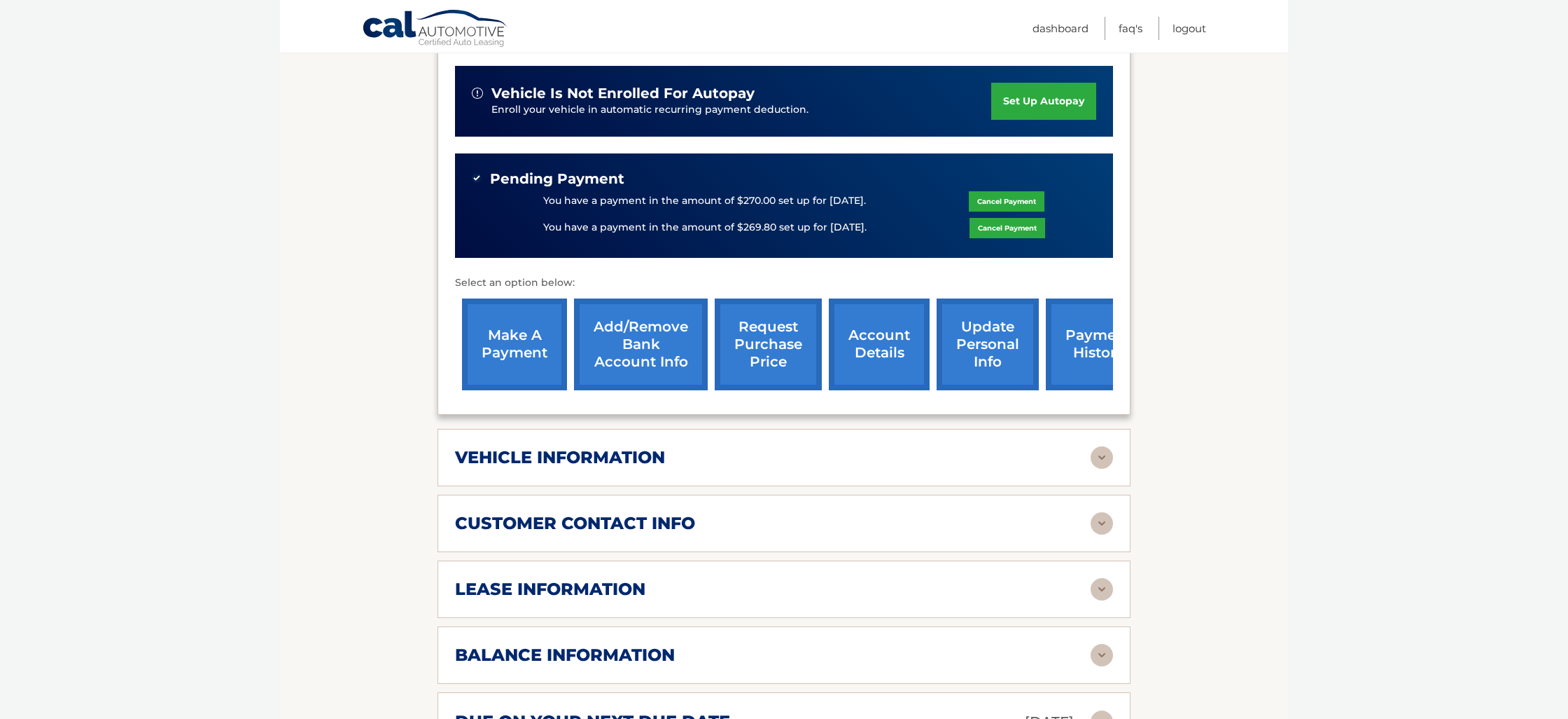
scroll to position [596, 0]
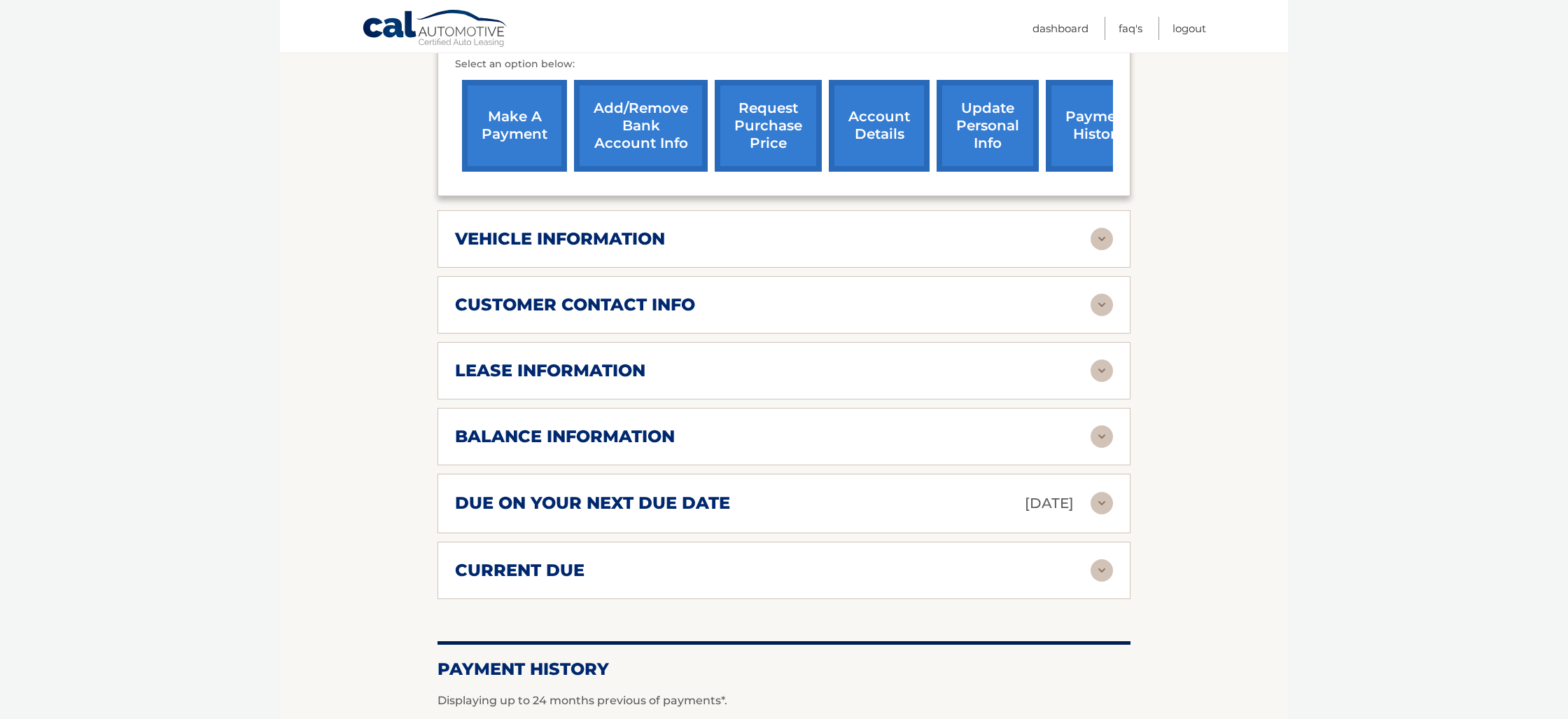
click at [1108, 294] on img at bounding box center [1102, 304] width 22 height 22
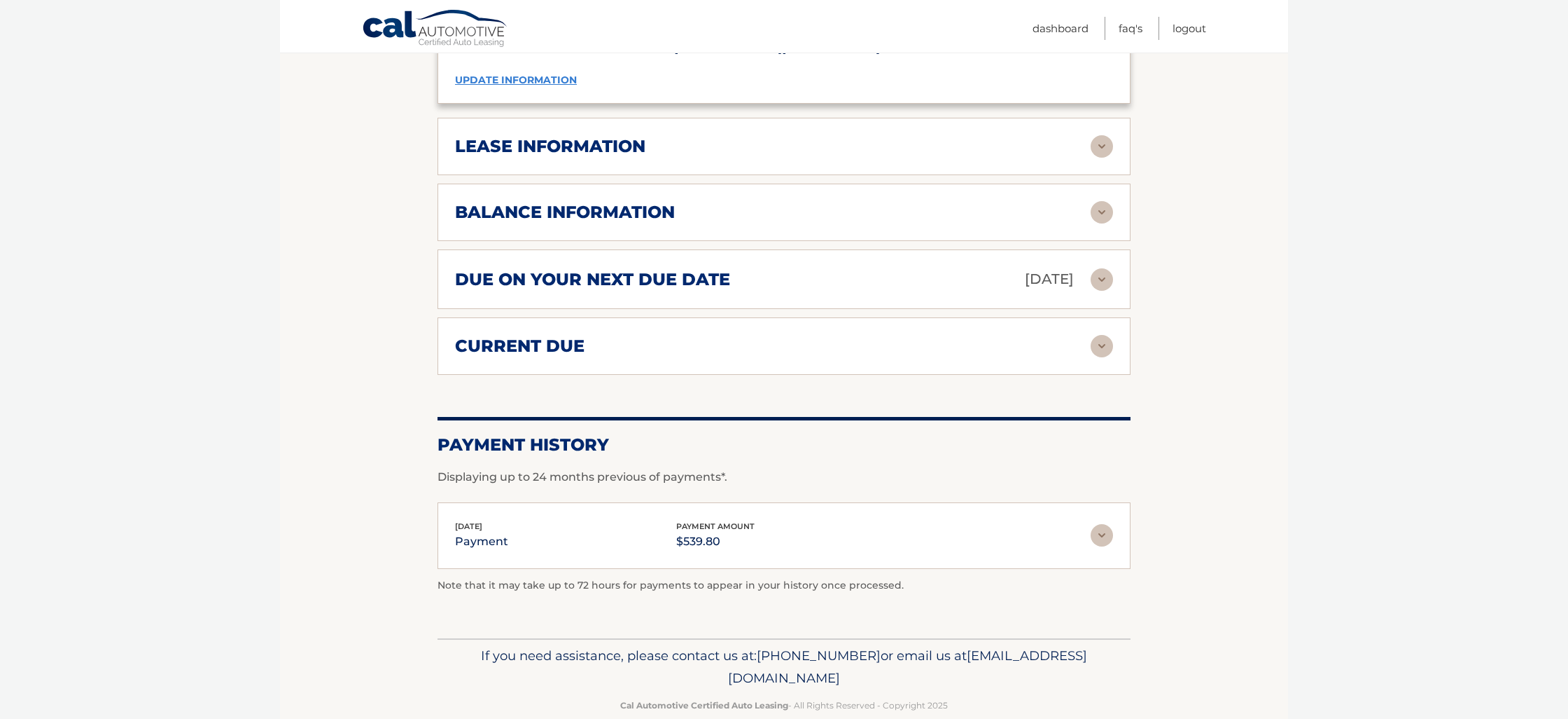
scroll to position [1093, 0]
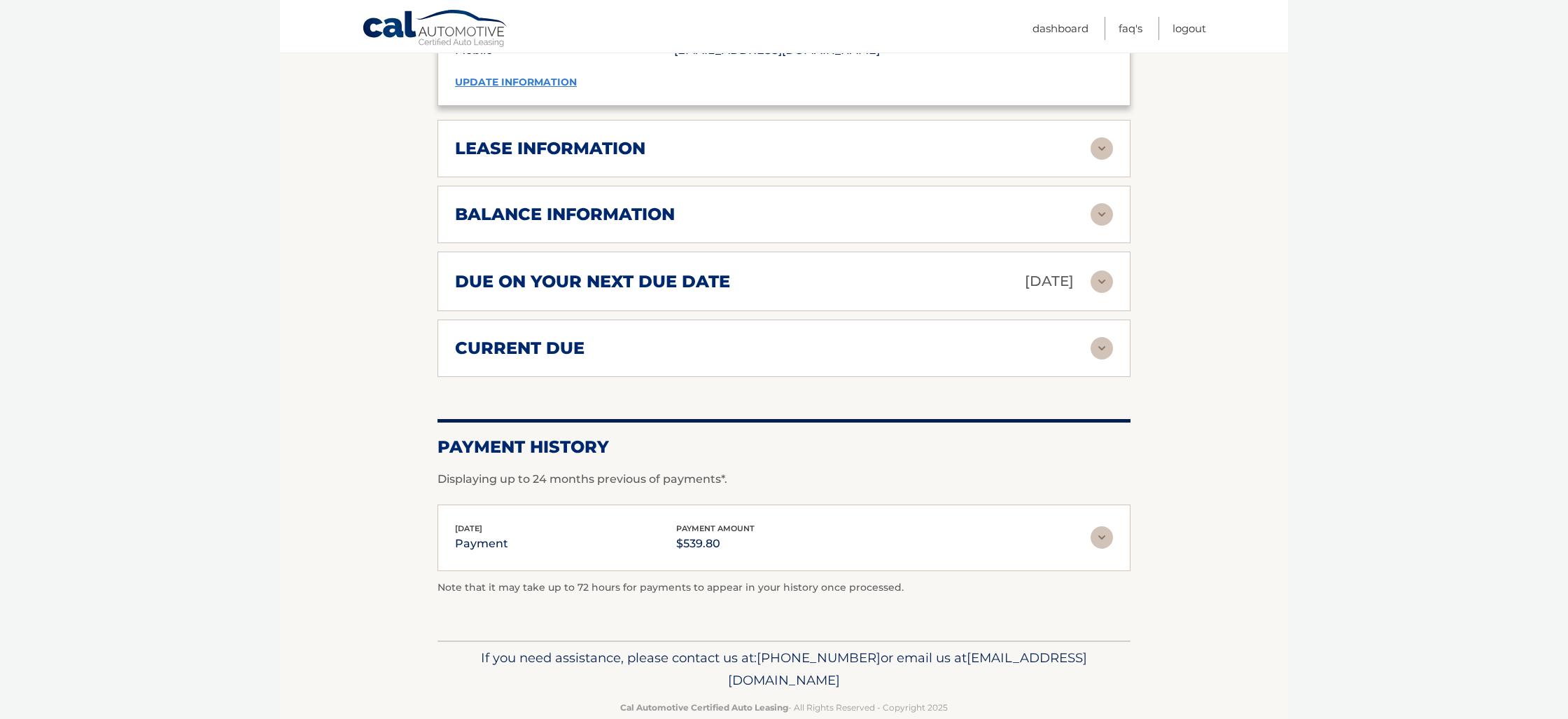
click at [1101, 337] on img at bounding box center [1102, 348] width 22 height 22
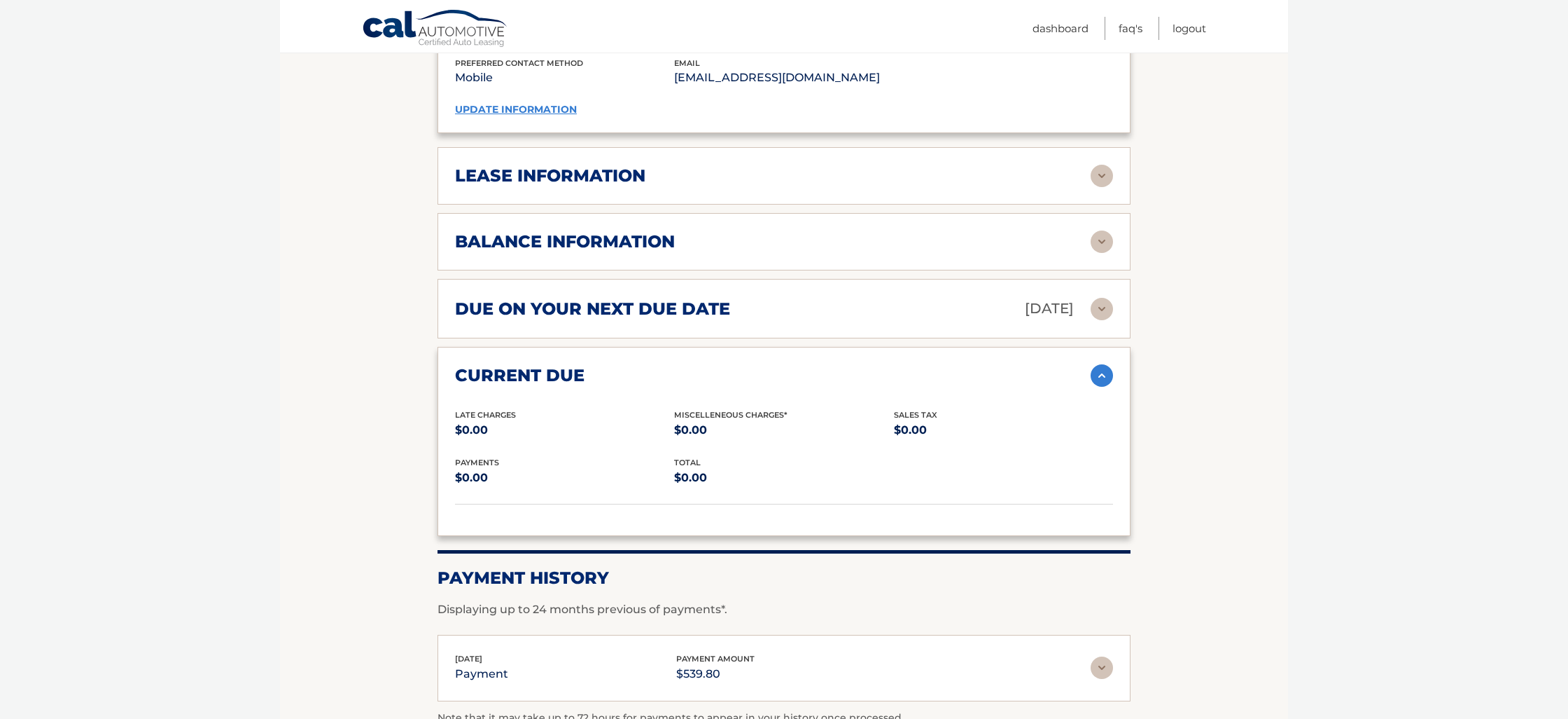
click at [1104, 230] on img at bounding box center [1102, 241] width 22 height 22
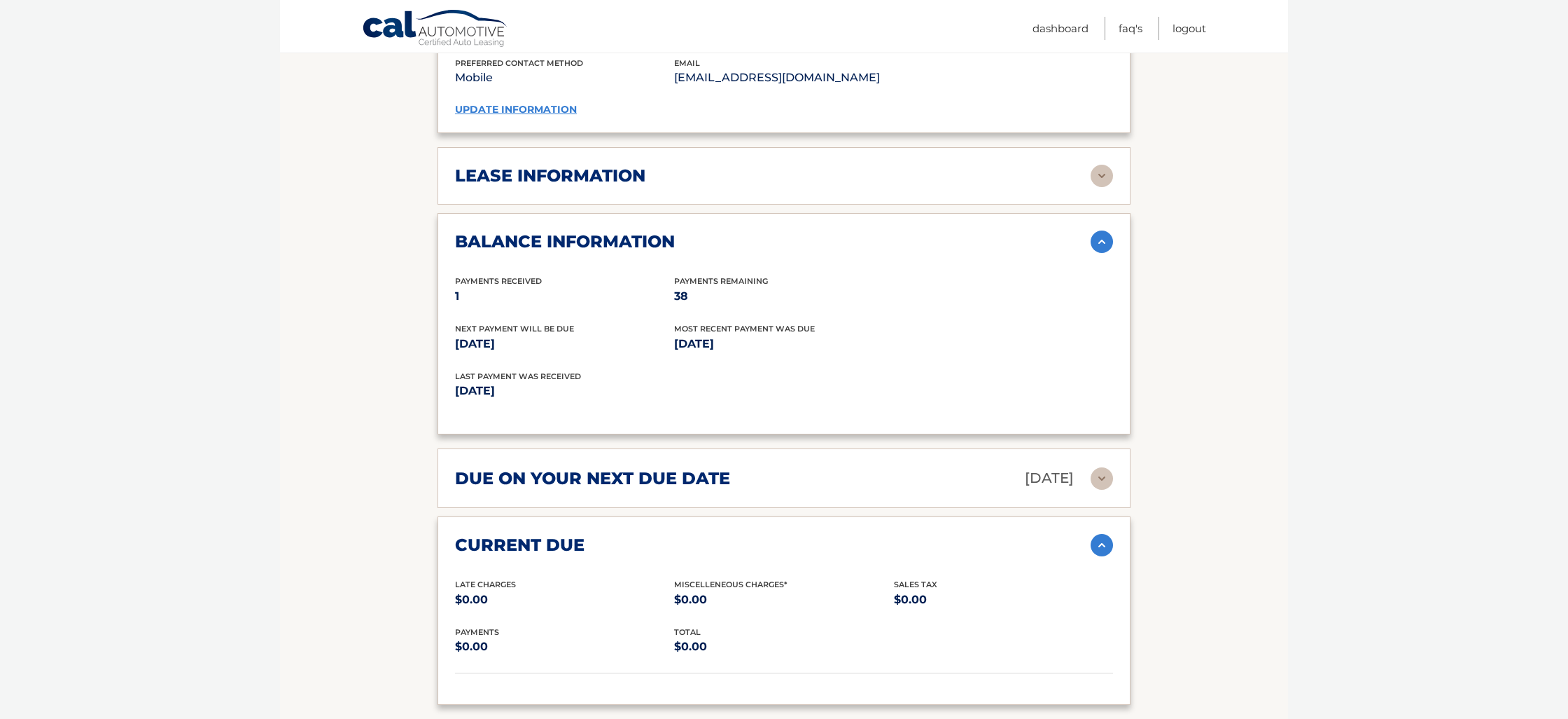
click at [1102, 165] on img at bounding box center [1102, 175] width 22 height 22
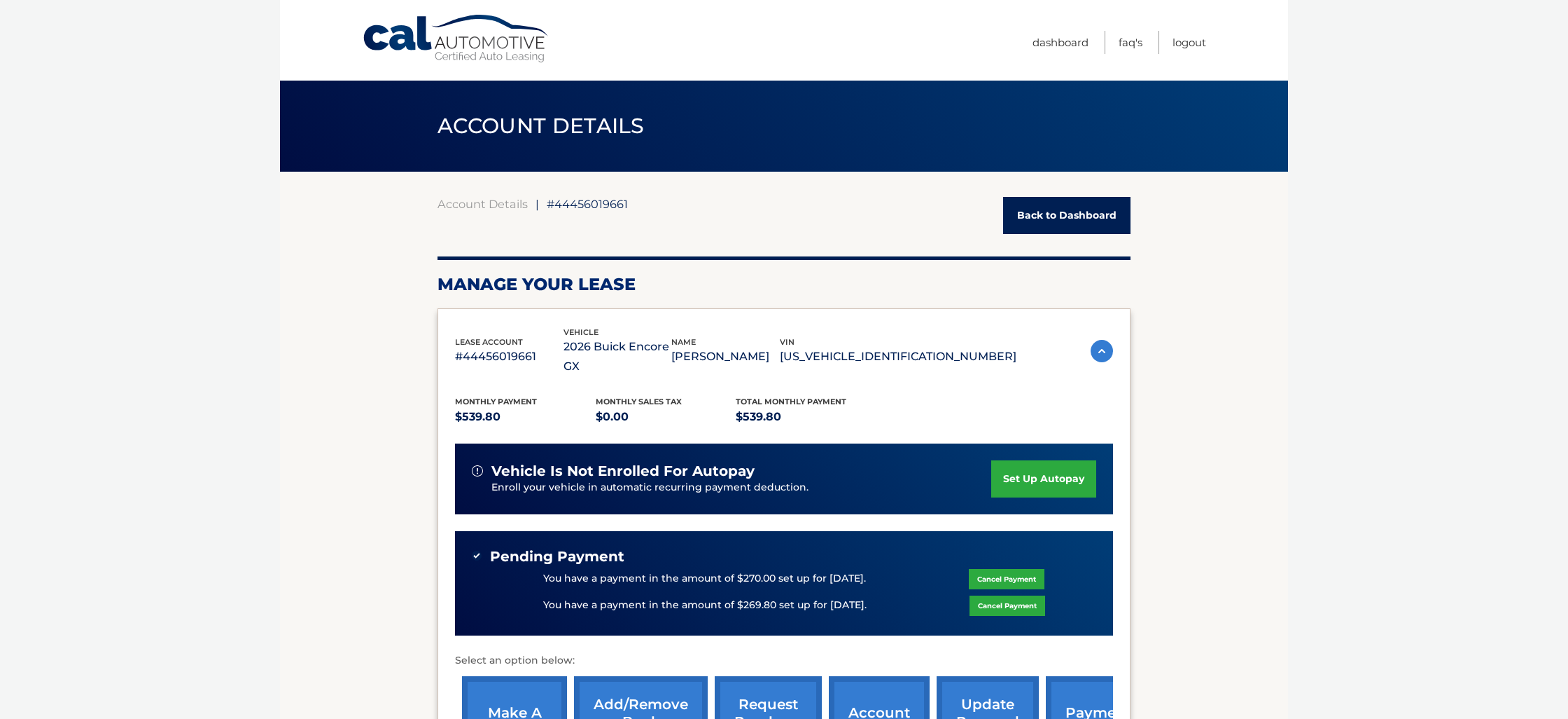
scroll to position [0, 0]
click at [1196, 41] on link "Logout" at bounding box center [1189, 42] width 34 height 23
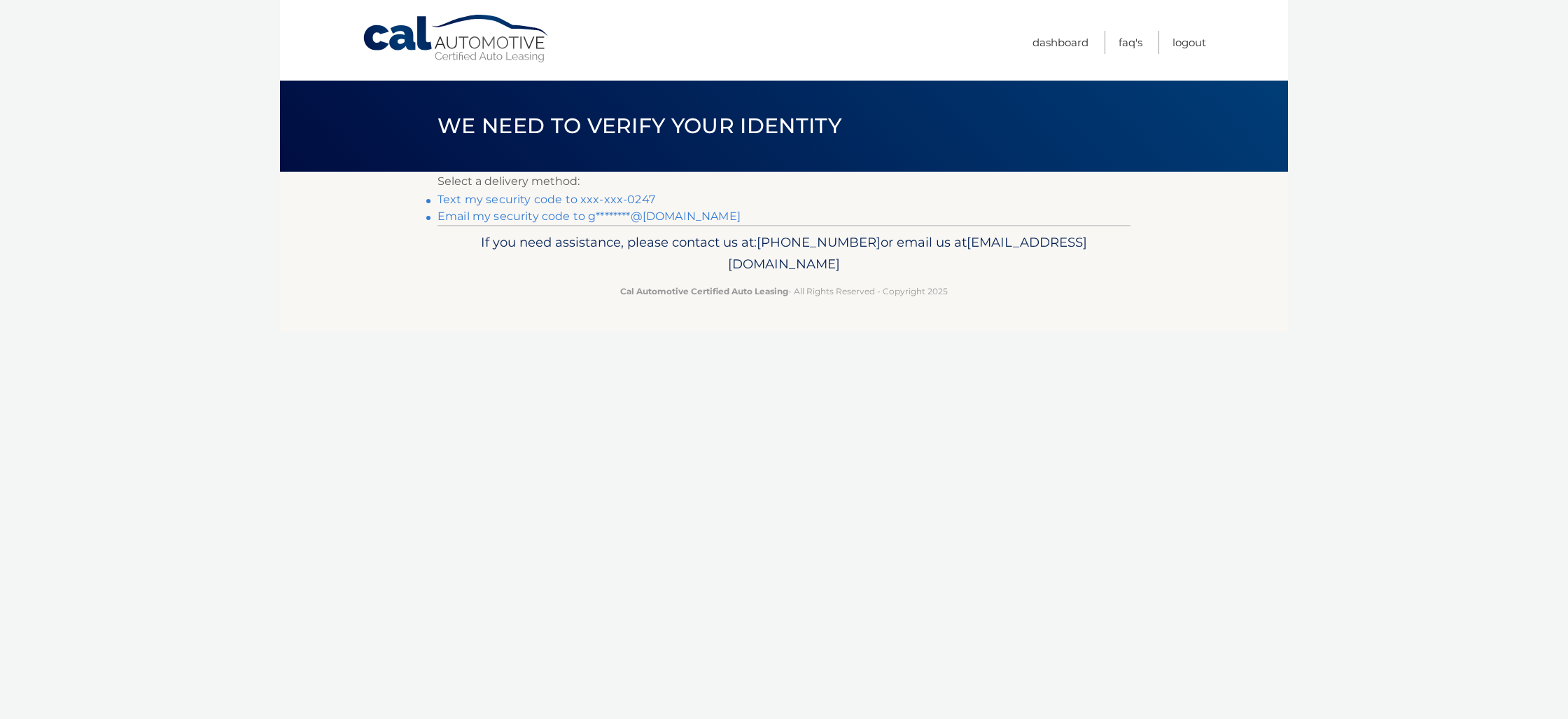
click at [534, 214] on link "Email my security code to g********@gmail.com" at bounding box center [589, 216] width 303 height 13
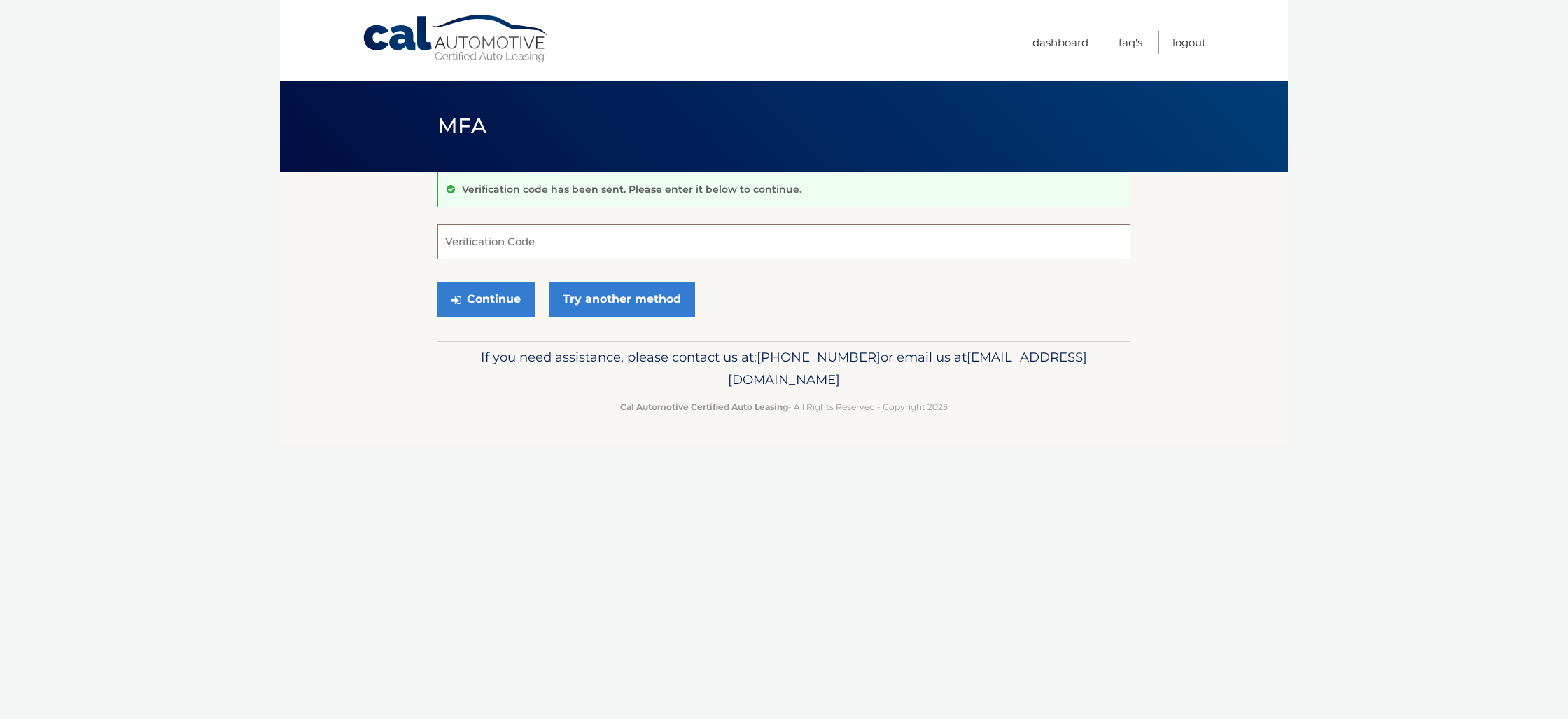
click at [603, 248] on input "Verification Code" at bounding box center [784, 241] width 693 height 35
click at [1197, 44] on link "Logout" at bounding box center [1189, 42] width 34 height 23
